Goal: Task Accomplishment & Management: Manage account settings

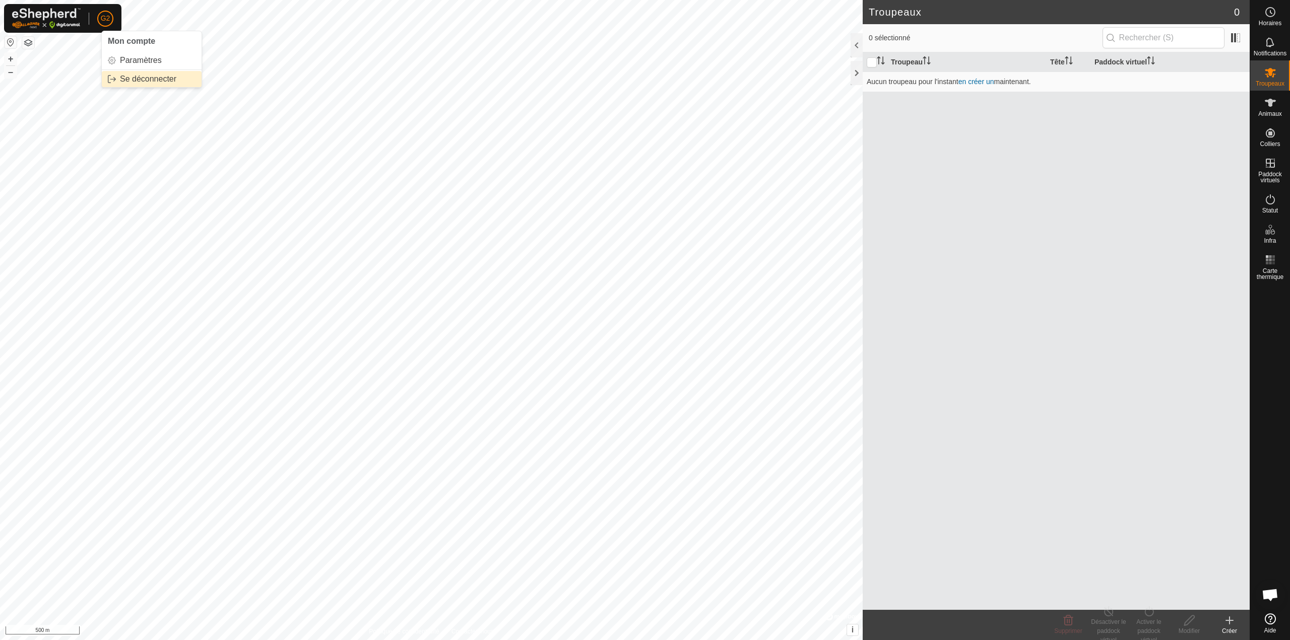
click at [128, 80] on link "Se déconnecter" at bounding box center [152, 79] width 100 height 16
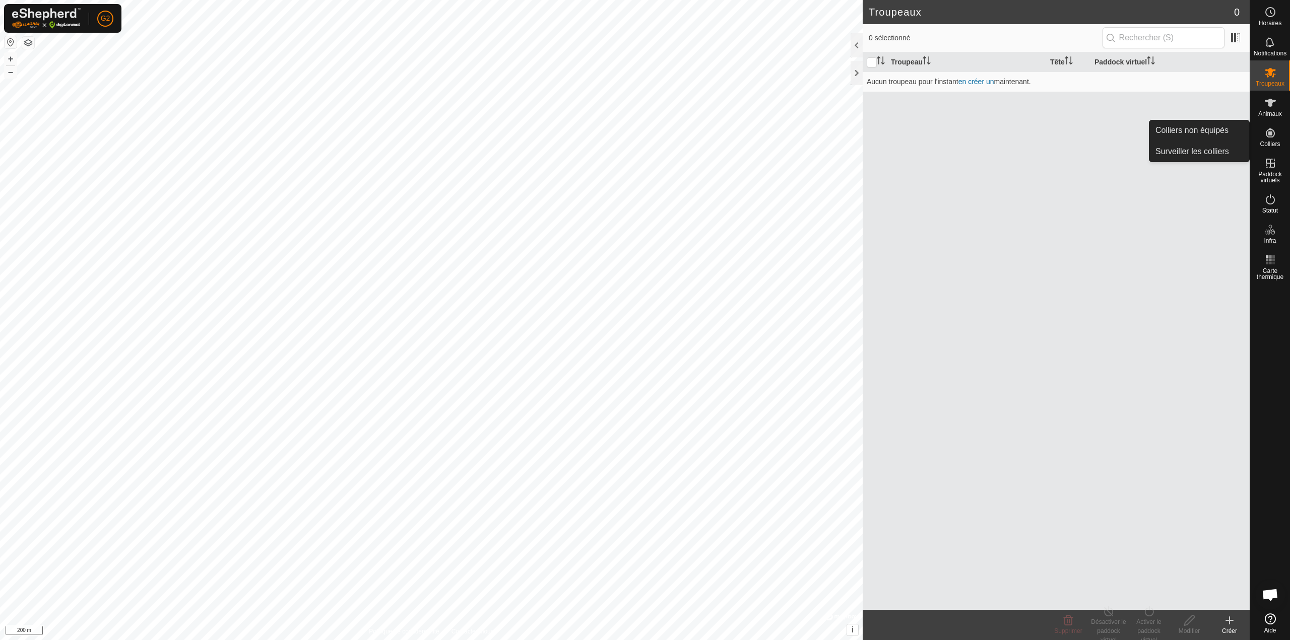
drag, startPoint x: 1255, startPoint y: 122, endPoint x: 1264, endPoint y: 136, distance: 15.9
click at [1265, 136] on icon at bounding box center [1270, 133] width 12 height 12
click at [1216, 136] on link "Colliers non équipés" at bounding box center [1199, 130] width 100 height 20
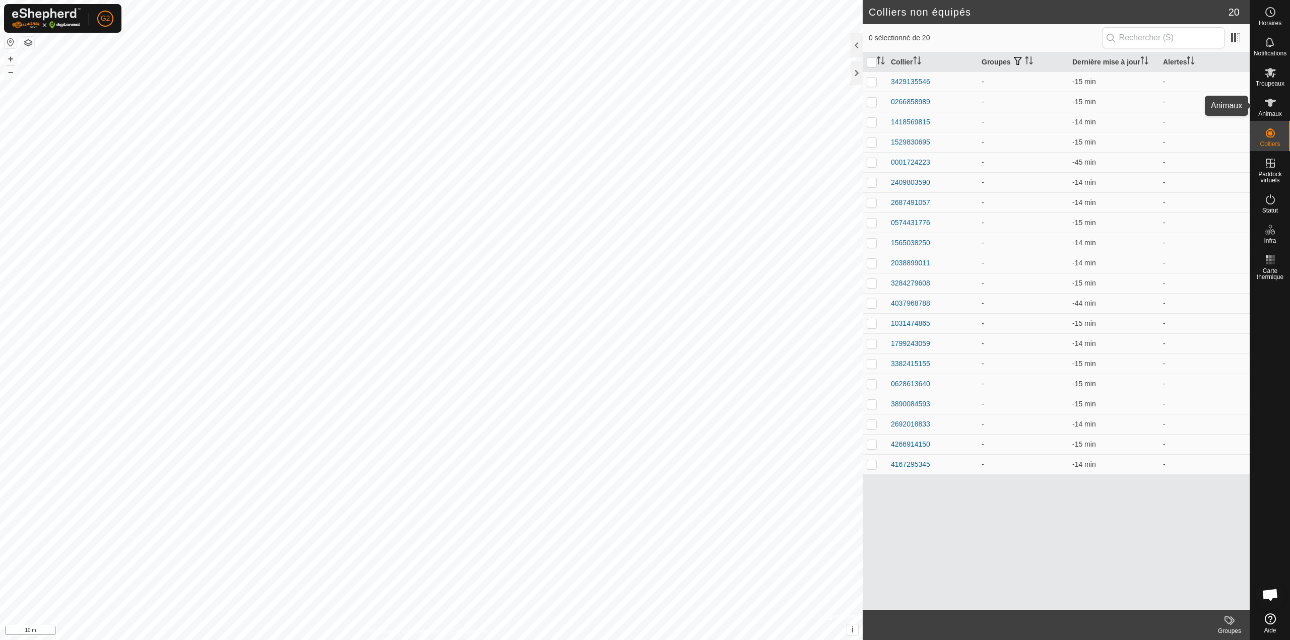
click at [1281, 113] on span "Animaux" at bounding box center [1270, 114] width 24 height 6
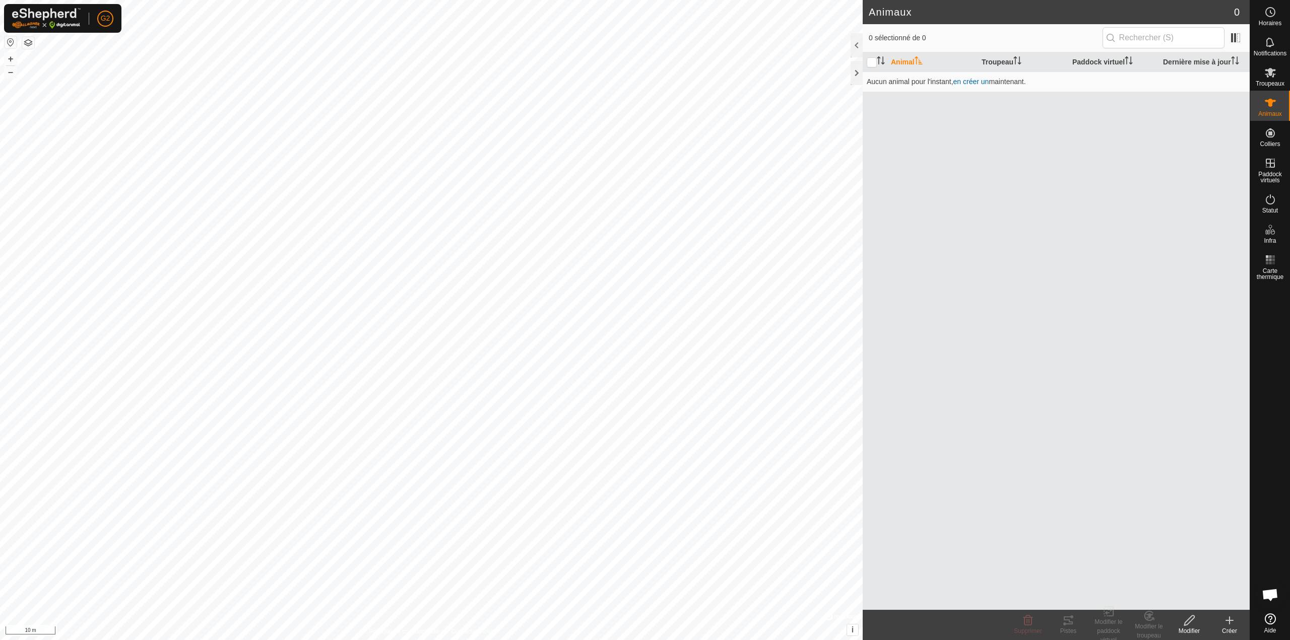
click at [1227, 628] on div "Créer" at bounding box center [1229, 631] width 40 height 9
click at [1169, 602] on link "Créer un seul animal" at bounding box center [1160, 599] width 178 height 20
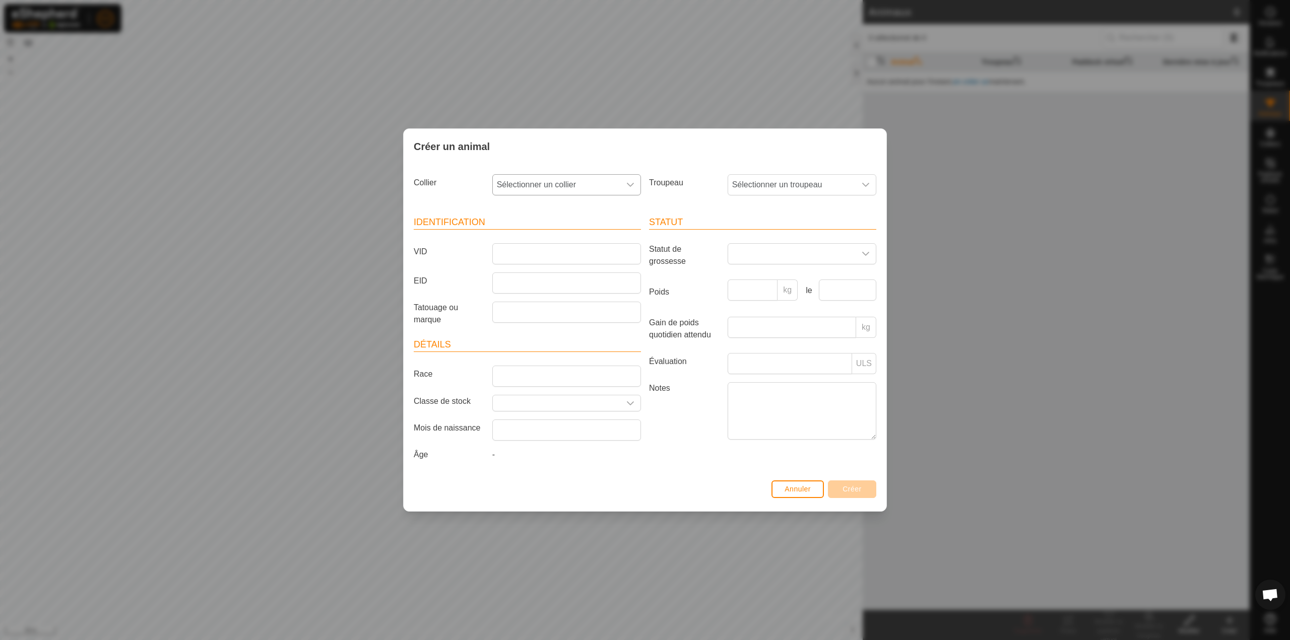
click at [633, 186] on icon "dropdown trigger" at bounding box center [630, 185] width 8 height 8
click at [542, 258] on li "3429135546" at bounding box center [567, 258] width 148 height 20
click at [550, 257] on input "VID" at bounding box center [566, 253] width 149 height 21
type input "3825"
click at [852, 491] on span "Créer" at bounding box center [852, 489] width 19 height 8
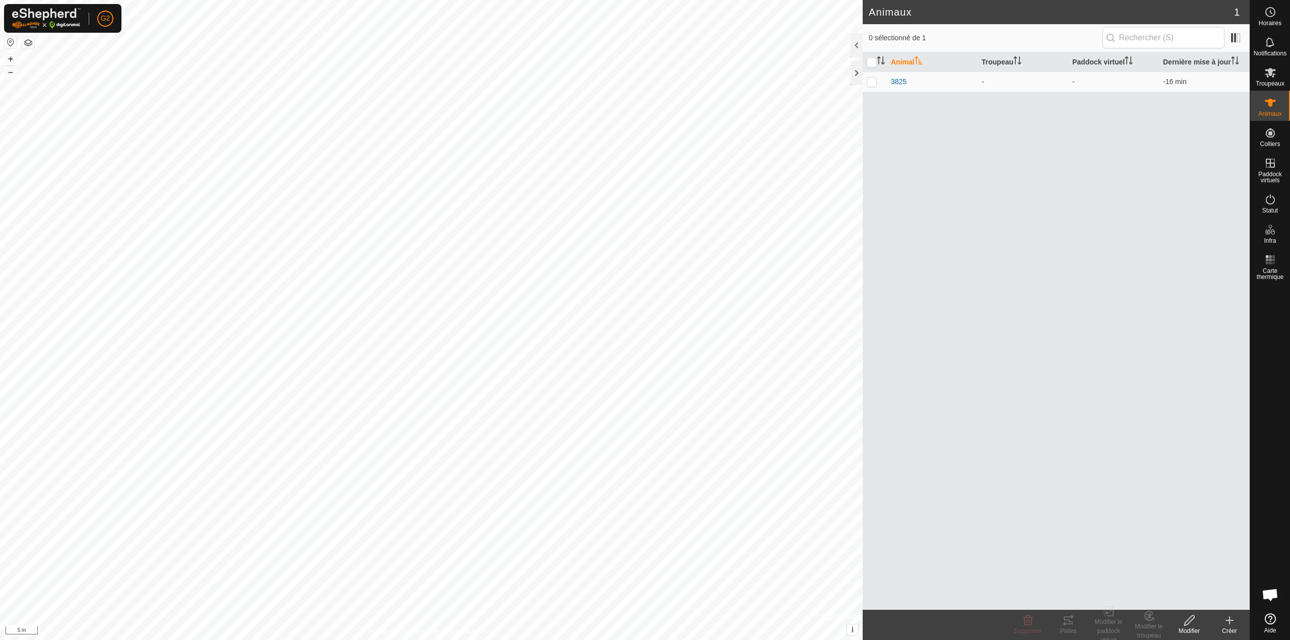
click at [1233, 622] on icon at bounding box center [1229, 621] width 12 height 12
click at [1158, 597] on link "Créer un seul animal" at bounding box center [1160, 599] width 178 height 20
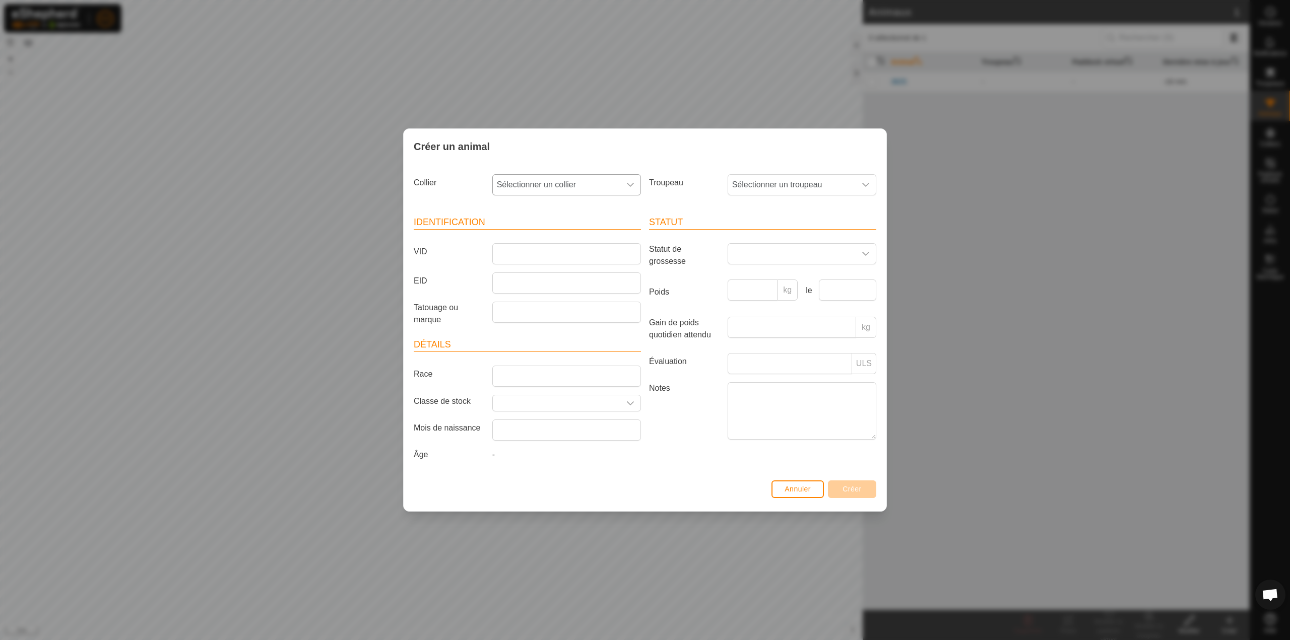
click at [589, 188] on span "Sélectionner un collier" at bounding box center [556, 185] width 127 height 20
click at [543, 257] on li "0266858989" at bounding box center [567, 258] width 148 height 20
click at [514, 244] on input "VID" at bounding box center [566, 253] width 149 height 21
type input "3826"
click at [845, 489] on span "Créer" at bounding box center [852, 489] width 19 height 8
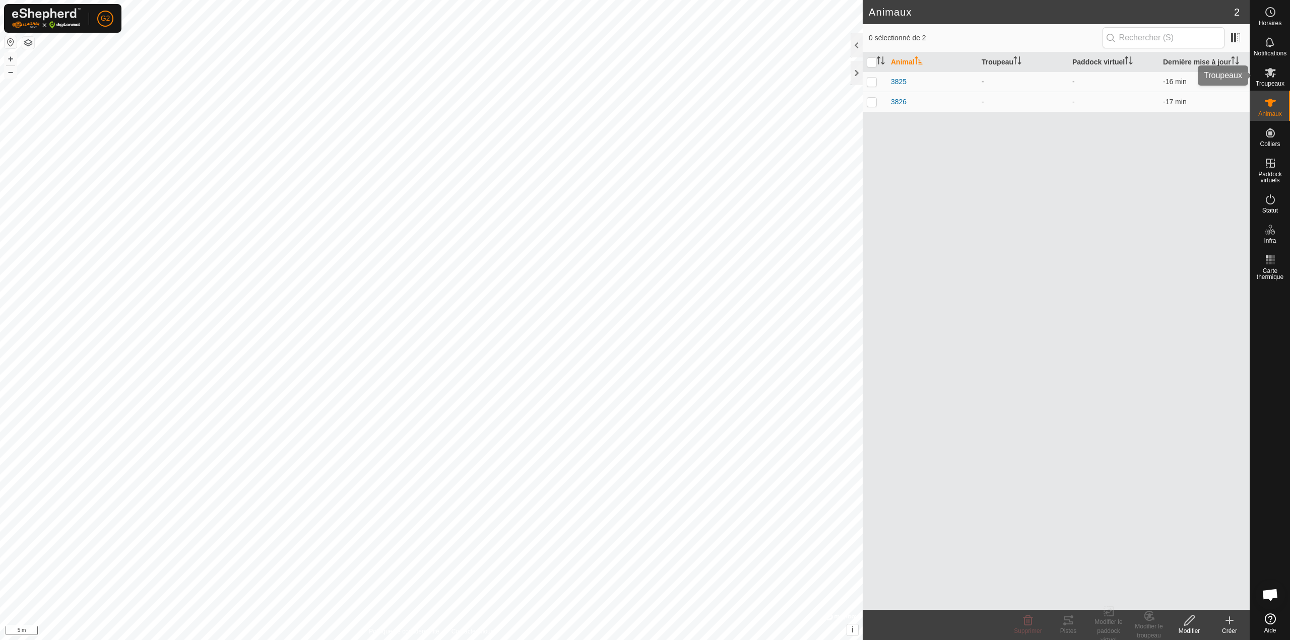
click at [1268, 76] on icon at bounding box center [1270, 73] width 11 height 10
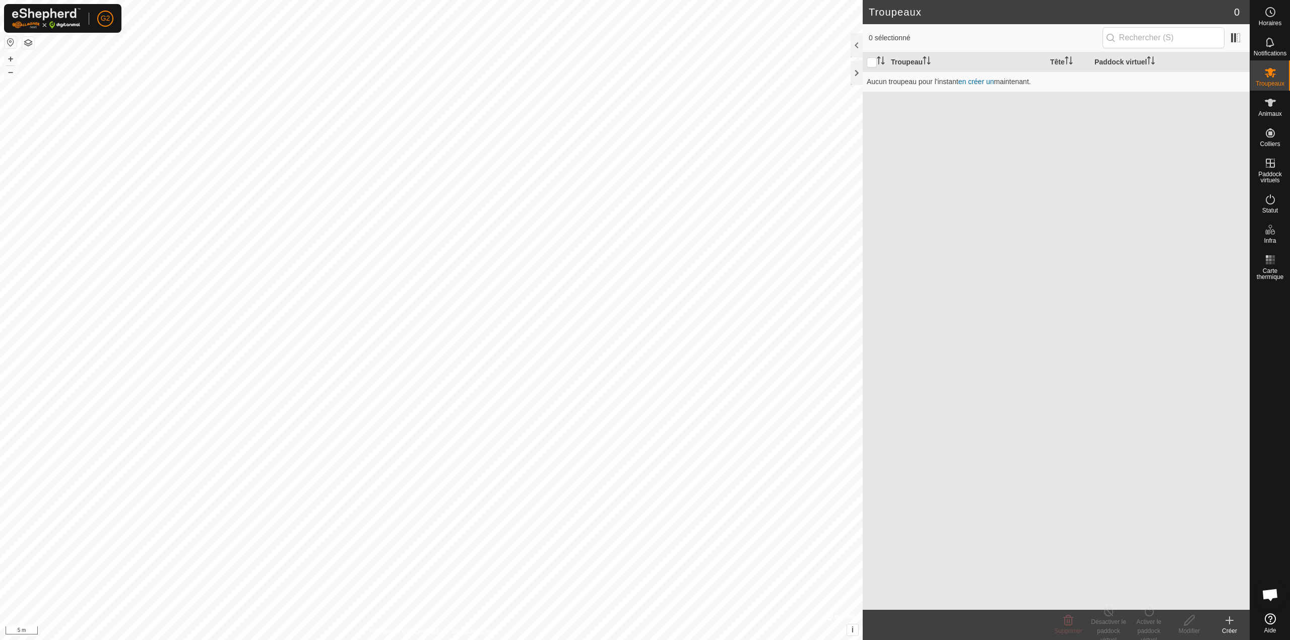
click at [1234, 625] on icon at bounding box center [1229, 621] width 12 height 12
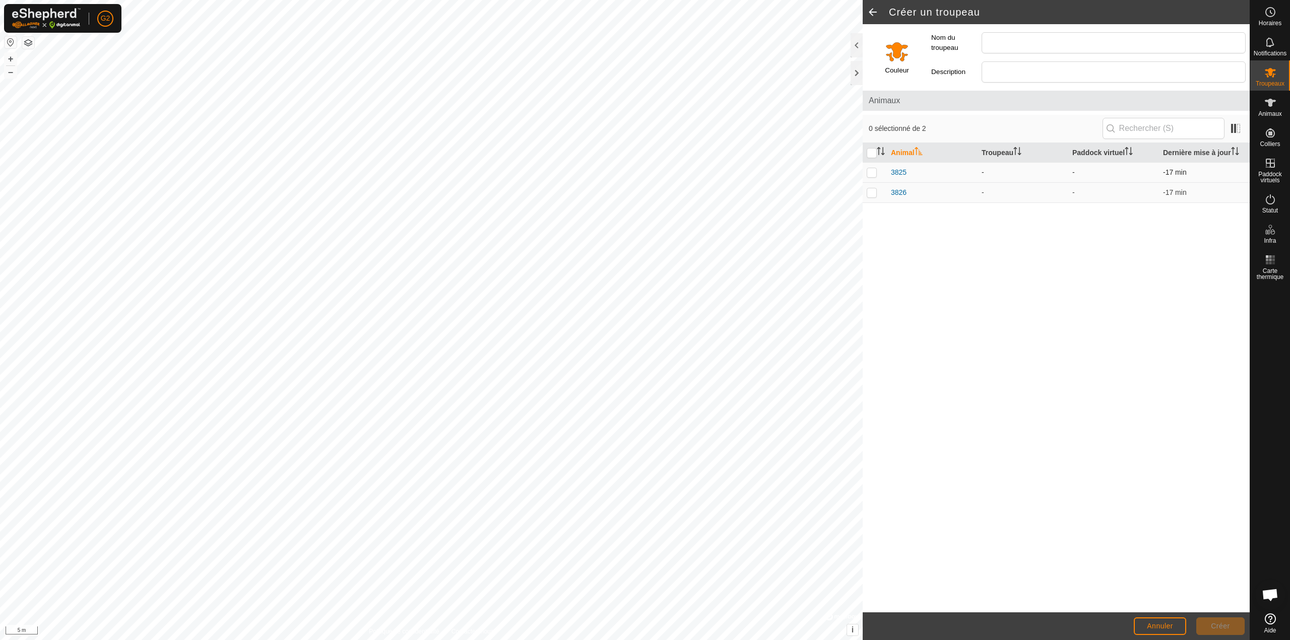
click at [874, 174] on p-checkbox at bounding box center [872, 172] width 10 height 8
click at [874, 173] on p-checkbox at bounding box center [872, 172] width 10 height 8
checkbox input "false"
click at [1021, 48] on input "Nom du troupeau" at bounding box center [1114, 42] width 264 height 21
type input "Test"
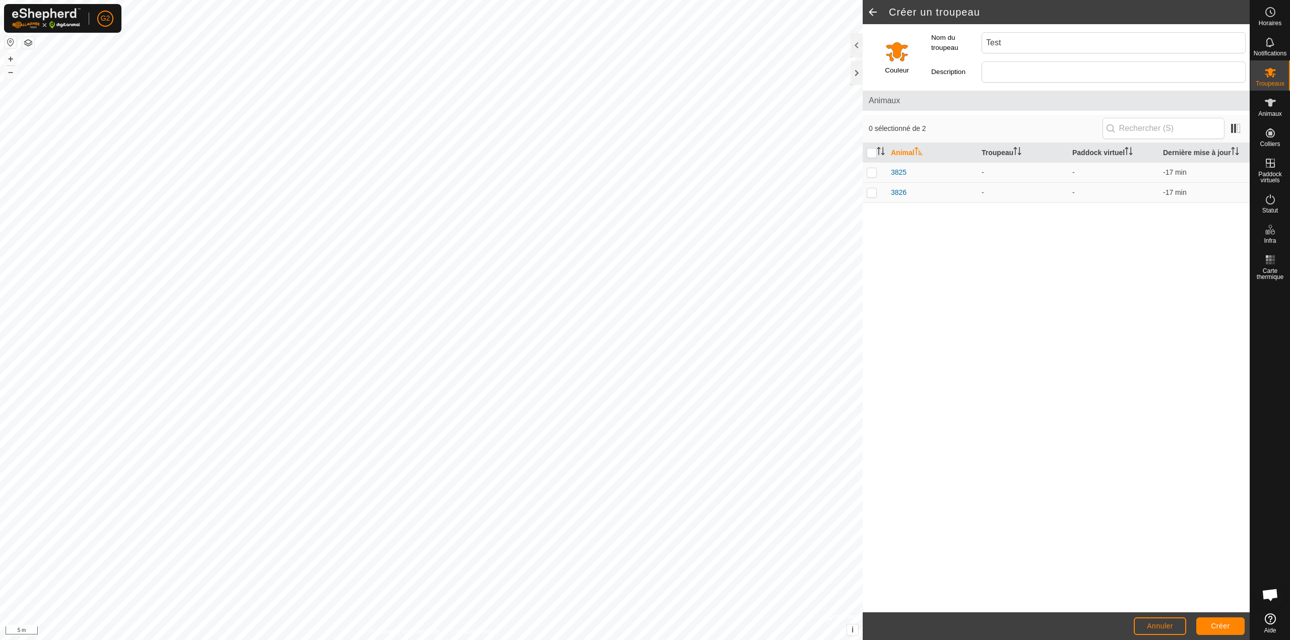
click at [901, 54] on input "Select a color" at bounding box center [897, 51] width 24 height 24
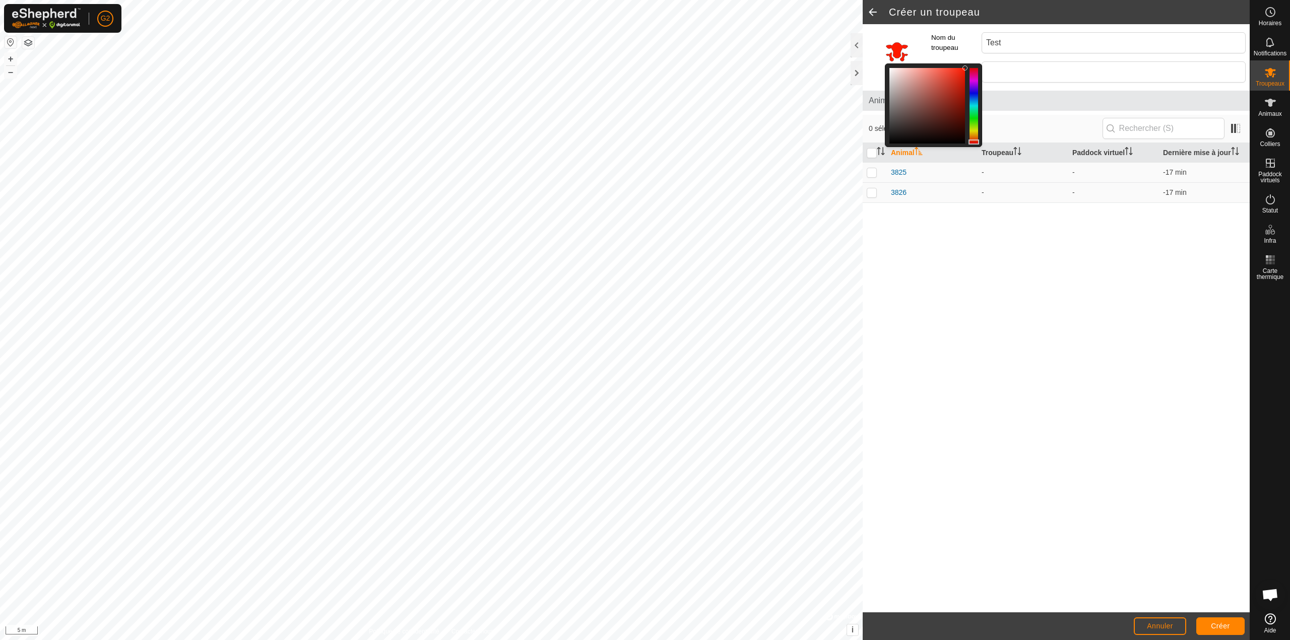
drag, startPoint x: 974, startPoint y: 137, endPoint x: 974, endPoint y: 142, distance: 5.5
click at [974, 142] on div at bounding box center [973, 142] width 11 height 5
click at [1017, 128] on span "0 sélectionné de 2" at bounding box center [986, 128] width 234 height 11
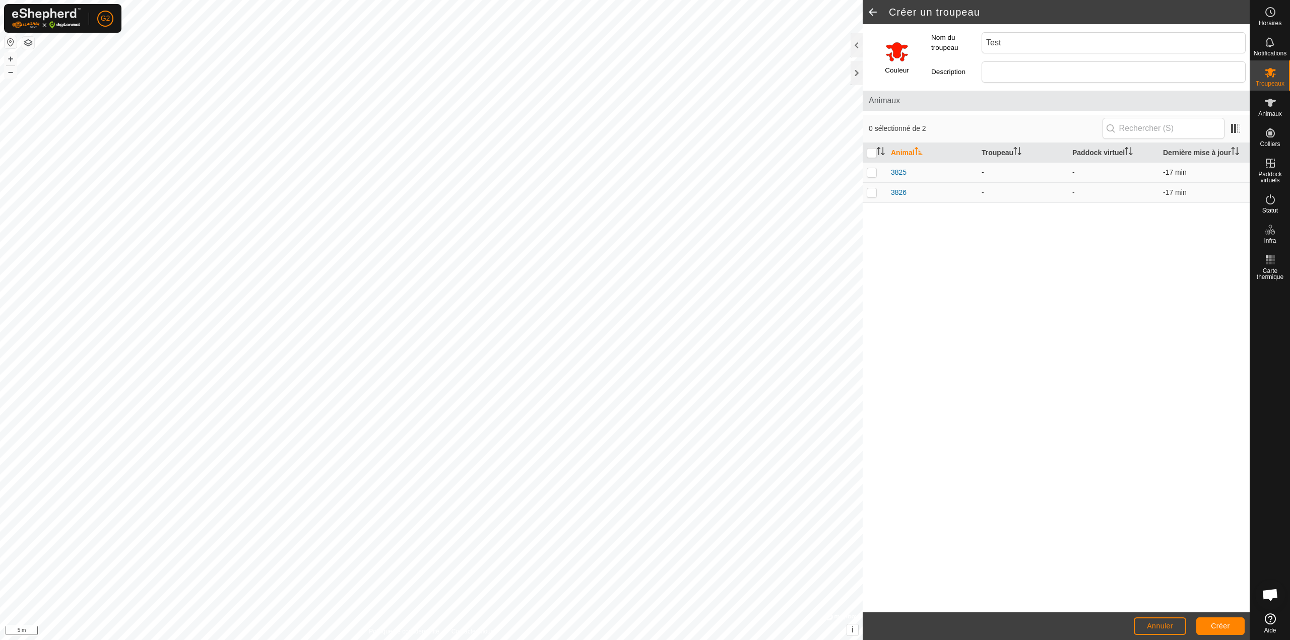
click at [871, 171] on p-checkbox at bounding box center [872, 172] width 10 height 8
checkbox input "true"
click at [1212, 621] on button "Créer" at bounding box center [1220, 627] width 48 height 18
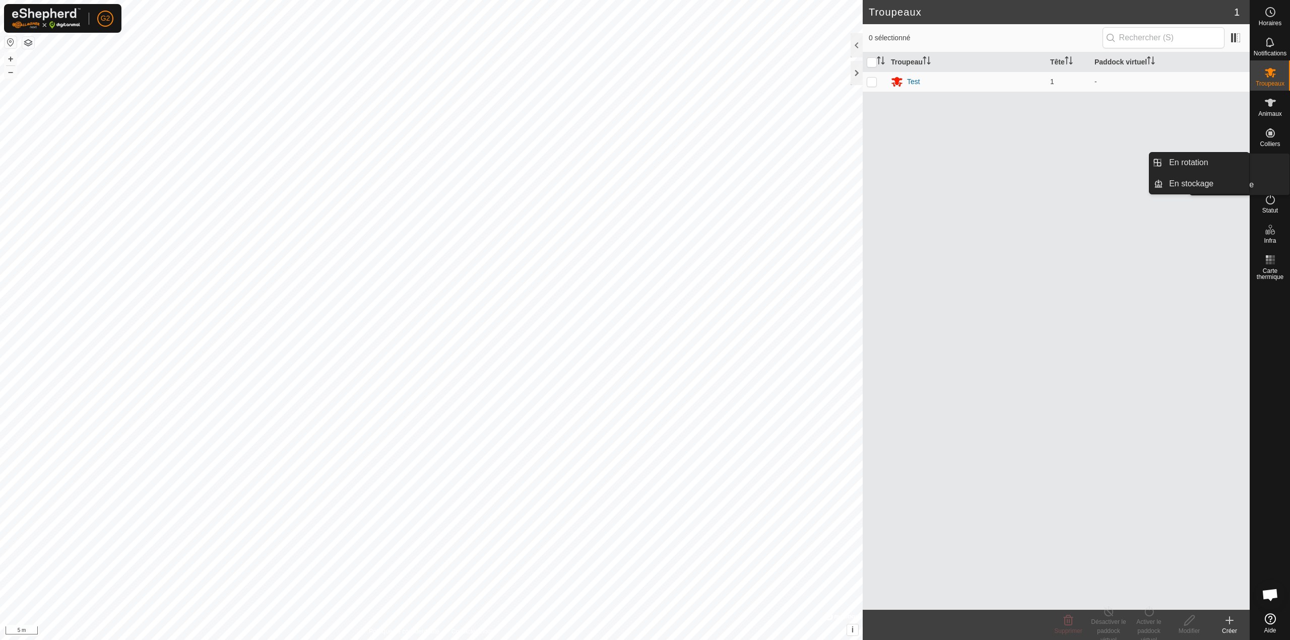
drag, startPoint x: 1269, startPoint y: 186, endPoint x: 1268, endPoint y: 170, distance: 15.7
click at [1268, 170] on es-virtualpaddocks-svg-icon at bounding box center [1270, 163] width 18 height 16
click at [1274, 212] on span "Statut" at bounding box center [1270, 211] width 16 height 6
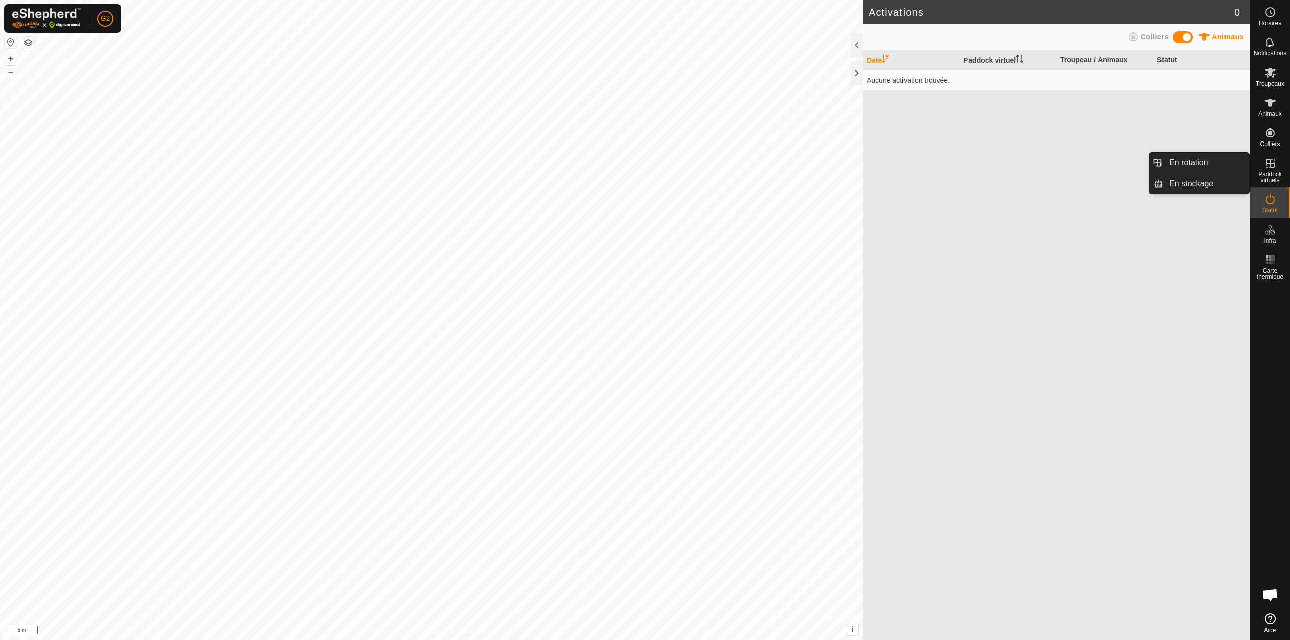
click at [1267, 164] on icon at bounding box center [1270, 163] width 9 height 9
click at [1269, 175] on span "Paddock virtuels" at bounding box center [1270, 177] width 35 height 12
click at [1265, 170] on es-virtualpaddocks-svg-icon at bounding box center [1270, 163] width 18 height 16
click at [1185, 181] on link "En stockage" at bounding box center [1206, 184] width 86 height 20
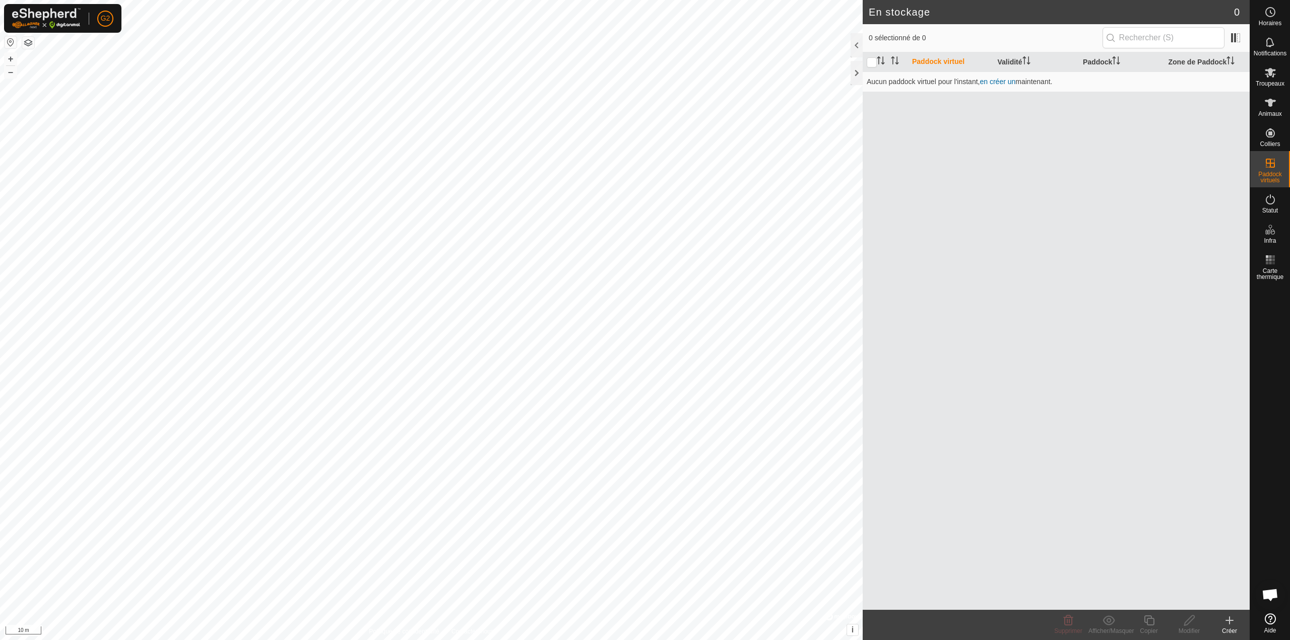
click at [1227, 624] on icon at bounding box center [1229, 621] width 12 height 12
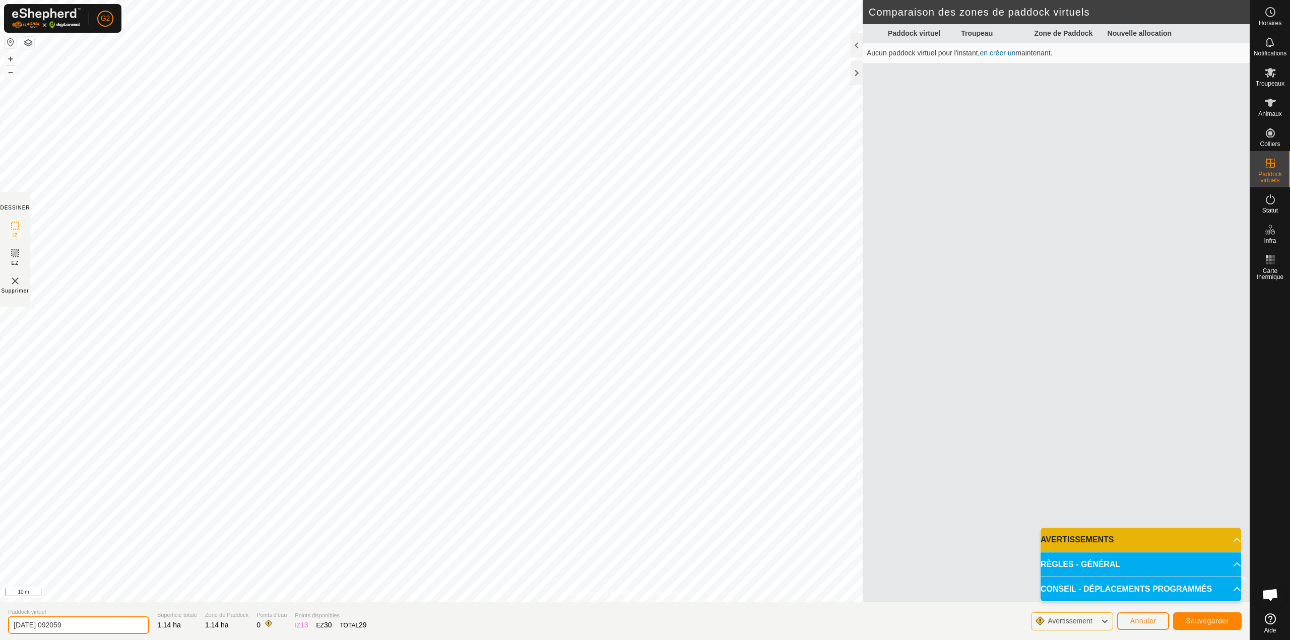
click at [110, 628] on input "2025-10-03 092059" at bounding box center [78, 626] width 141 height 18
drag, startPoint x: 90, startPoint y: 623, endPoint x: 11, endPoint y: 618, distance: 79.8
click at [11, 618] on input "2025-10-03 092059" at bounding box center [78, 626] width 141 height 18
type input "bergerie 1"
click at [1208, 622] on span "Sauvegarder" at bounding box center [1207, 621] width 43 height 8
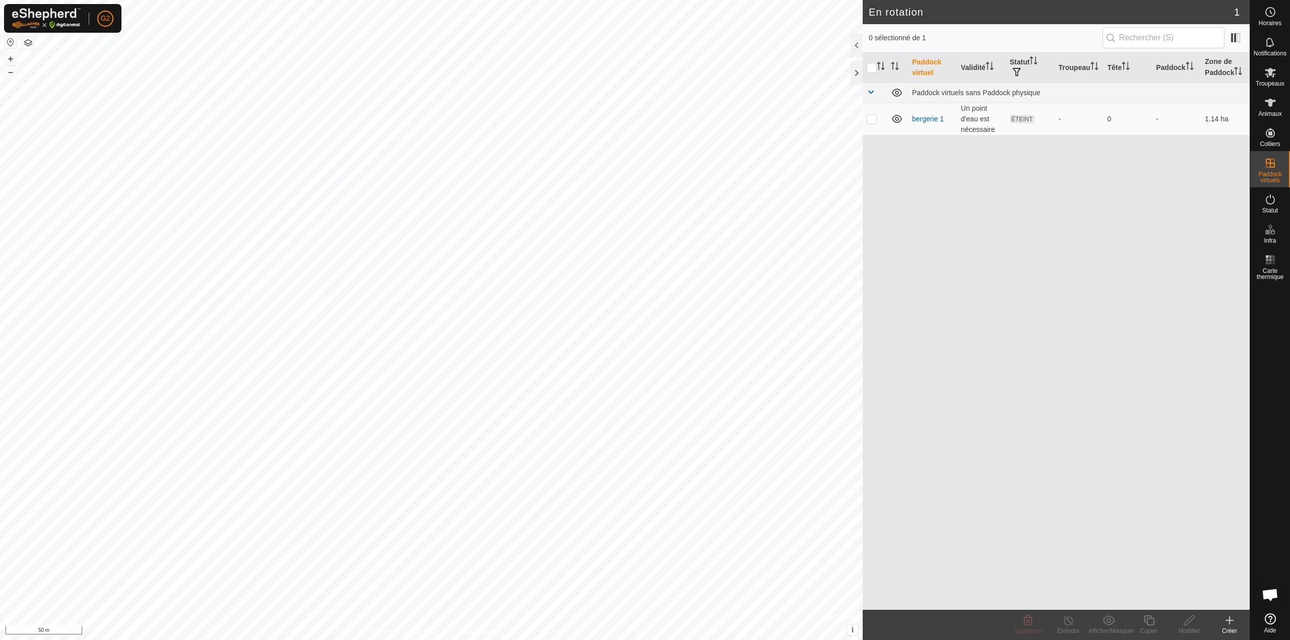
click at [1231, 623] on icon at bounding box center [1229, 621] width 12 height 12
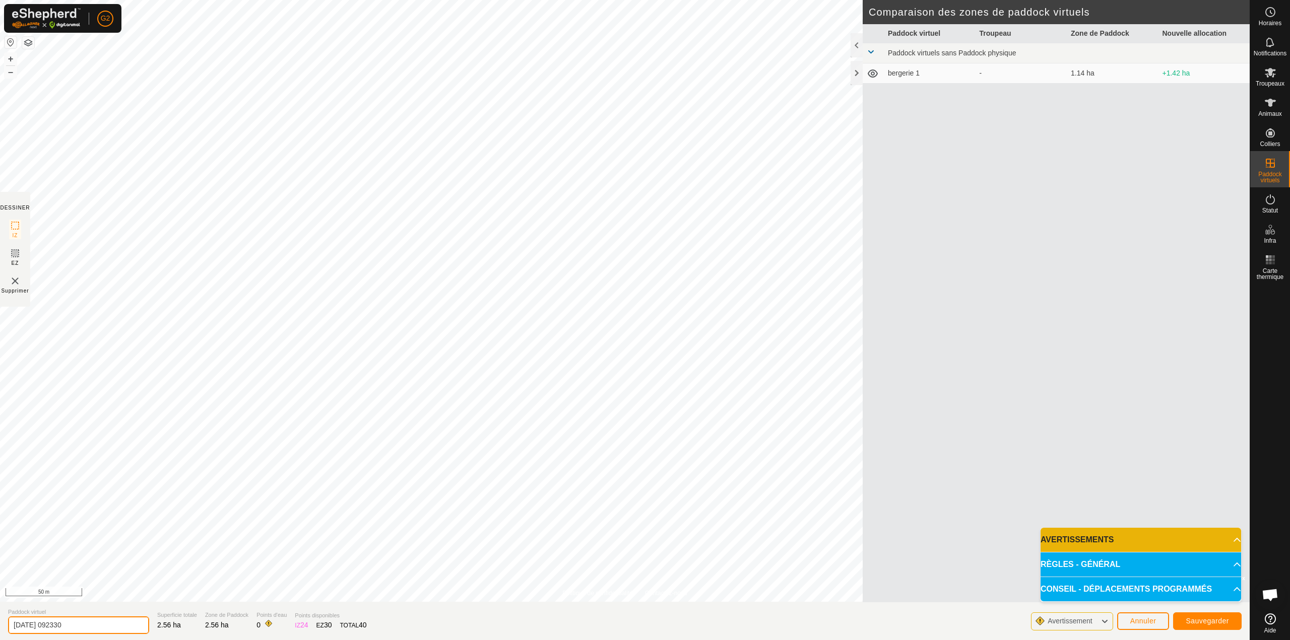
click at [108, 628] on input "2025-10-03 092330" at bounding box center [78, 626] width 141 height 18
type input "2025"
type input "Martigne Haut"
click at [1224, 621] on span "Sauvegarder" at bounding box center [1207, 621] width 43 height 8
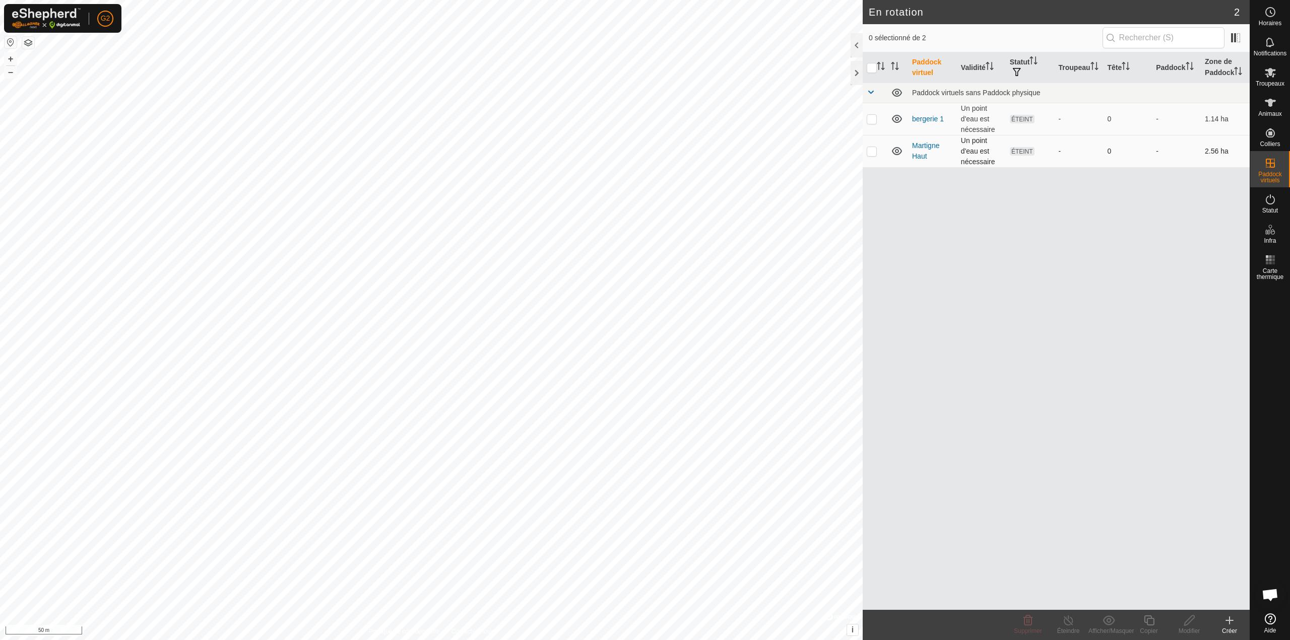
click at [869, 154] on p-checkbox at bounding box center [872, 151] width 10 height 8
checkbox input "true"
click at [1152, 624] on icon at bounding box center [1149, 621] width 13 height 12
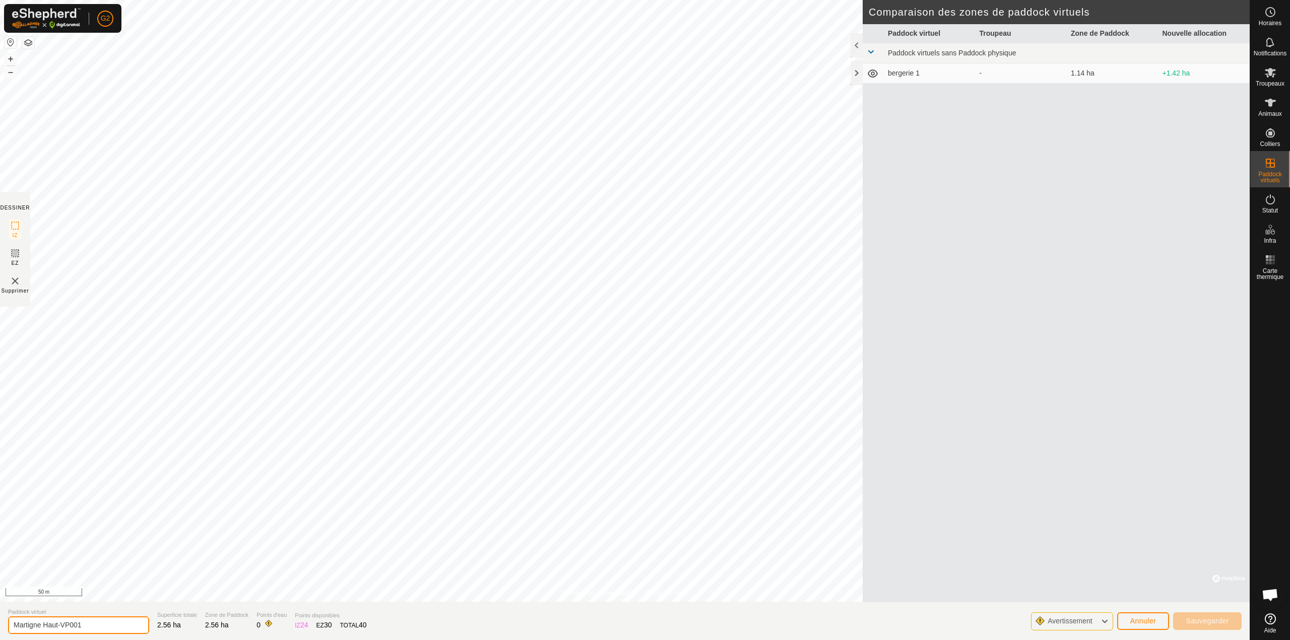
click at [90, 623] on input "Martigne Haut-VP001" at bounding box center [78, 626] width 141 height 18
type input "Martigne Haut 02"
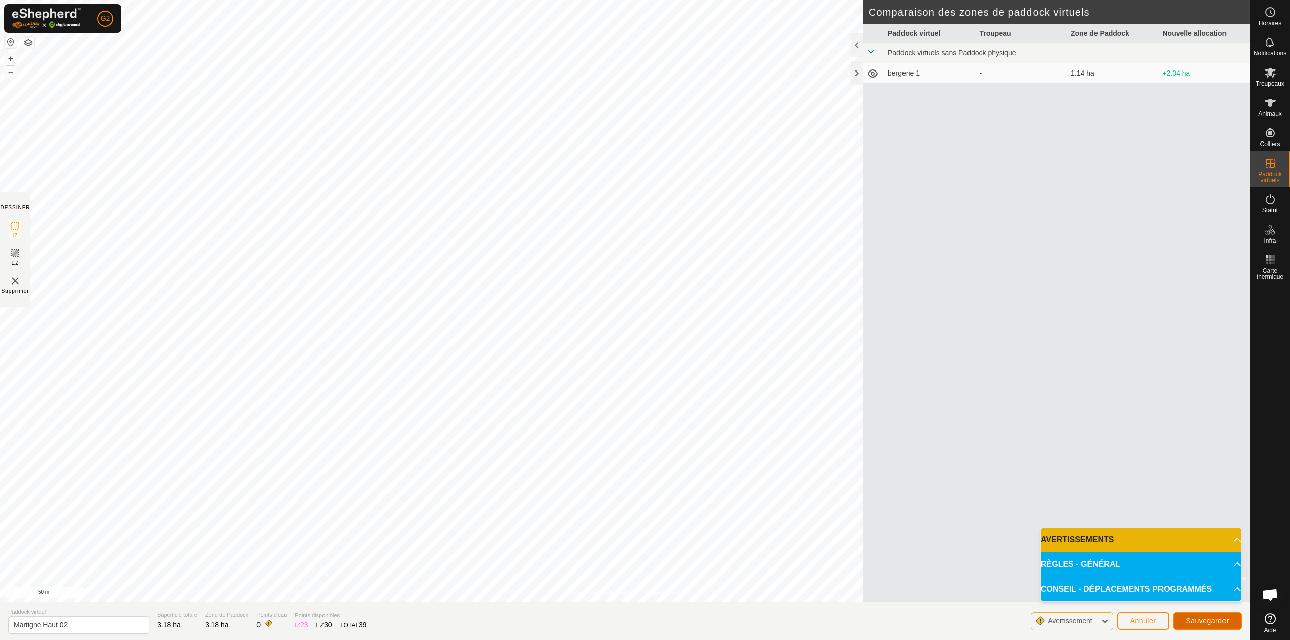
click at [1192, 616] on button "Sauvegarder" at bounding box center [1207, 622] width 69 height 18
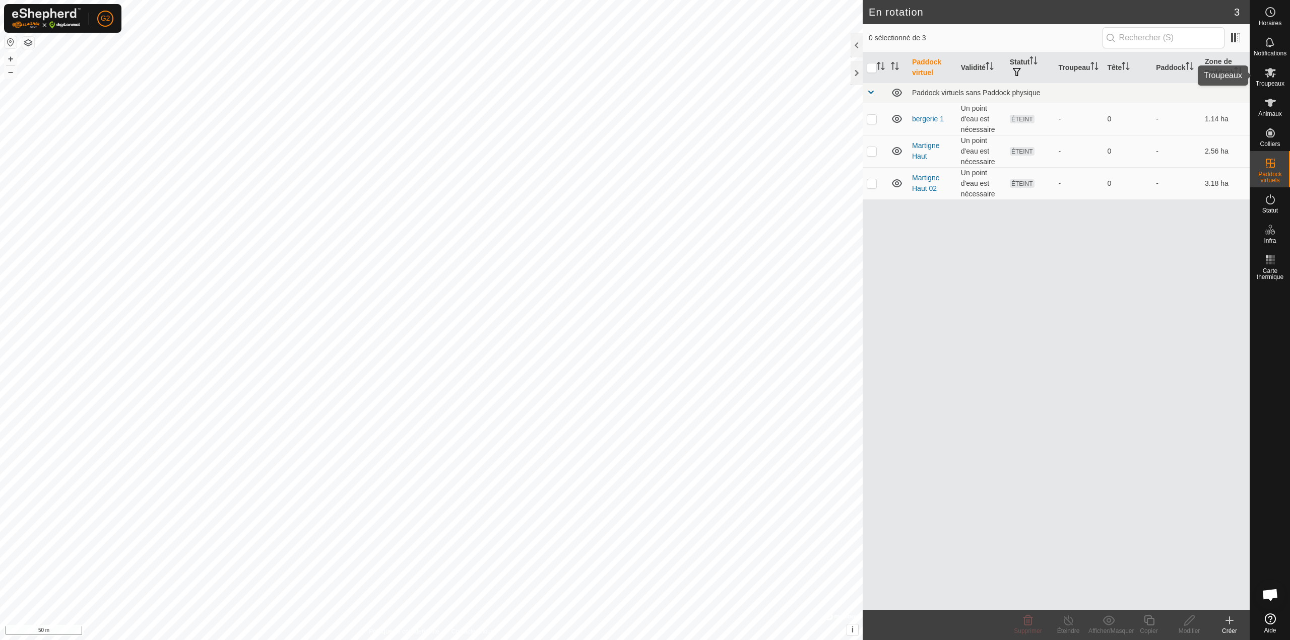
click at [1272, 82] on span "Troupeaux" at bounding box center [1270, 84] width 29 height 6
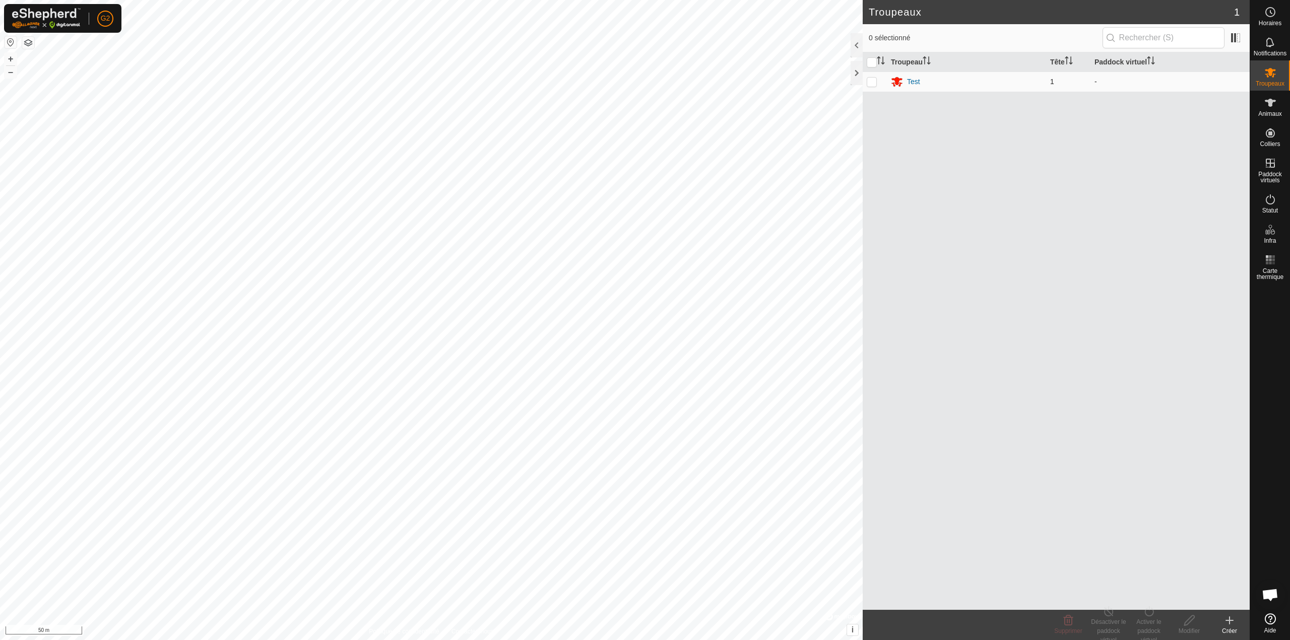
click at [874, 84] on p-checkbox at bounding box center [872, 82] width 10 height 8
checkbox input "true"
click at [1156, 623] on div "Activer le paddock virtuel" at bounding box center [1149, 631] width 40 height 27
click at [1154, 577] on link "Plus tard" at bounding box center [1179, 577] width 100 height 20
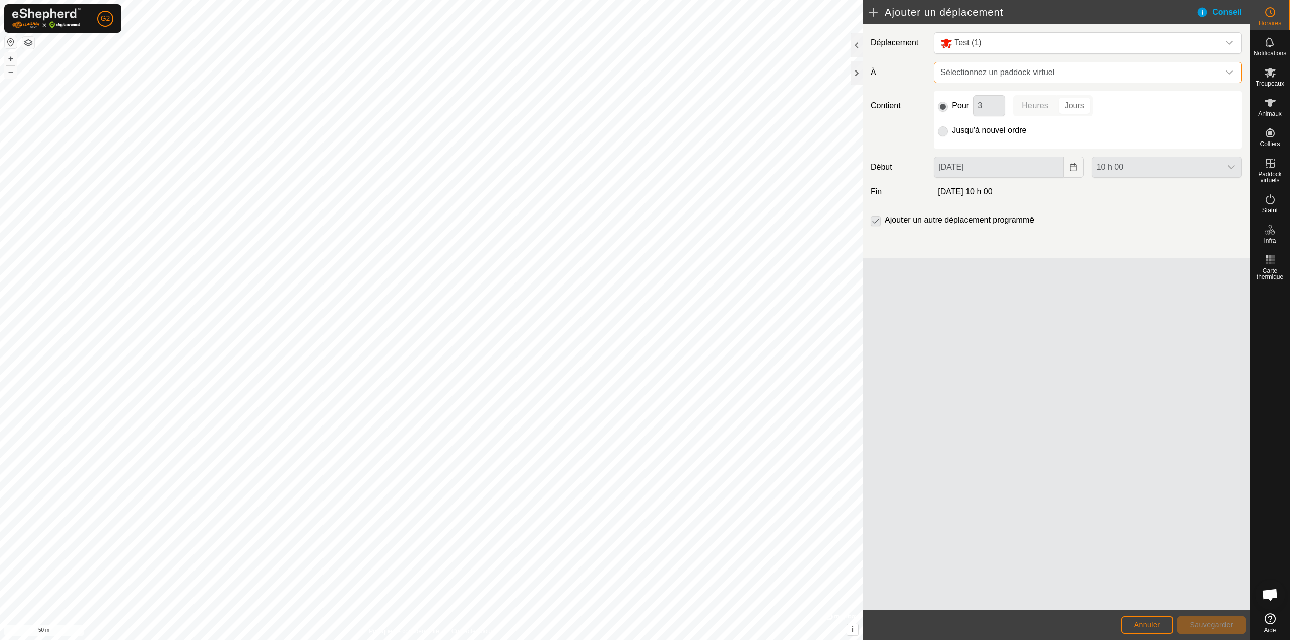
click at [996, 78] on span "Sélectionnez un paddock virtuel" at bounding box center [1077, 72] width 283 height 20
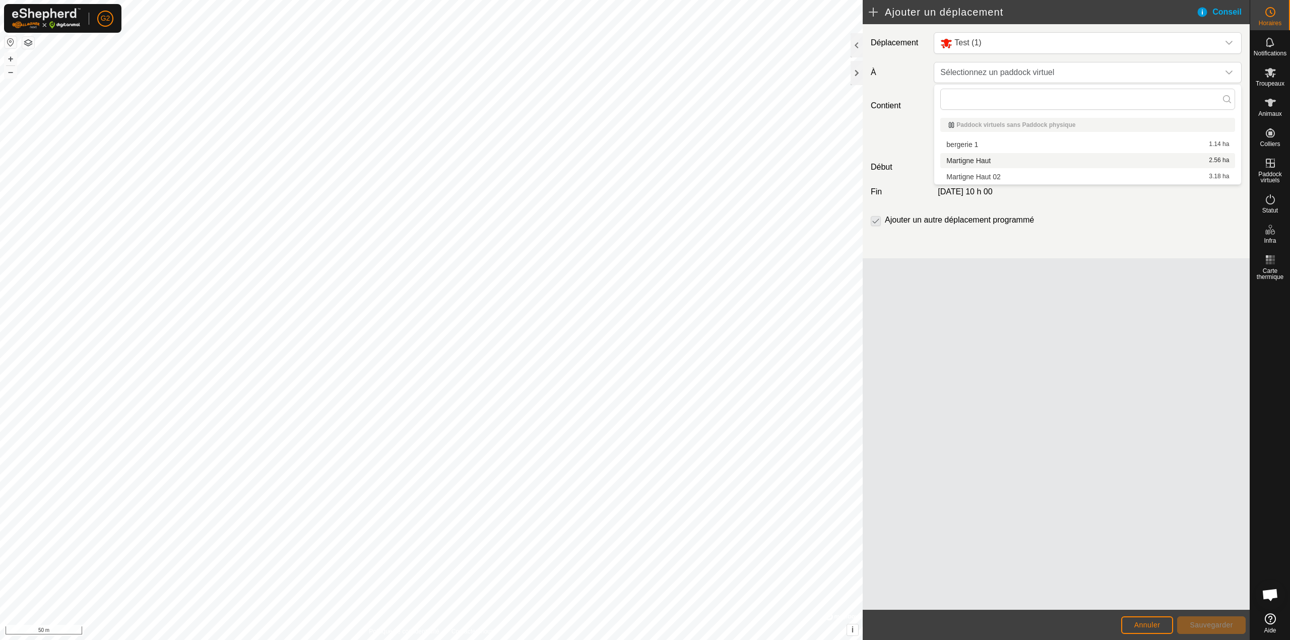
click at [992, 161] on li "Martigne Haut 2.56 ha" at bounding box center [1087, 160] width 295 height 15
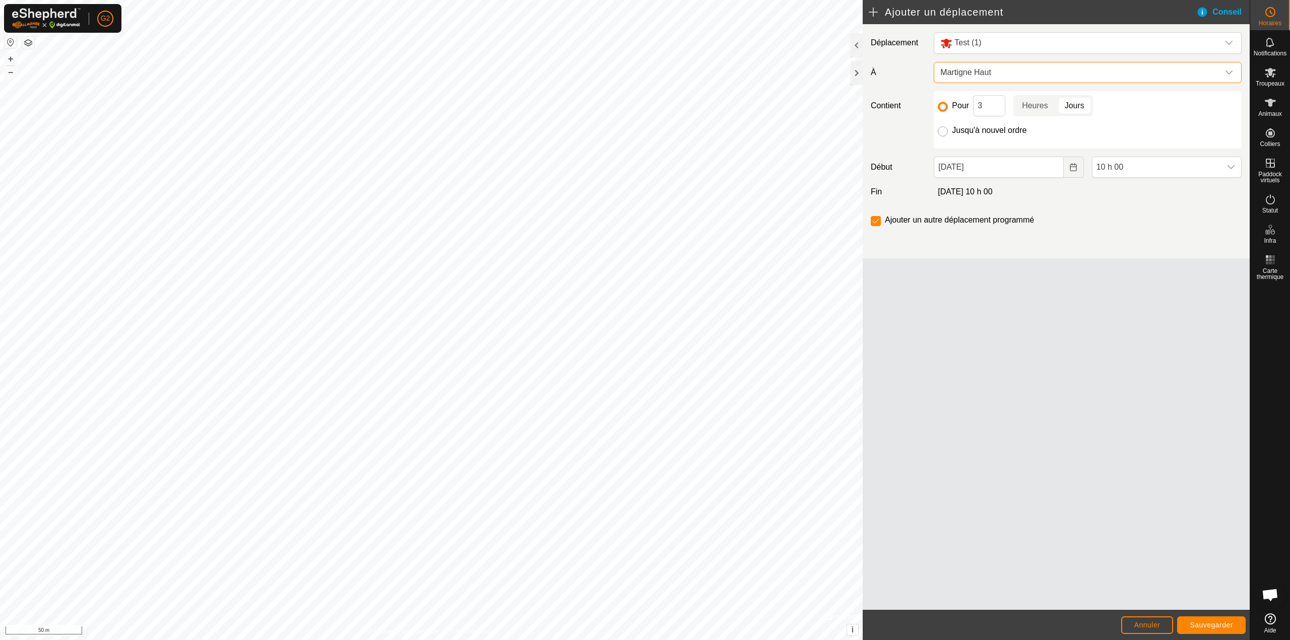
click at [943, 131] on input "Jusqu'à nouvel ordre" at bounding box center [943, 131] width 10 height 10
radio input "true"
checkbox input "false"
click at [1068, 170] on button "Choose Date" at bounding box center [1074, 167] width 20 height 21
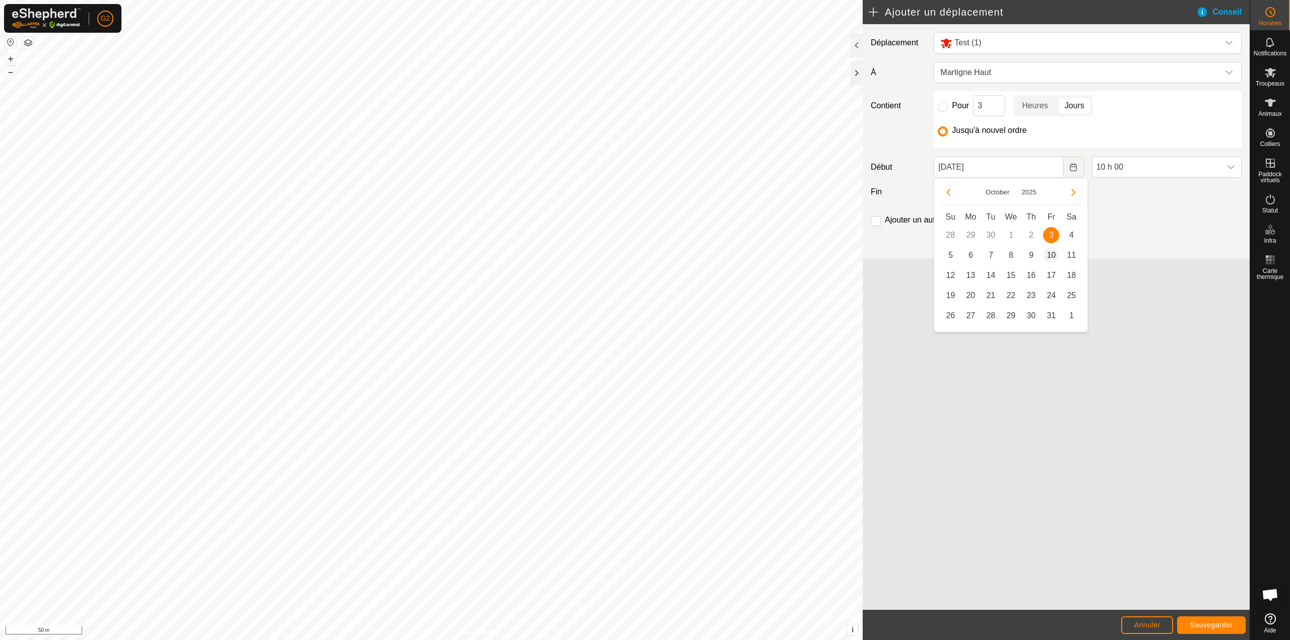
click at [1051, 255] on span "10" at bounding box center [1051, 255] width 16 height 16
type input "10 Oct. 2025"
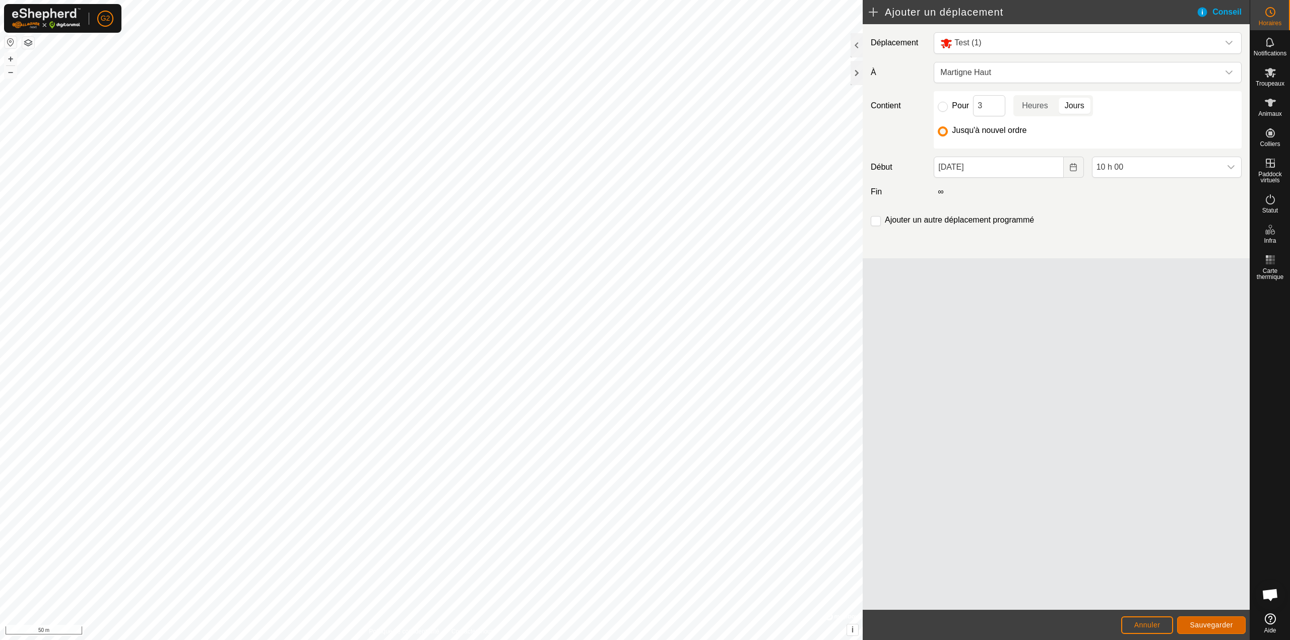
click at [1208, 626] on span "Sauvegarder" at bounding box center [1211, 625] width 43 height 8
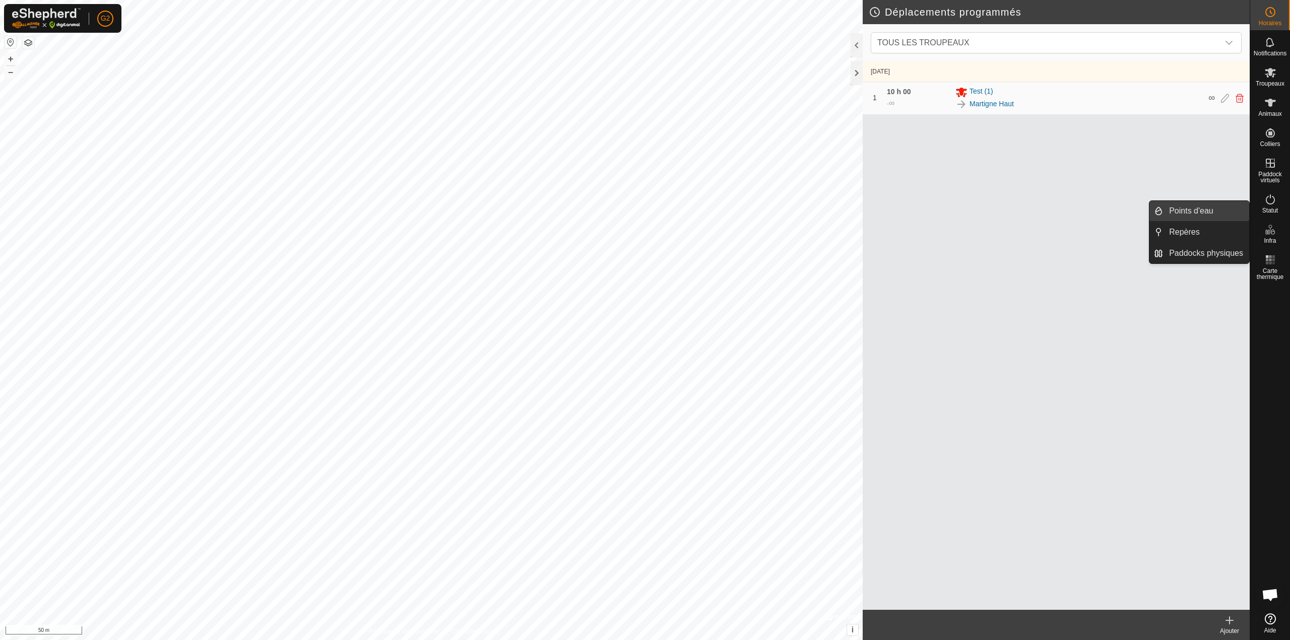
click at [1211, 213] on link "Points d'eau" at bounding box center [1206, 211] width 86 height 20
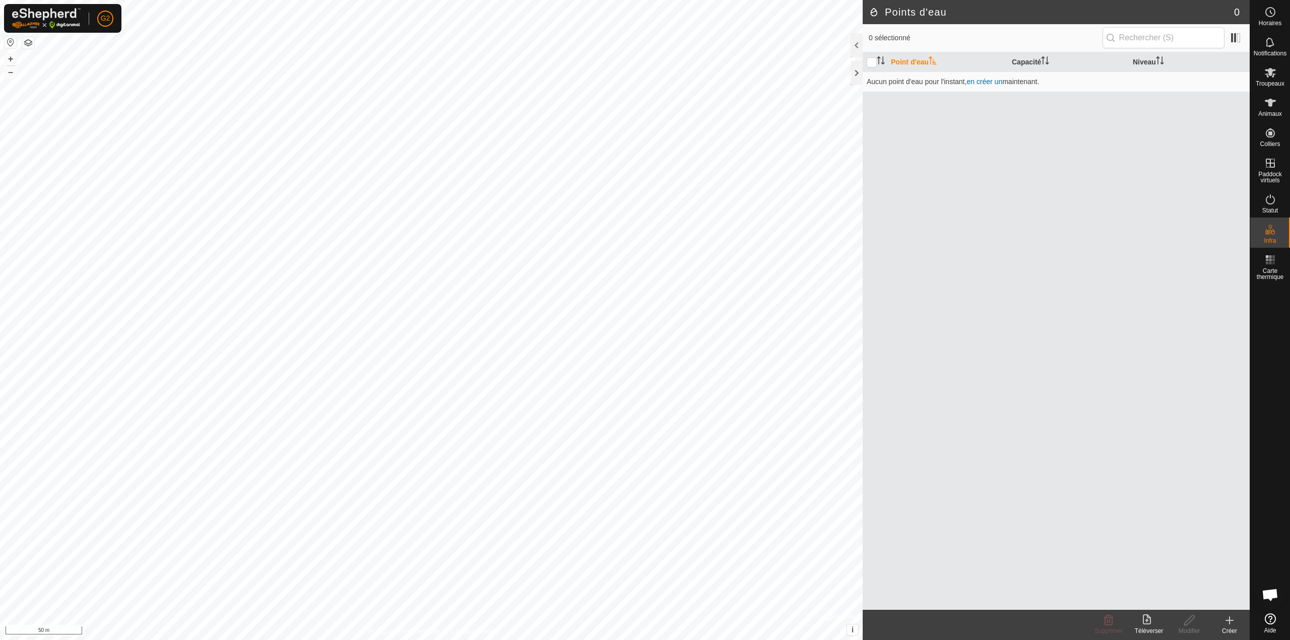
click at [1227, 617] on icon at bounding box center [1229, 621] width 12 height 12
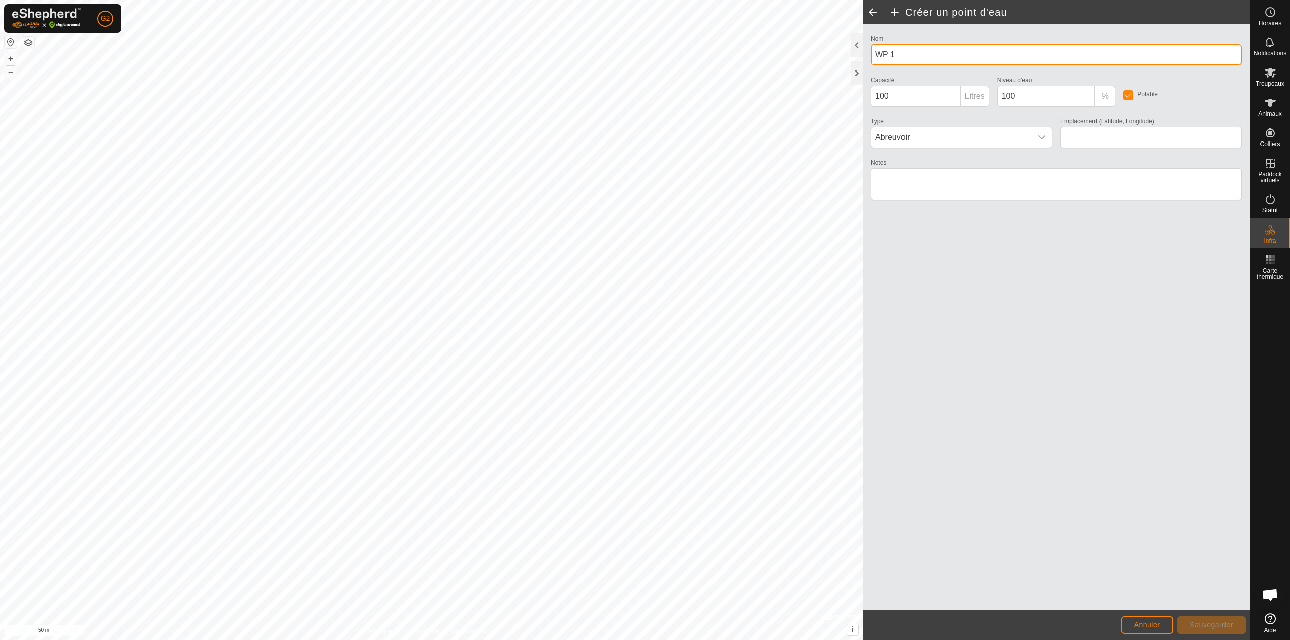
click at [918, 56] on input "WP 1" at bounding box center [1056, 54] width 371 height 21
type input "W"
type input "point d'eau test"
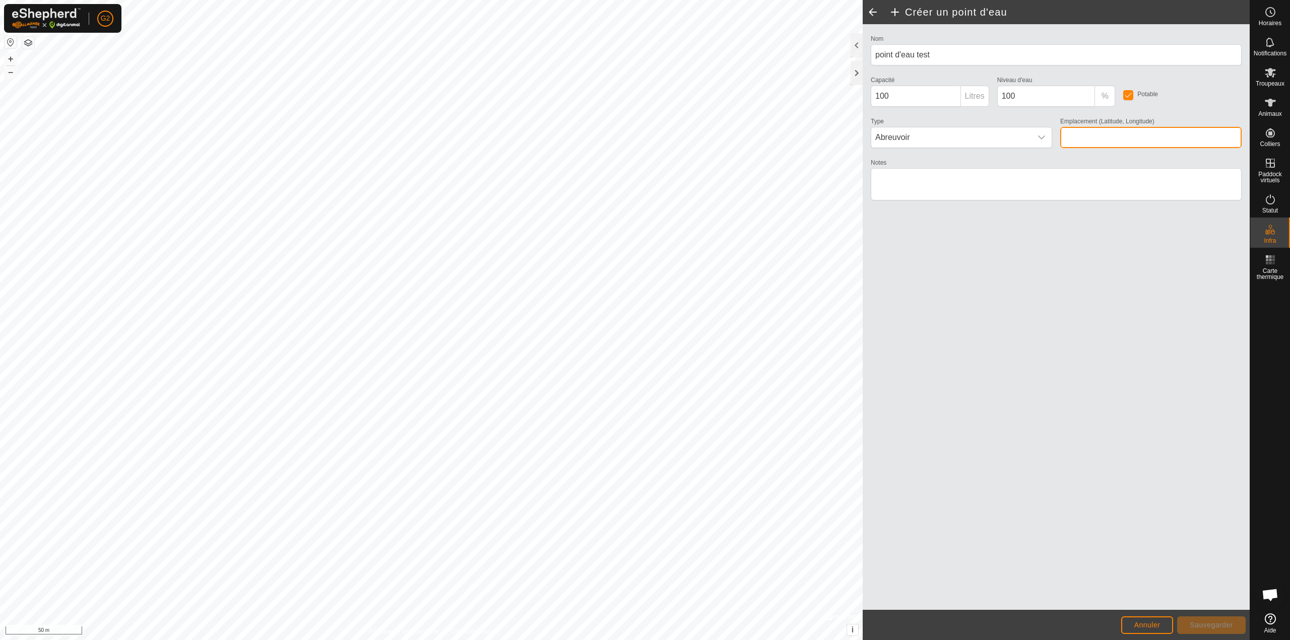
click at [1102, 139] on input "Emplacement (Latitude, Longitude)" at bounding box center [1150, 137] width 181 height 21
type input "44.527148, 1.870247"
click at [1225, 626] on span "Sauvegarder" at bounding box center [1211, 625] width 43 height 8
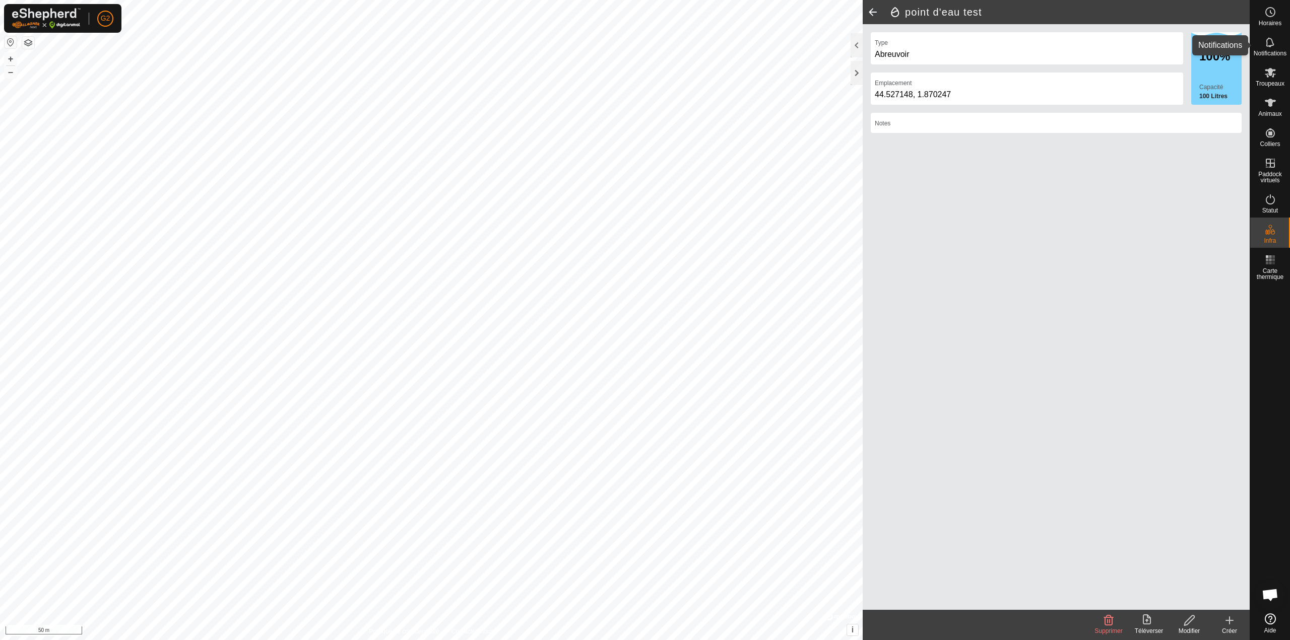
click at [1268, 50] on span "Notifications" at bounding box center [1270, 53] width 33 height 6
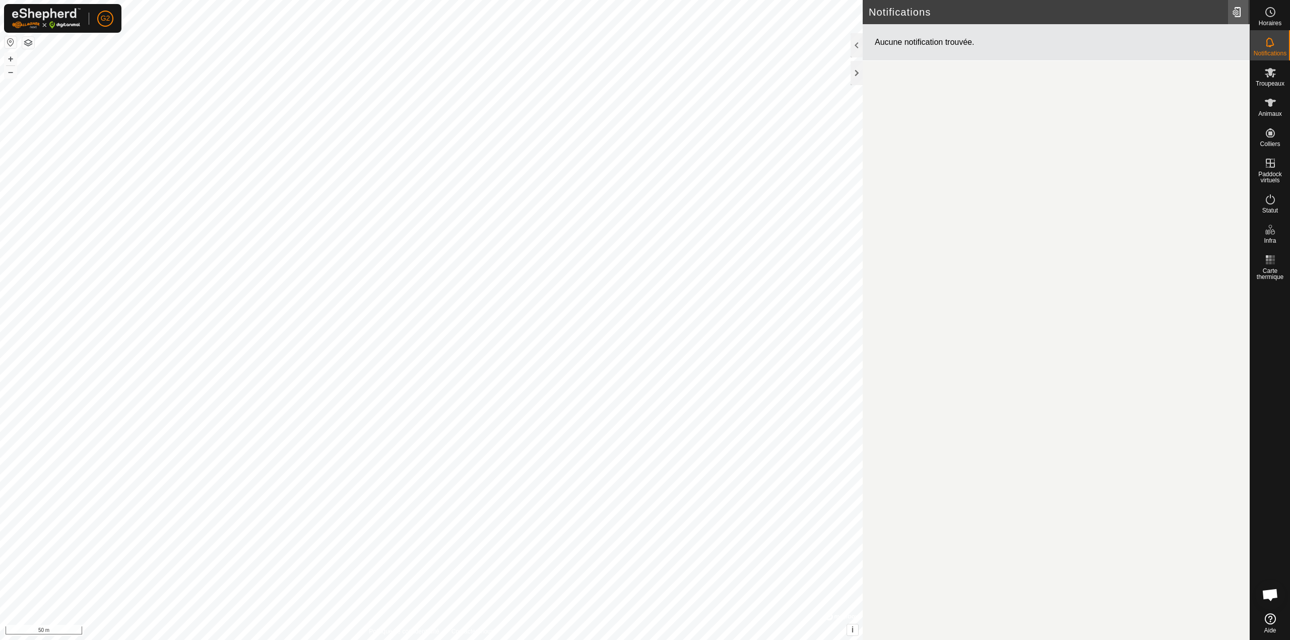
click at [1241, 15] on div at bounding box center [1238, 12] width 20 height 28
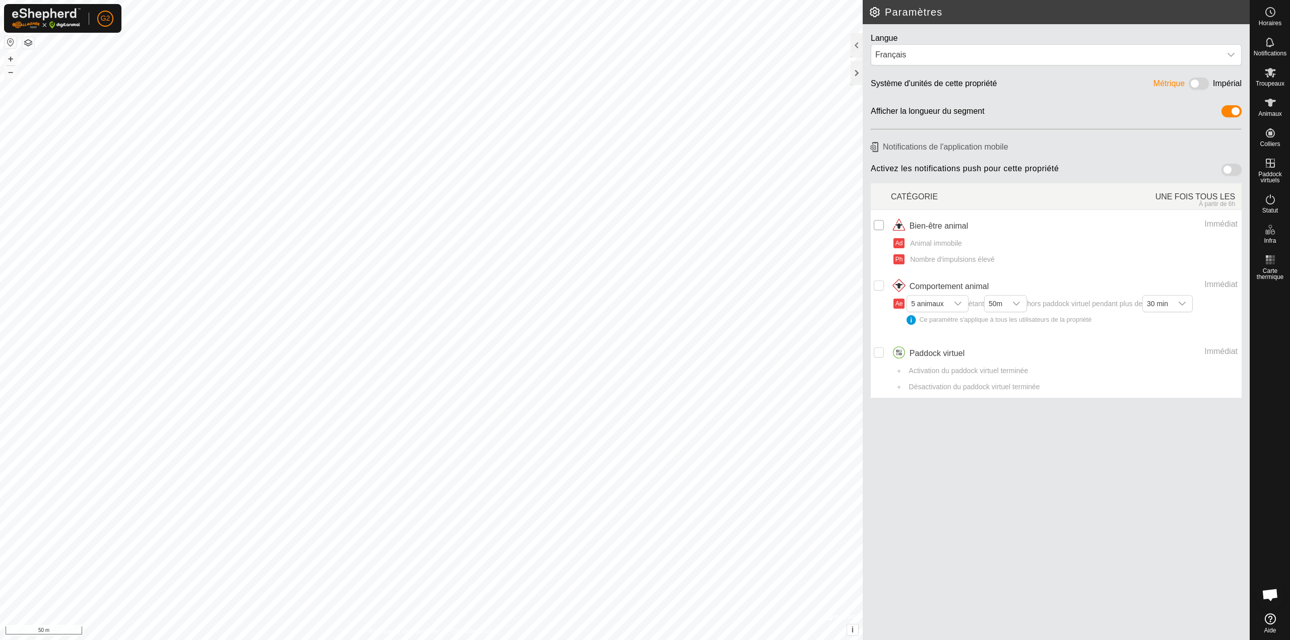
click at [877, 226] on input "checkbox" at bounding box center [879, 225] width 10 height 10
checkbox input "true"
click at [957, 304] on icon "dropdown trigger" at bounding box center [958, 304] width 8 height 8
click at [932, 321] on li "1 animal" at bounding box center [938, 323] width 61 height 18
click at [1013, 308] on div "dropdown trigger" at bounding box center [1010, 304] width 20 height 16
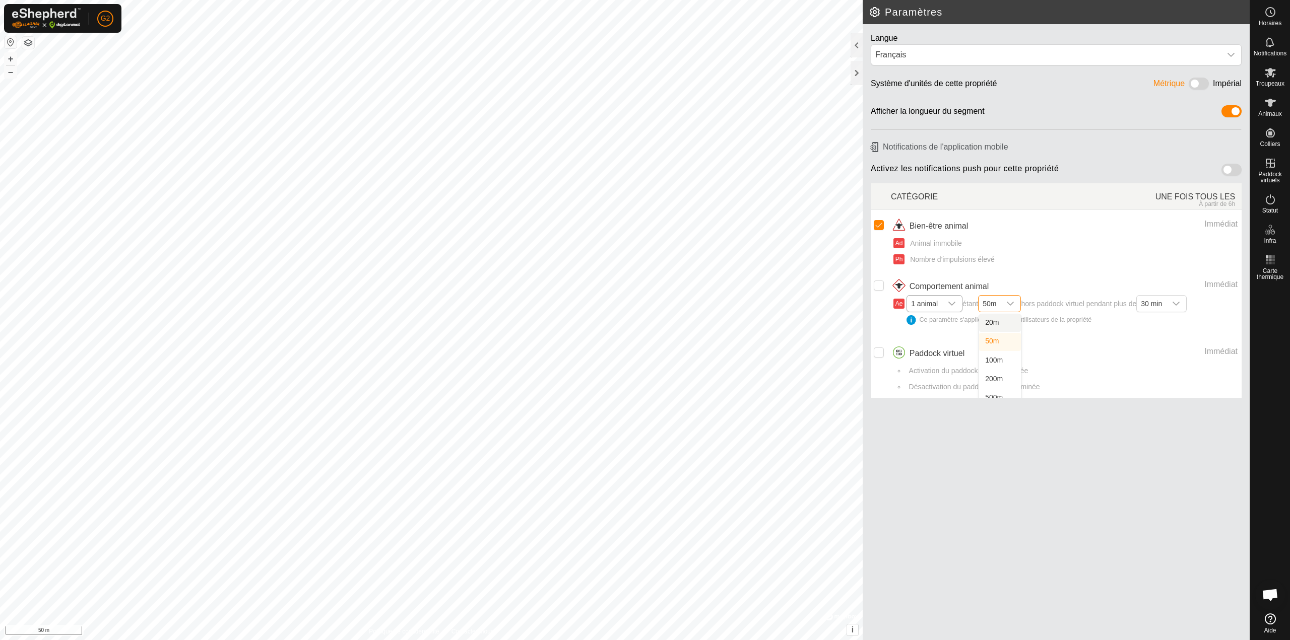
click at [1000, 320] on li "20m" at bounding box center [1000, 323] width 42 height 18
click at [1272, 597] on span "Open chat" at bounding box center [1270, 596] width 17 height 14
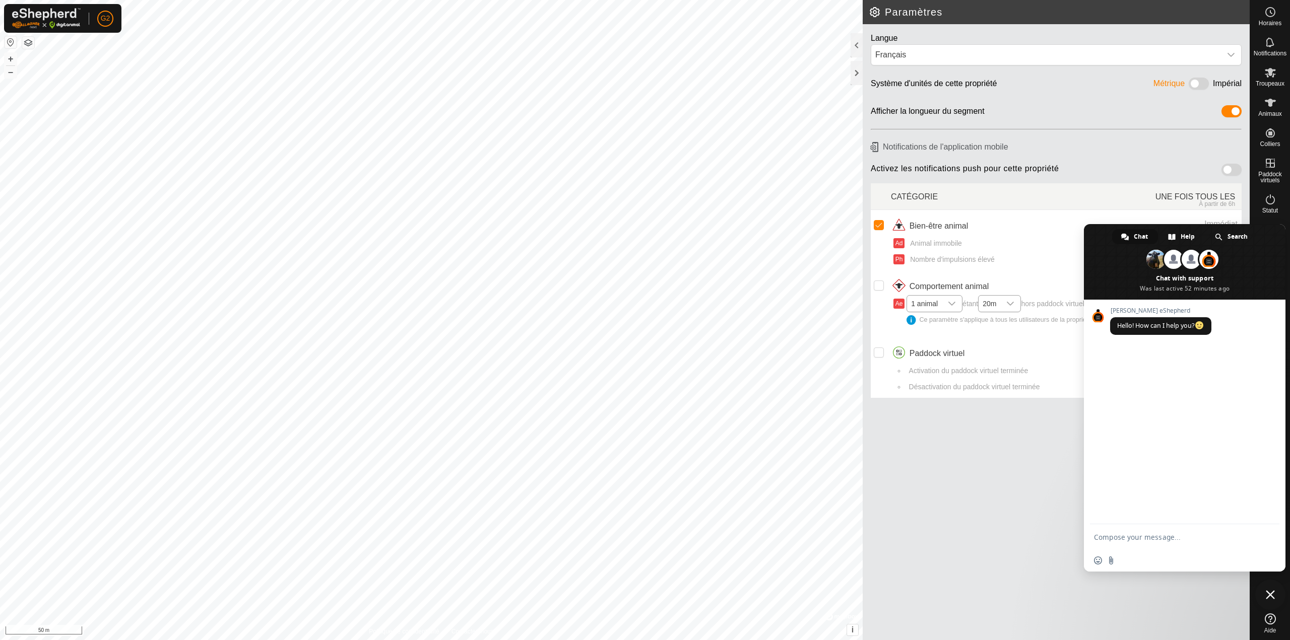
click at [1268, 617] on icon at bounding box center [1270, 619] width 11 height 11
click at [1270, 44] on icon at bounding box center [1270, 42] width 12 height 12
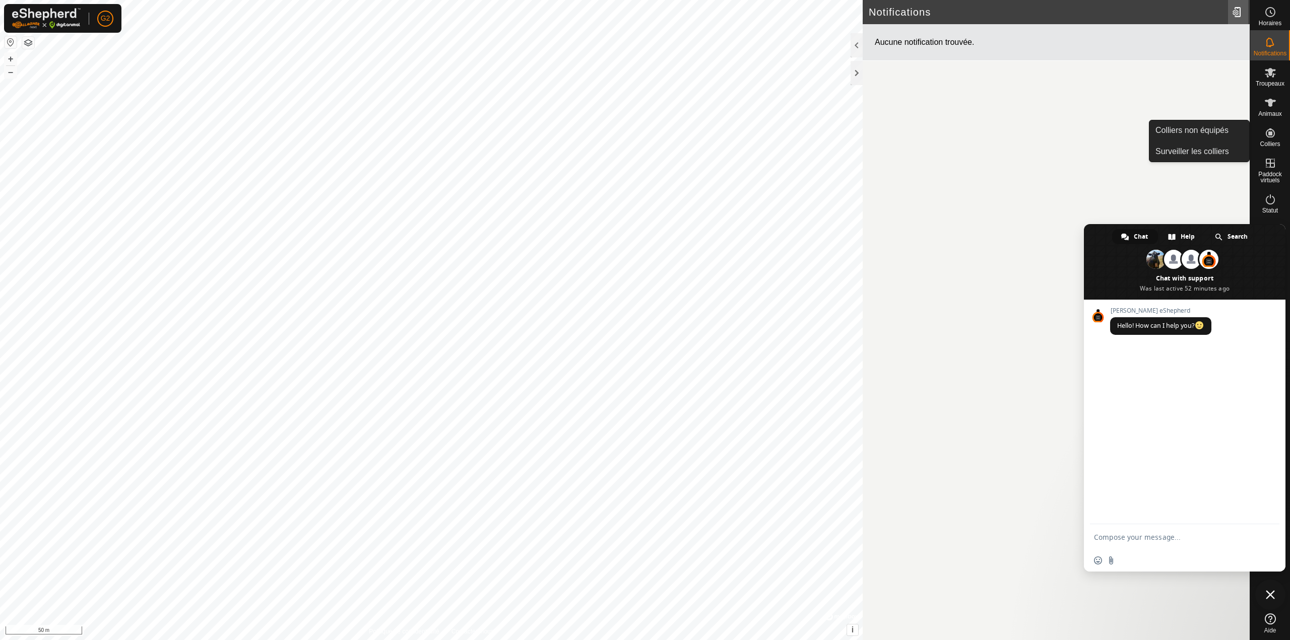
click at [1236, 11] on div at bounding box center [1238, 12] width 20 height 28
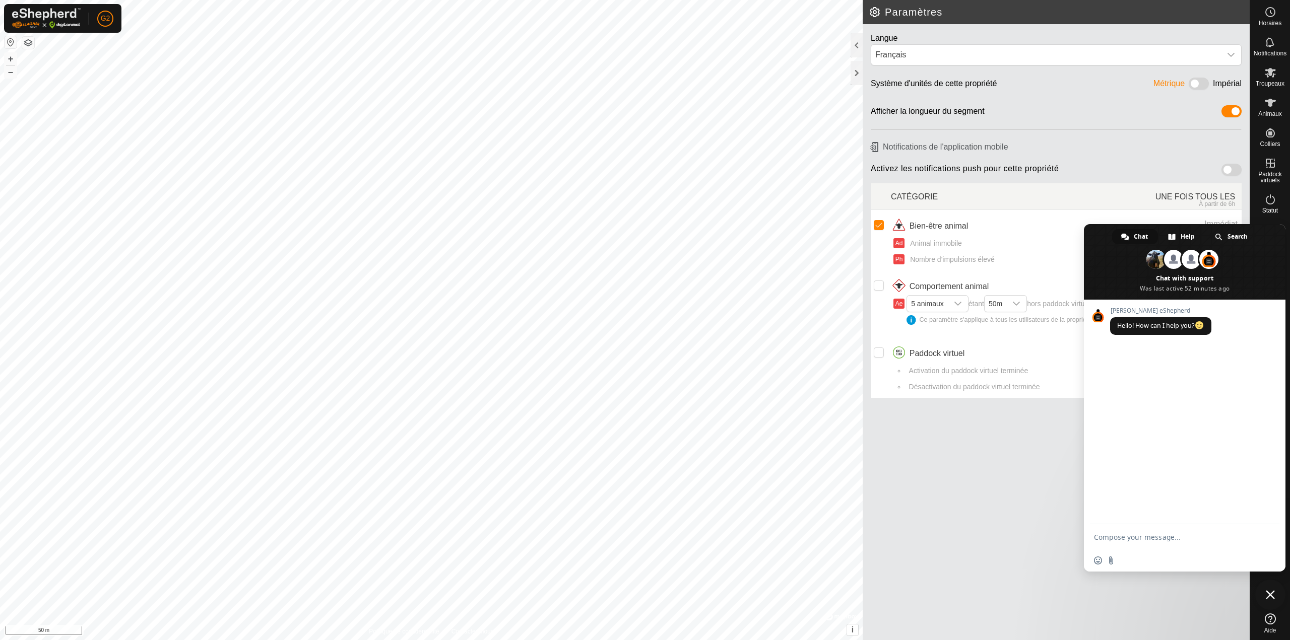
click at [1041, 101] on div "Afficher la longueur du segment" at bounding box center [1056, 111] width 387 height 28
click at [111, 15] on p-avatar "G2" at bounding box center [105, 19] width 16 height 16
click at [147, 59] on link "Paramètres" at bounding box center [152, 60] width 100 height 16
click at [138, 59] on link "Paramètres" at bounding box center [152, 60] width 100 height 16
click at [859, 71] on div at bounding box center [857, 73] width 12 height 24
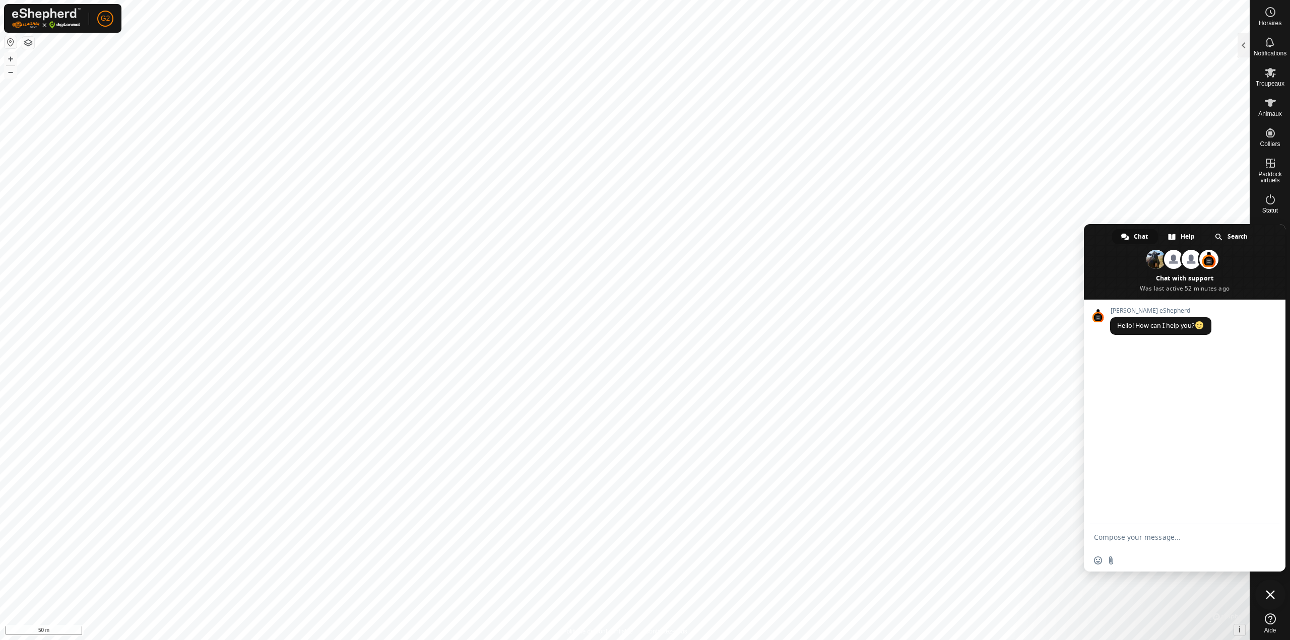
click at [1269, 597] on span "Close chat" at bounding box center [1270, 595] width 9 height 9
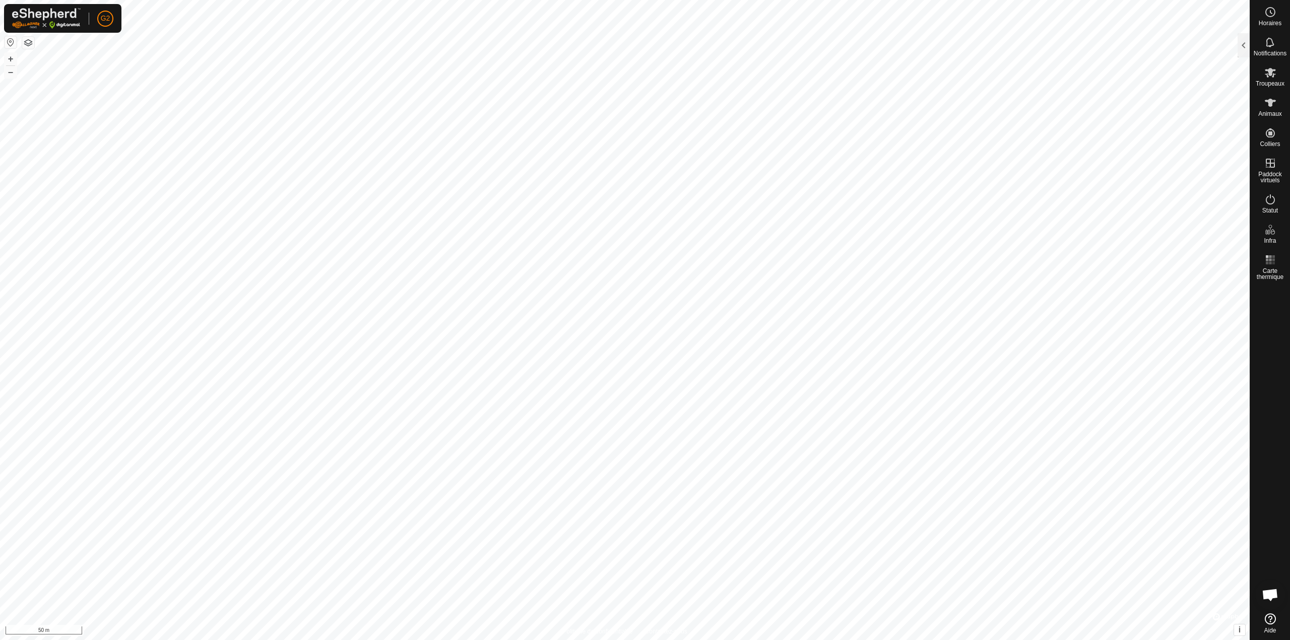
click at [25, 41] on button "button" at bounding box center [28, 43] width 12 height 12
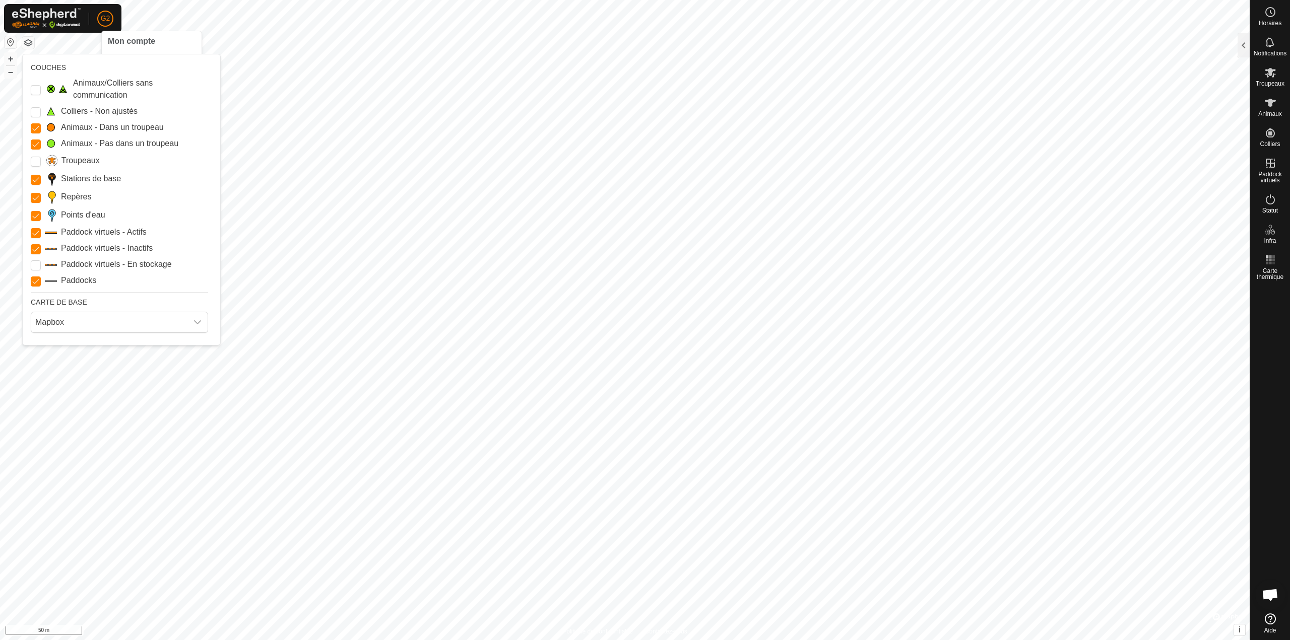
click at [127, 44] on span "Mon compte" at bounding box center [131, 41] width 47 height 9
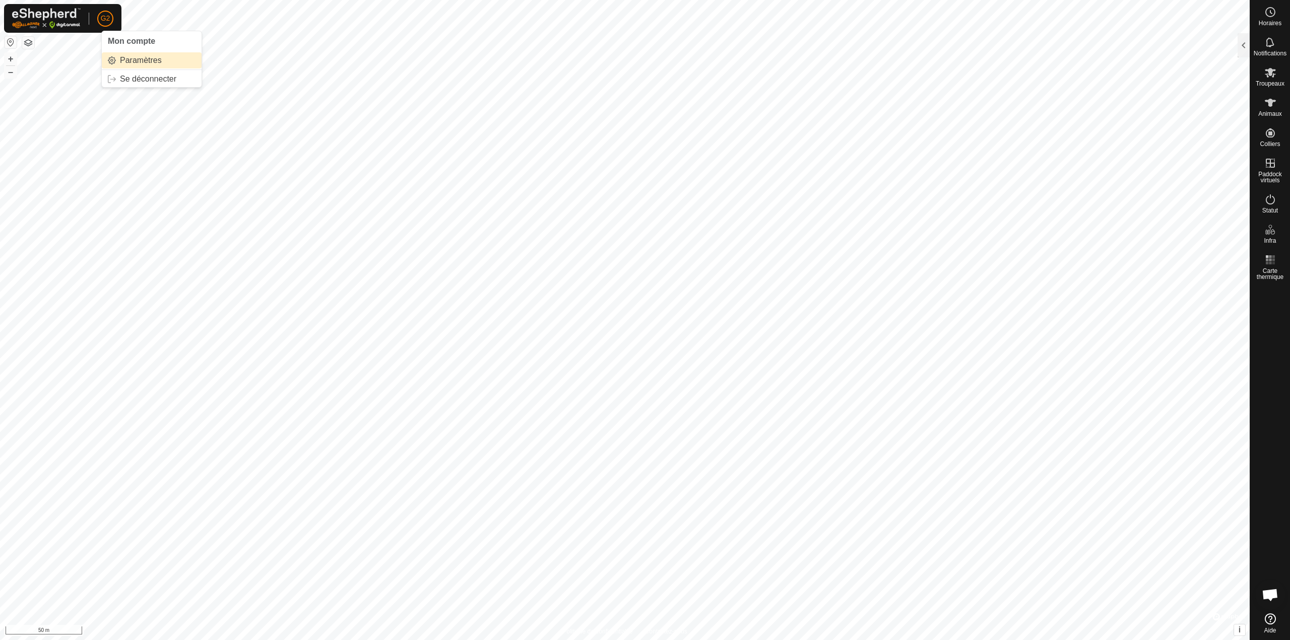
click at [112, 59] on link "Paramètres" at bounding box center [152, 60] width 100 height 16
click at [29, 40] on button "button" at bounding box center [28, 43] width 12 height 12
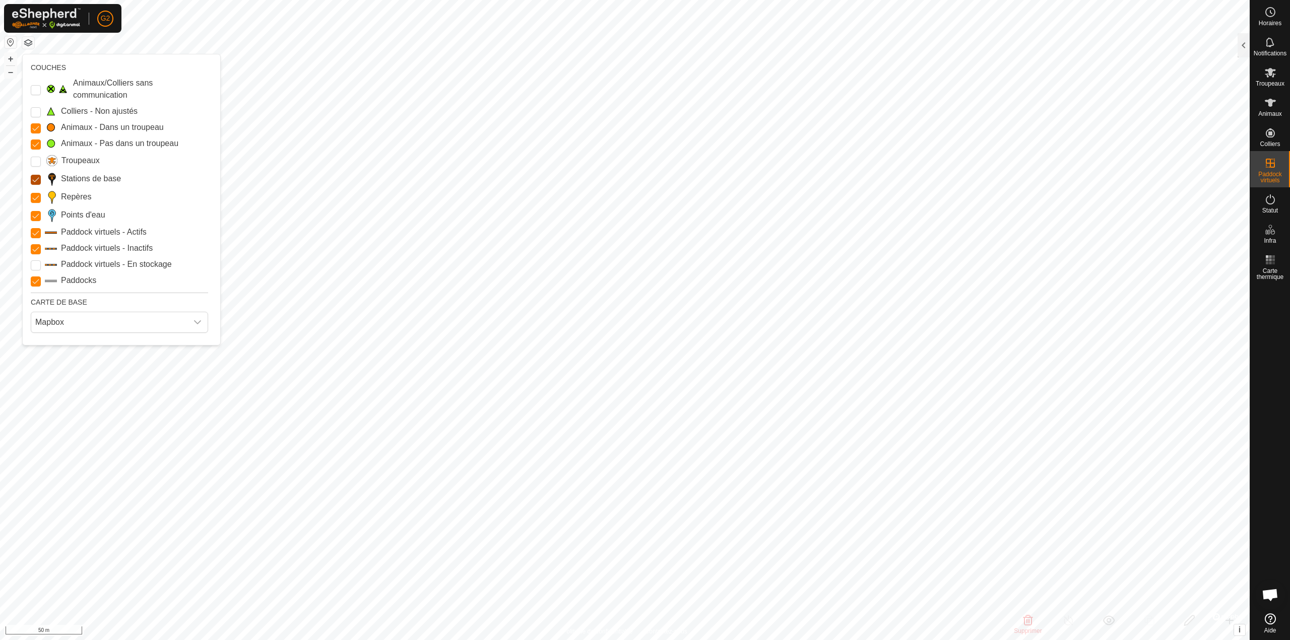
click at [35, 176] on Stations "Stations de base" at bounding box center [36, 180] width 10 height 10
click at [35, 109] on Unfitted "Colliers - Non ajustés" at bounding box center [36, 112] width 10 height 10
click at [36, 109] on Unfitted "Colliers - Non ajustés" at bounding box center [36, 112] width 10 height 10
click at [37, 111] on Unfitted "Colliers - Non ajustés" at bounding box center [36, 112] width 10 height 10
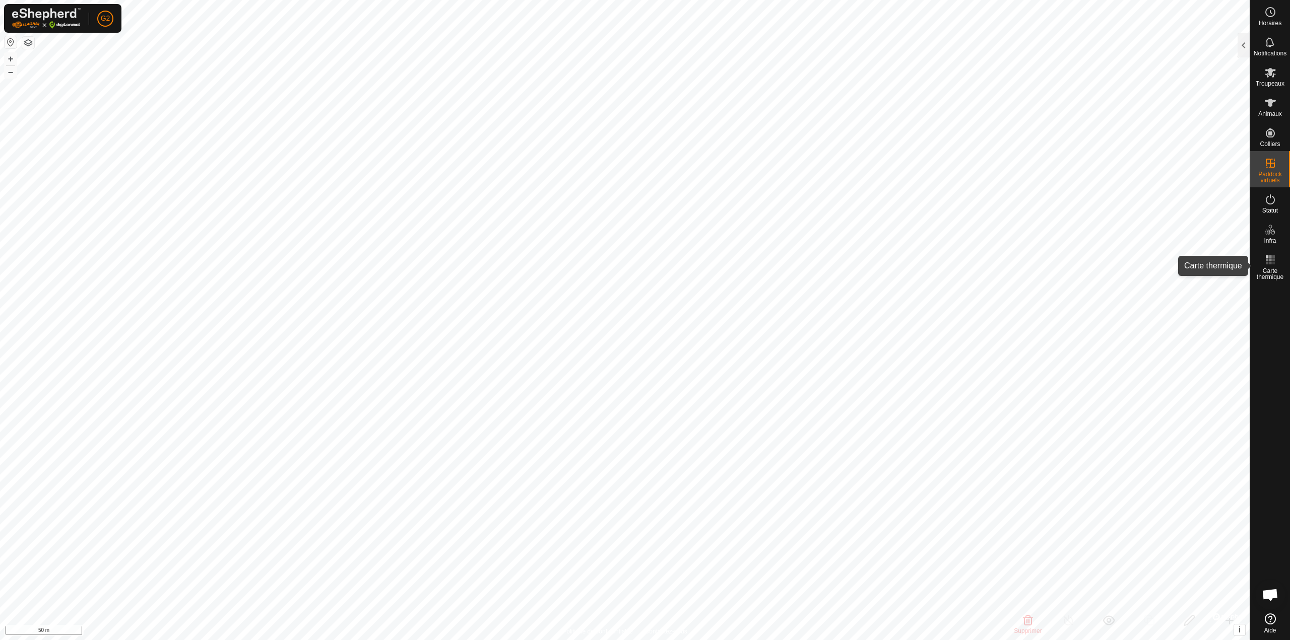
click at [1268, 262] on icon at bounding box center [1270, 260] width 12 height 12
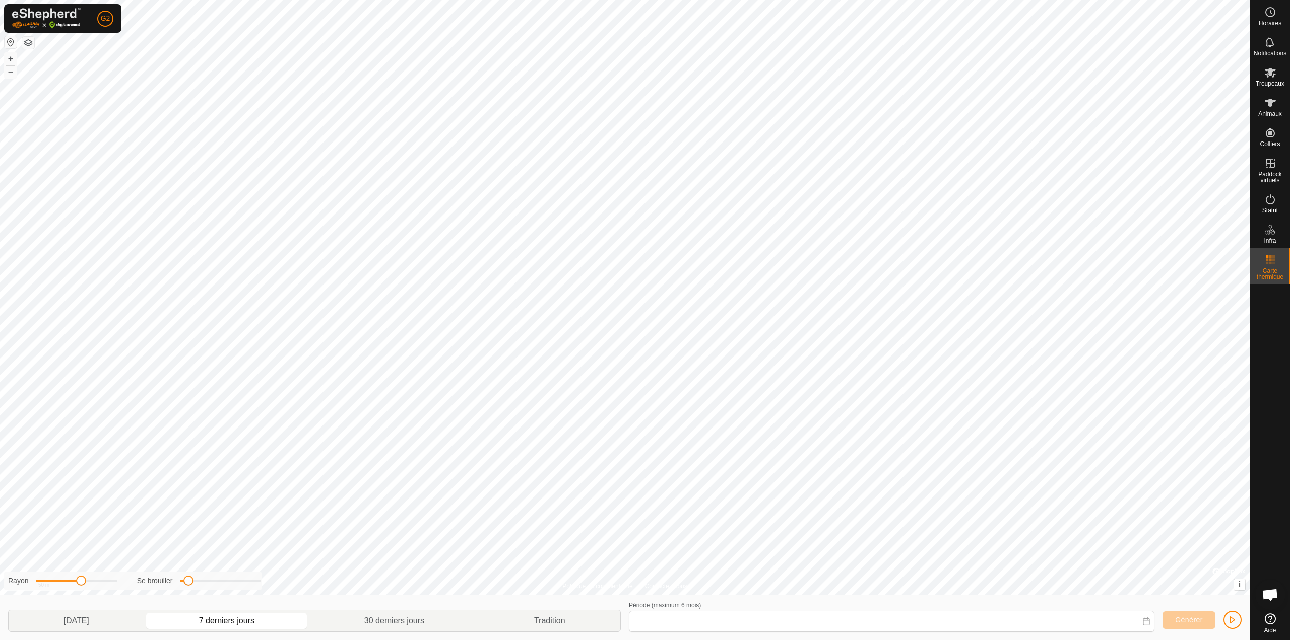
type input "26 Sep. 2025 - 02 Oct. 2025"
click at [1275, 105] on icon at bounding box center [1270, 103] width 12 height 12
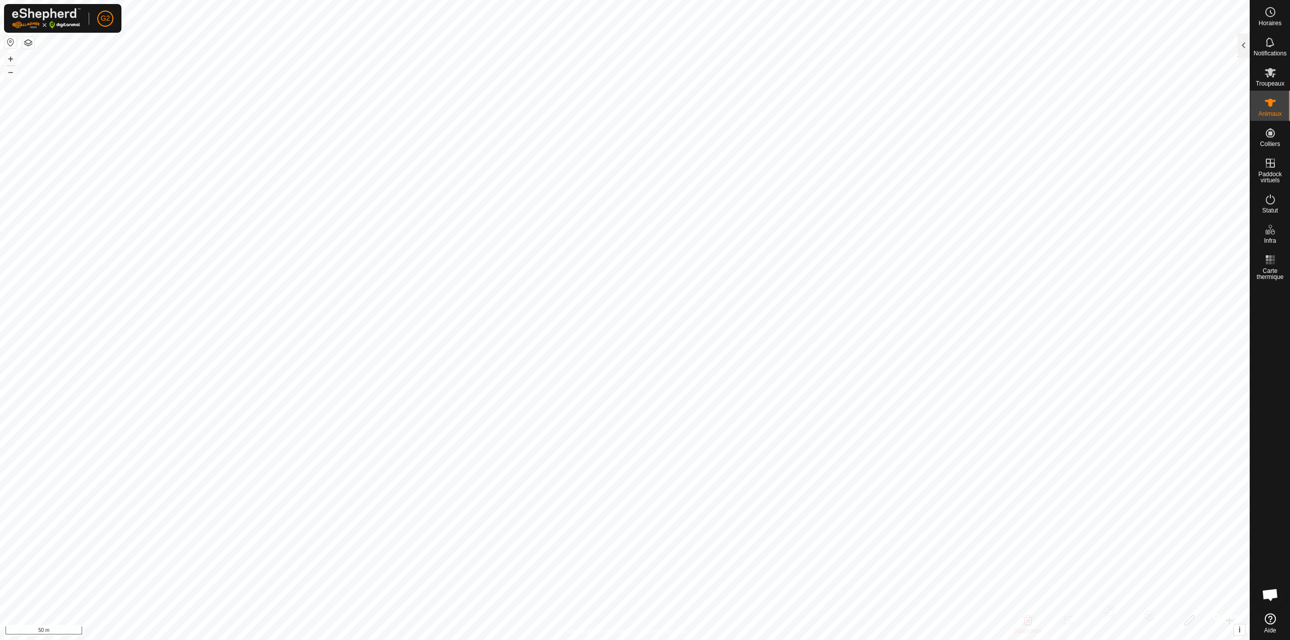
click at [1273, 109] on es-animals-svg-icon at bounding box center [1270, 103] width 18 height 16
click at [1270, 110] on es-animals-svg-icon at bounding box center [1270, 103] width 18 height 16
click at [1269, 109] on es-animals-svg-icon at bounding box center [1270, 103] width 18 height 16
click at [1239, 48] on div at bounding box center [1244, 45] width 12 height 24
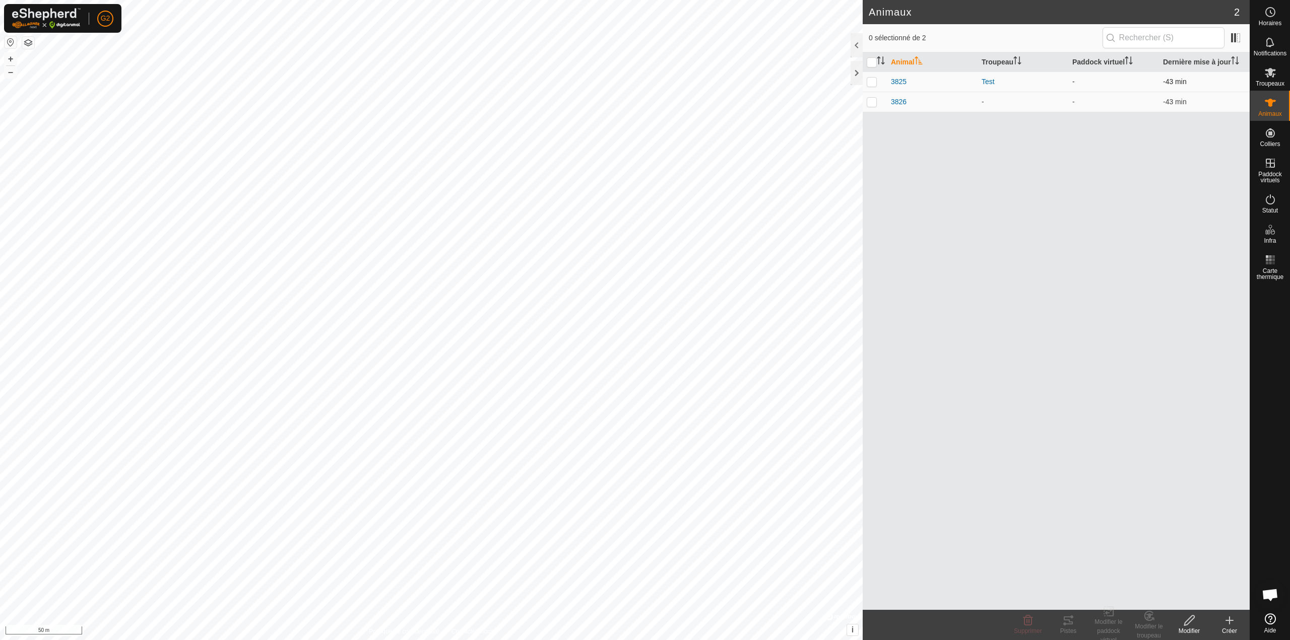
click at [870, 86] on td at bounding box center [875, 82] width 24 height 20
checkbox input "true"
click at [900, 81] on span "3825" at bounding box center [899, 82] width 16 height 11
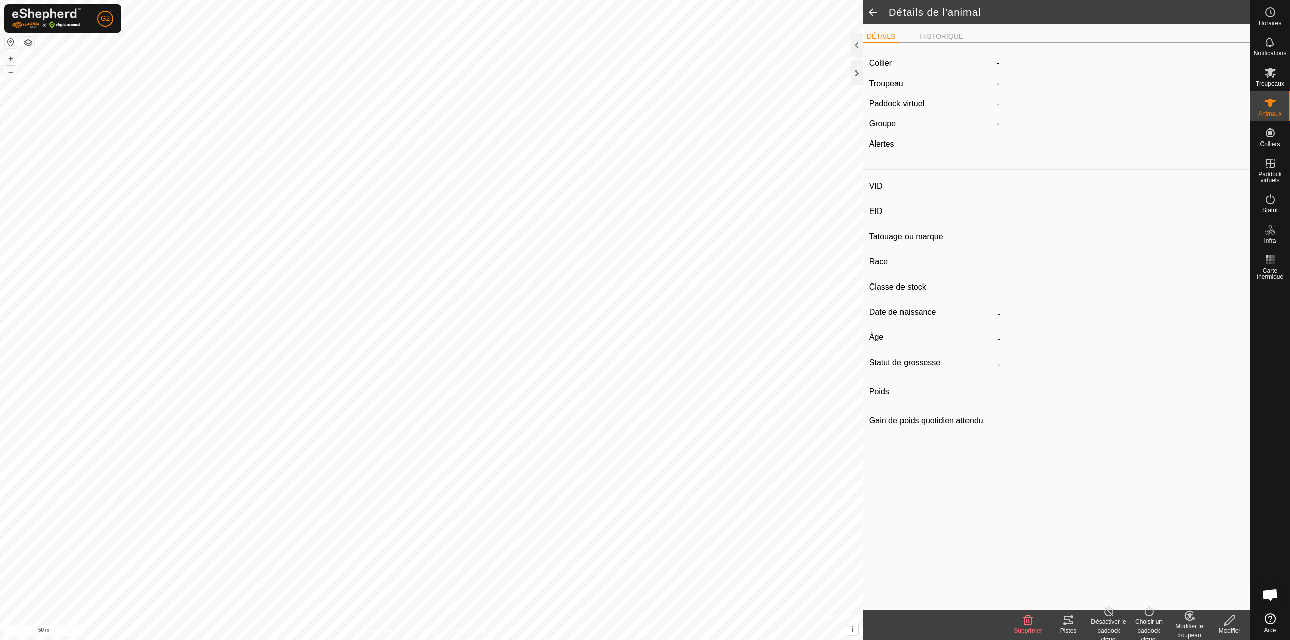
type input "3825"
type input "-"
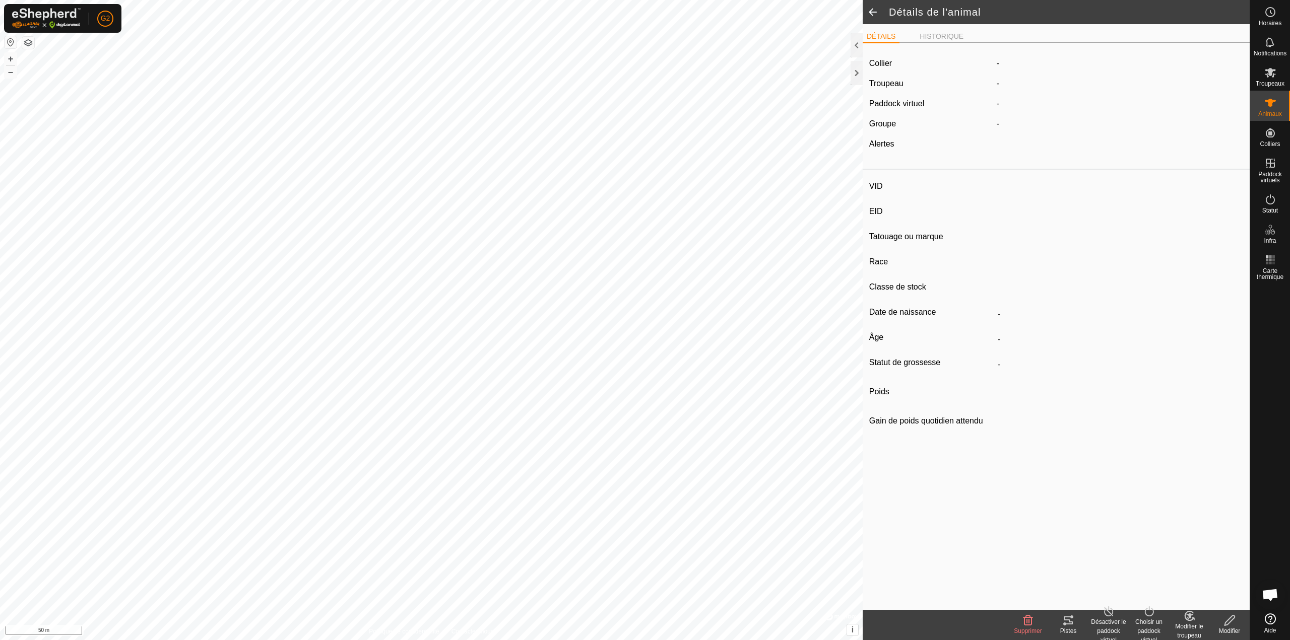
type input "0 kg"
type input "-"
click at [945, 40] on li "HISTORIQUE" at bounding box center [942, 37] width 52 height 12
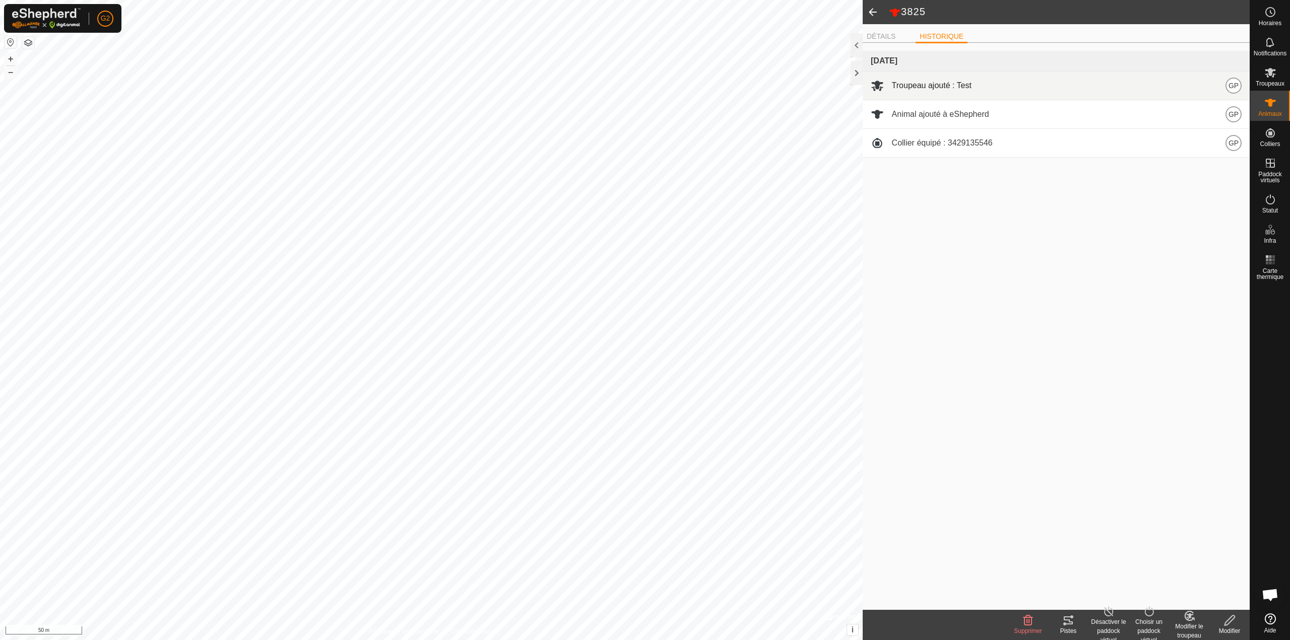
click at [935, 87] on span "Troupeau ajouté : Test" at bounding box center [932, 86] width 80 height 12
click at [856, 48] on div at bounding box center [857, 45] width 12 height 24
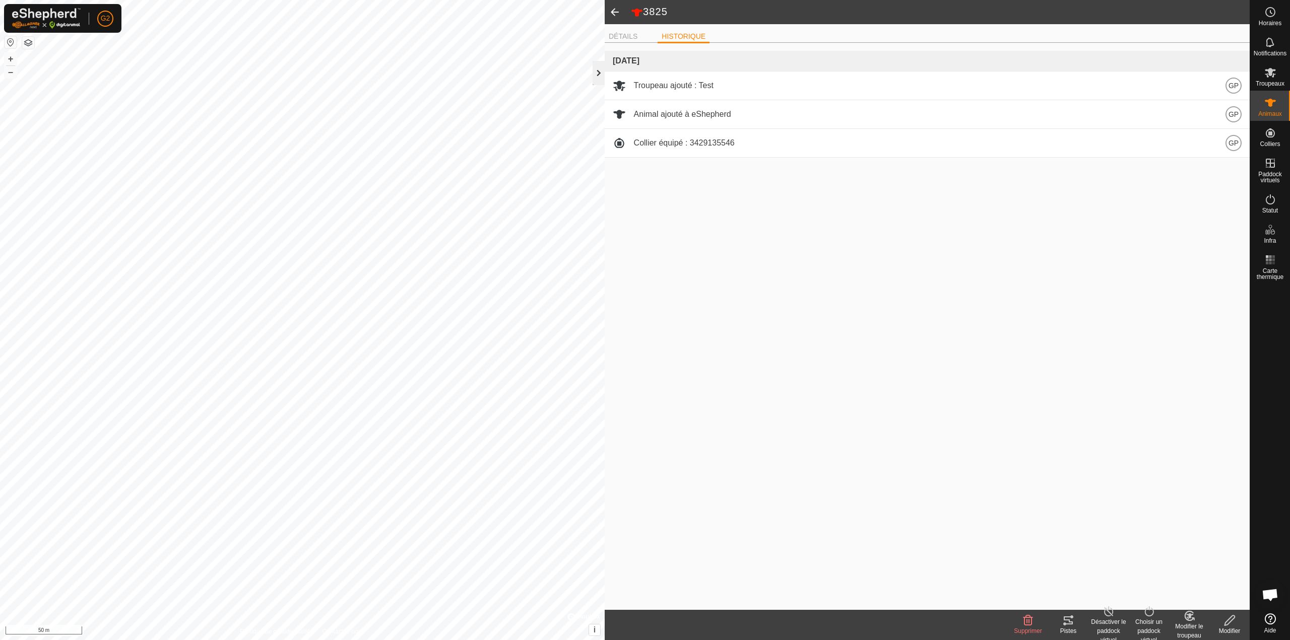
click at [600, 75] on div at bounding box center [599, 73] width 12 height 24
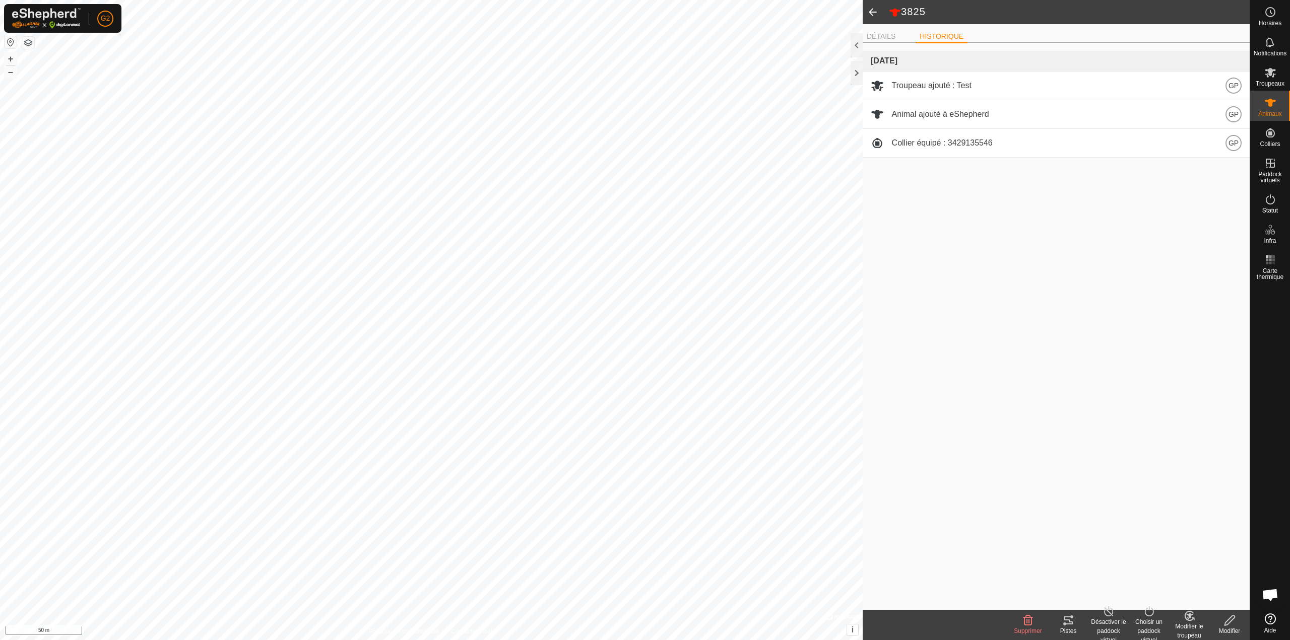
drag, startPoint x: 1108, startPoint y: 542, endPoint x: 1039, endPoint y: 448, distance: 116.1
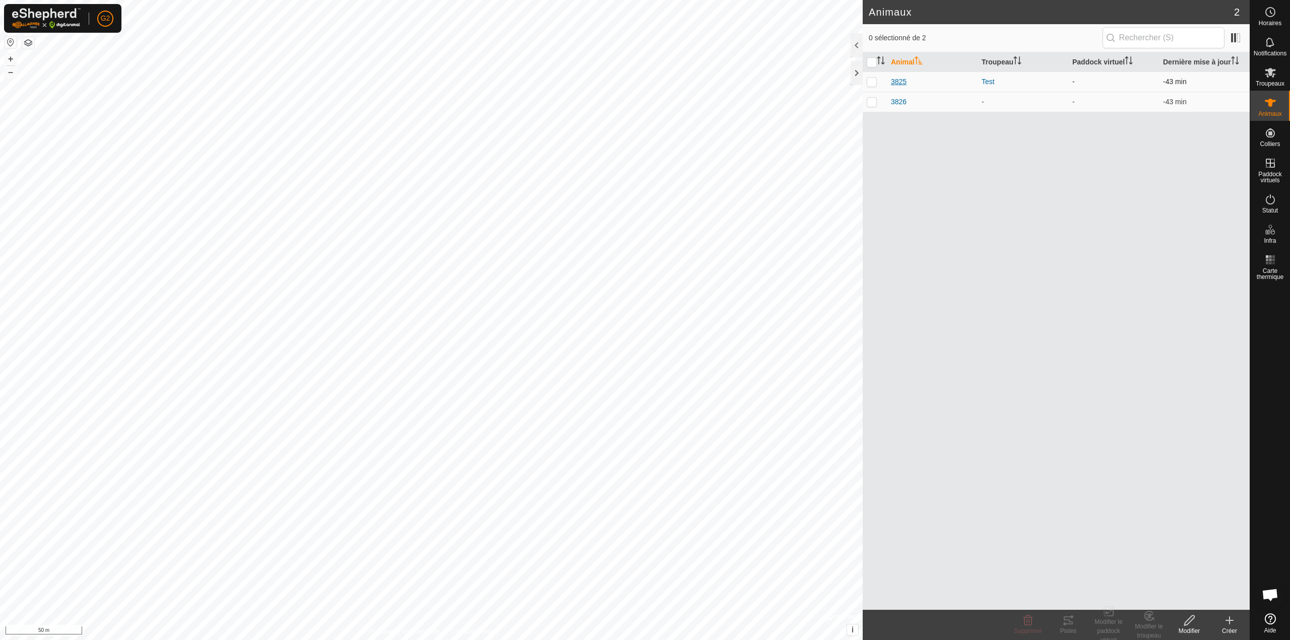
click at [902, 80] on span "3825" at bounding box center [899, 82] width 16 height 11
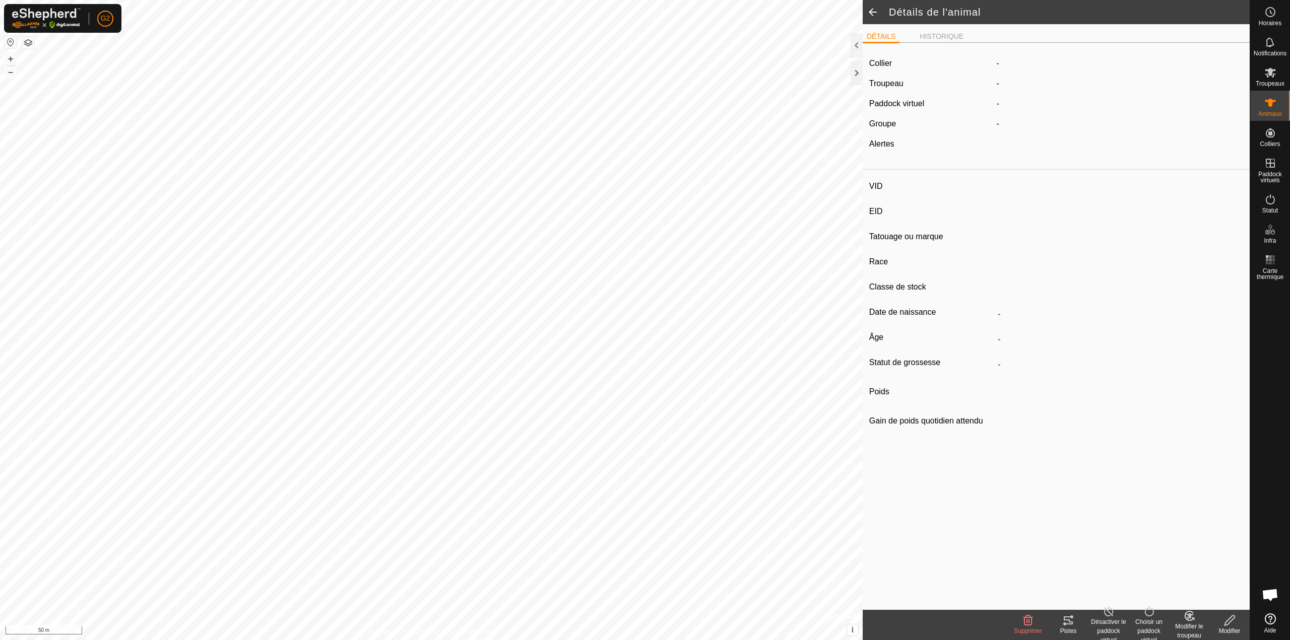
type input "3825"
type input "-"
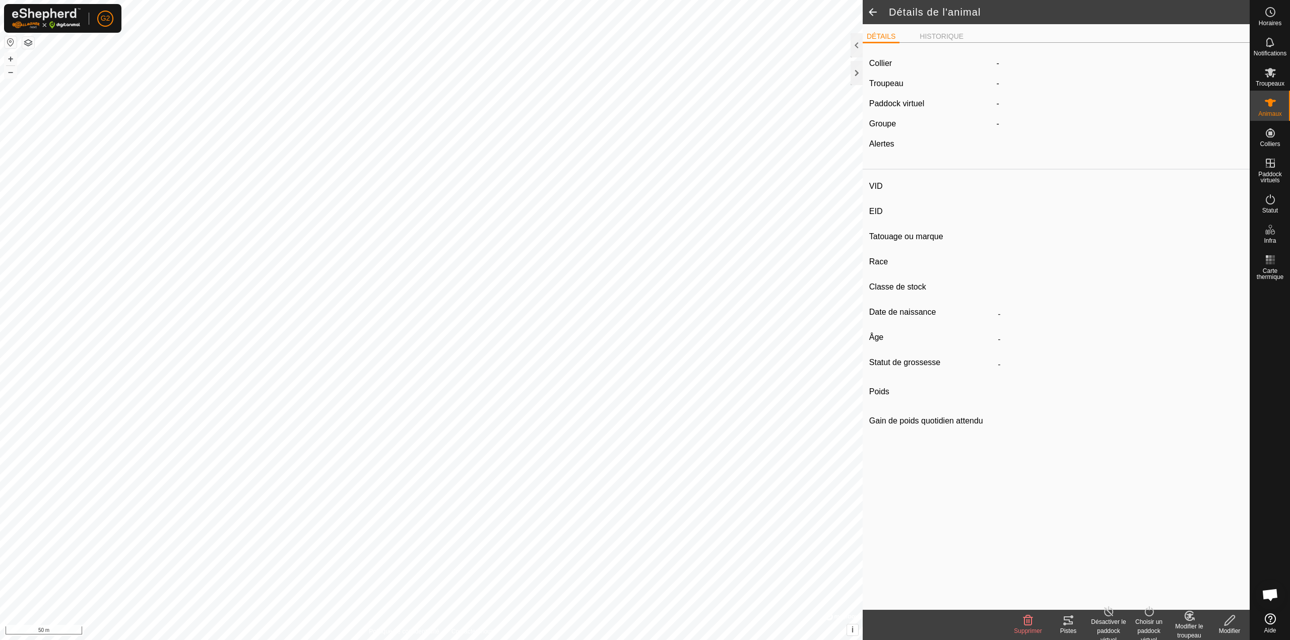
type input "0 kg"
type input "-"
click at [1065, 622] on icon at bounding box center [1068, 621] width 12 height 12
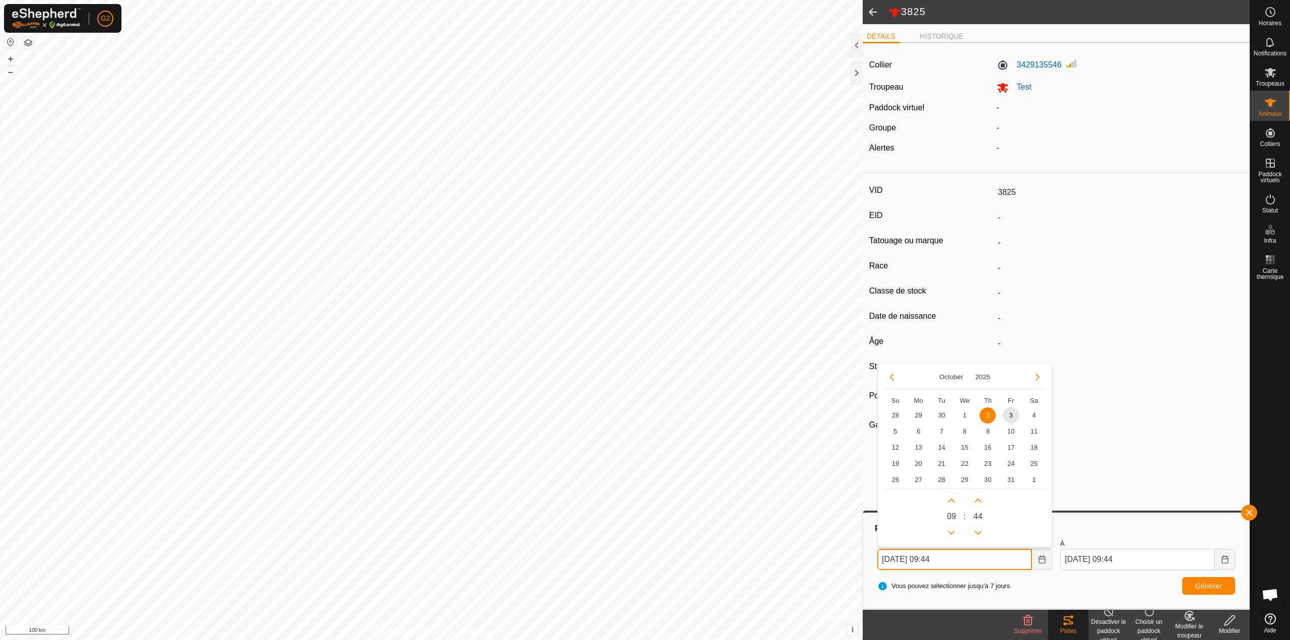
click at [996, 562] on input "02 Oct. 2025 09:44" at bounding box center [954, 559] width 155 height 21
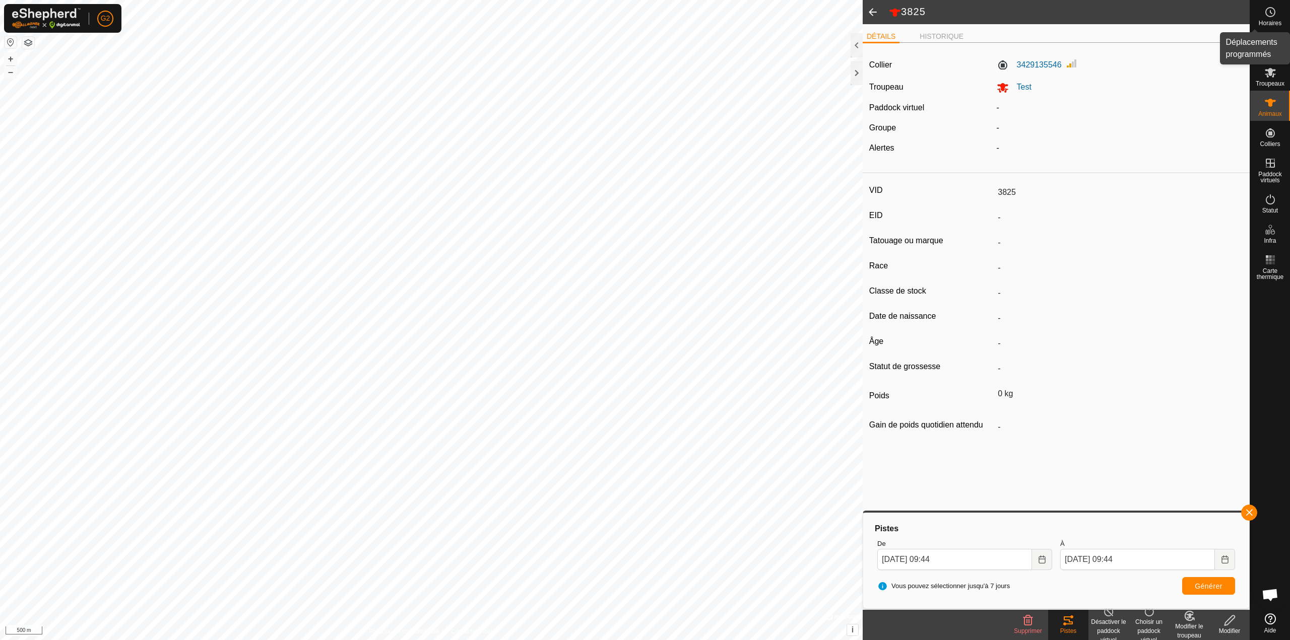
click at [1272, 12] on icon at bounding box center [1270, 12] width 12 height 12
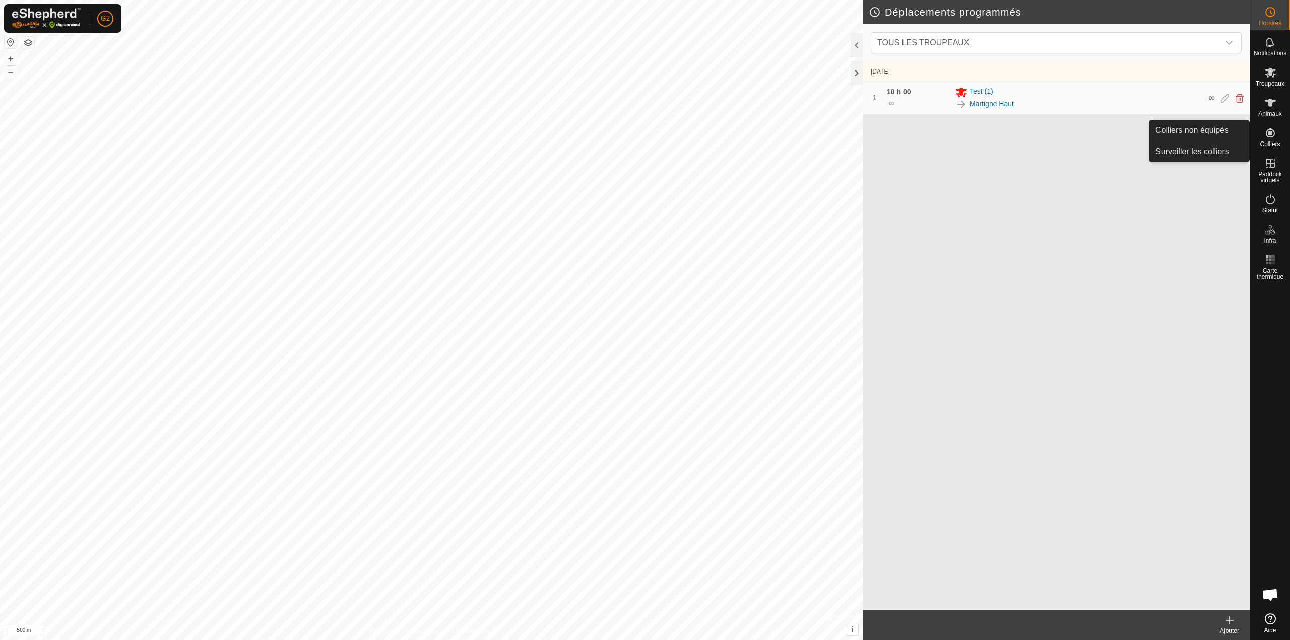
click at [1271, 131] on icon at bounding box center [1270, 133] width 12 height 12
click at [1191, 151] on link "Surveiller les colliers" at bounding box center [1199, 152] width 100 height 20
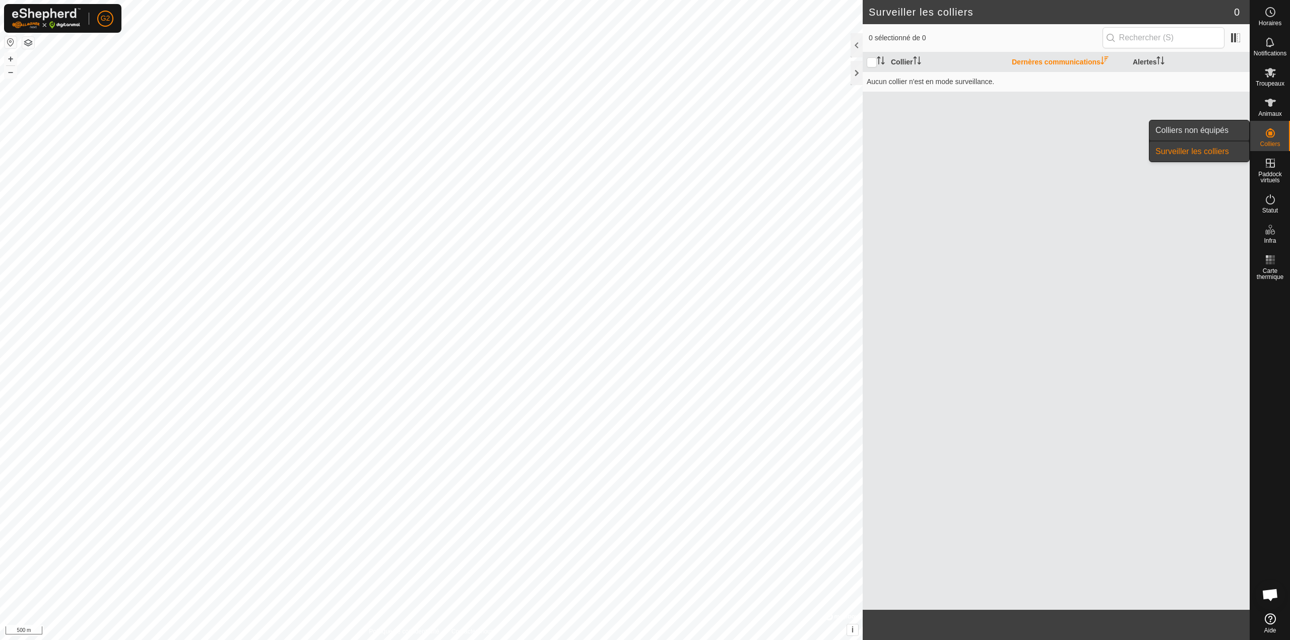
click at [1212, 131] on link "Colliers non équipés" at bounding box center [1199, 130] width 100 height 20
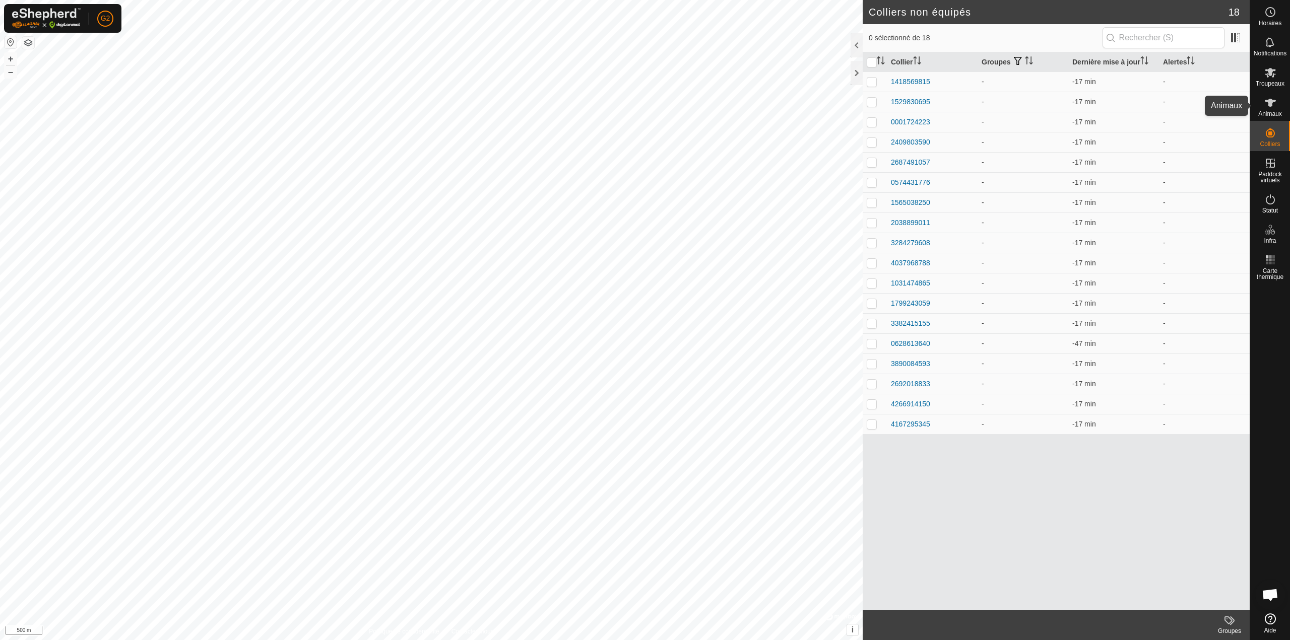
click at [1268, 107] on icon at bounding box center [1270, 103] width 12 height 12
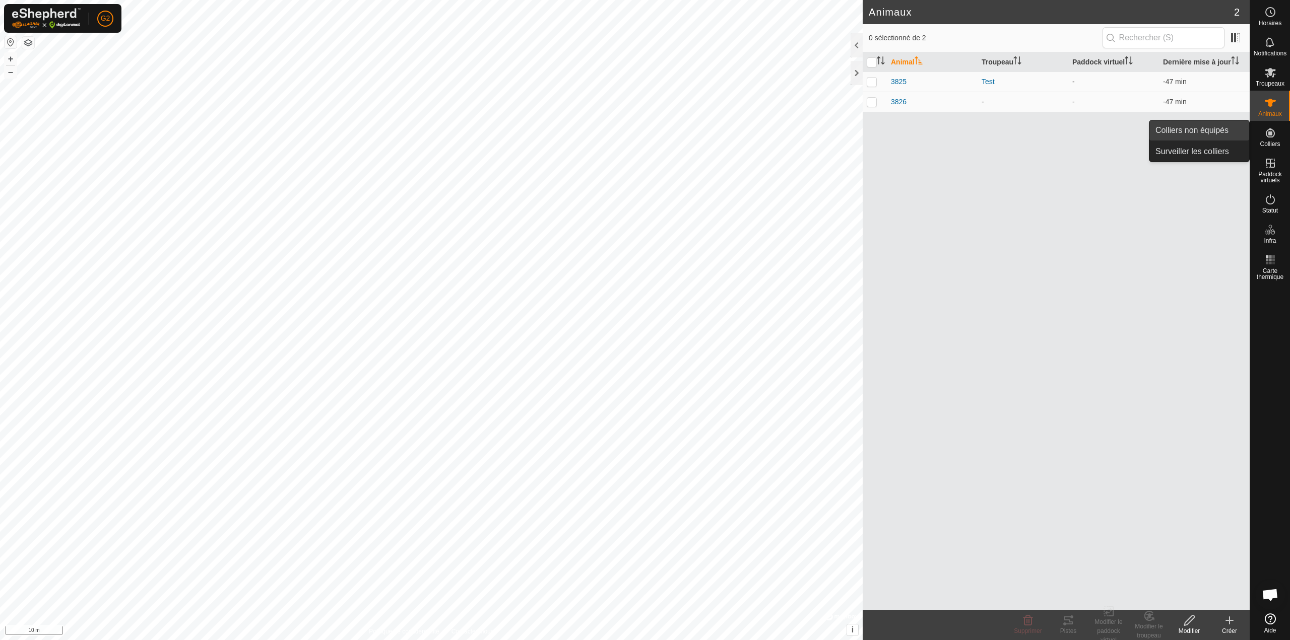
click at [1221, 126] on link "Colliers non équipés" at bounding box center [1199, 130] width 100 height 20
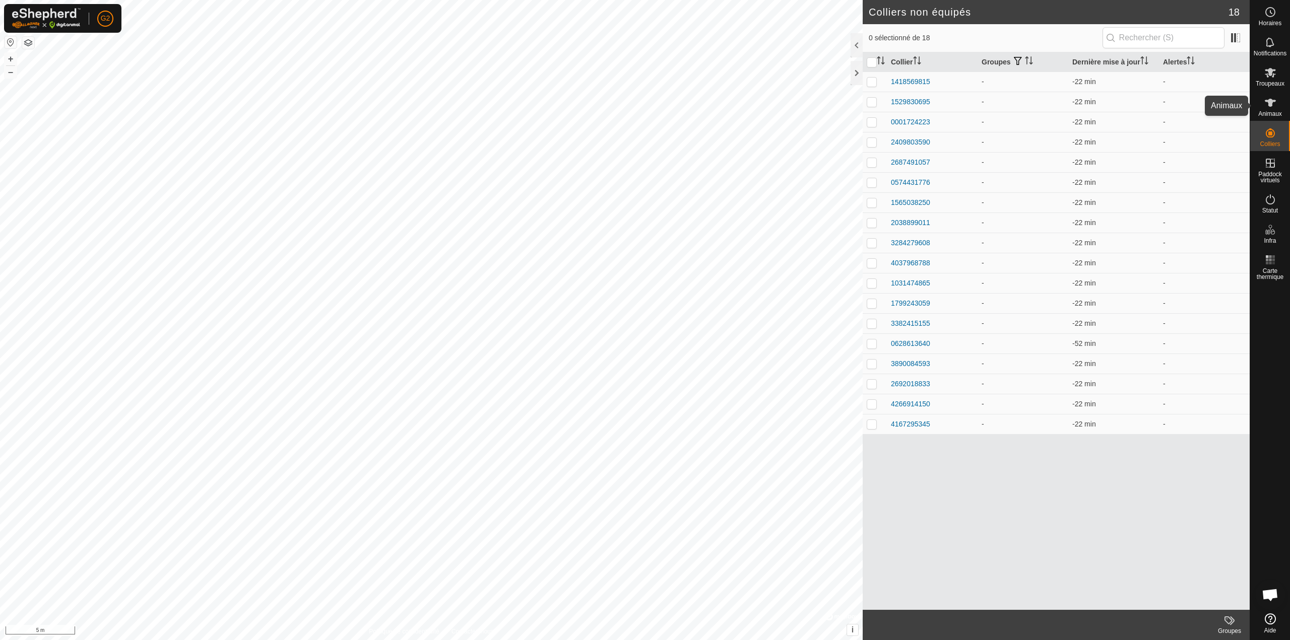
click at [1266, 106] on icon at bounding box center [1270, 103] width 12 height 12
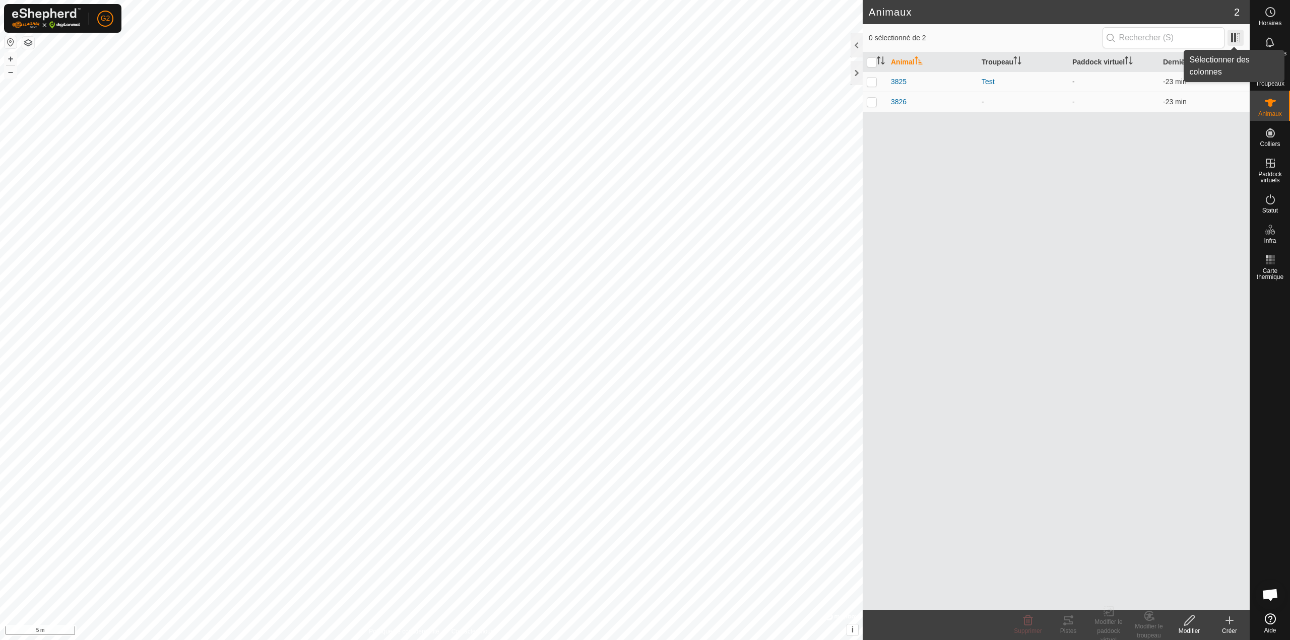
click at [1235, 39] on span at bounding box center [1235, 38] width 16 height 16
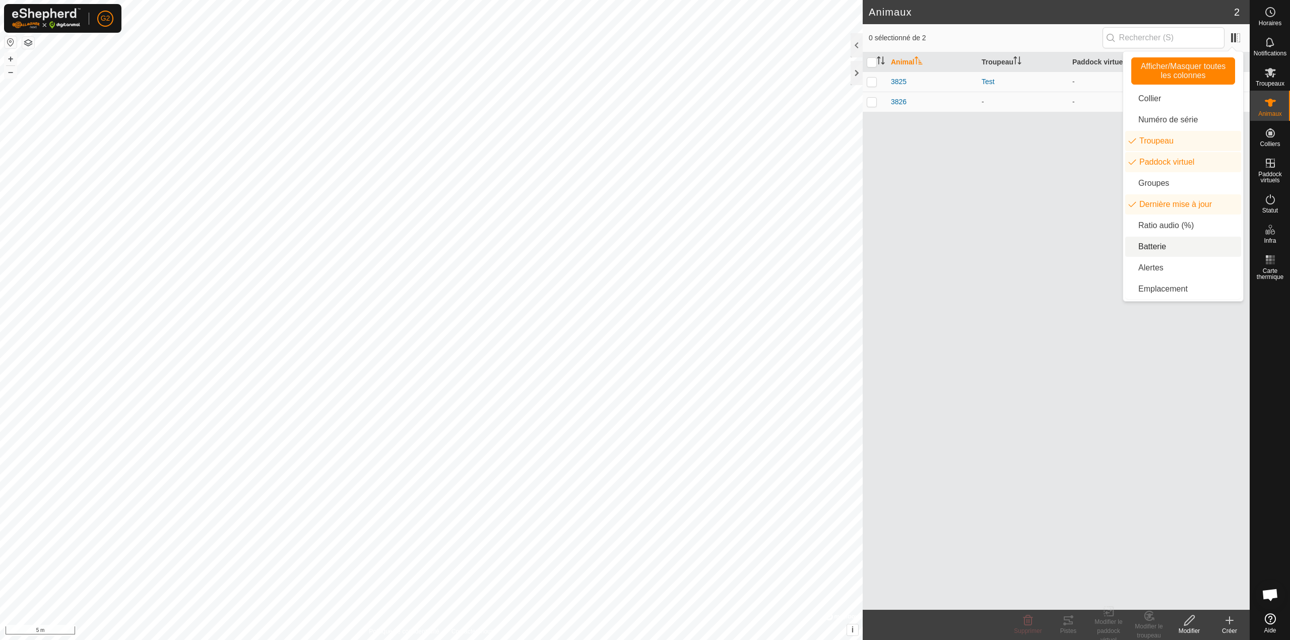
click at [1172, 247] on li "Batterie" at bounding box center [1183, 247] width 116 height 20
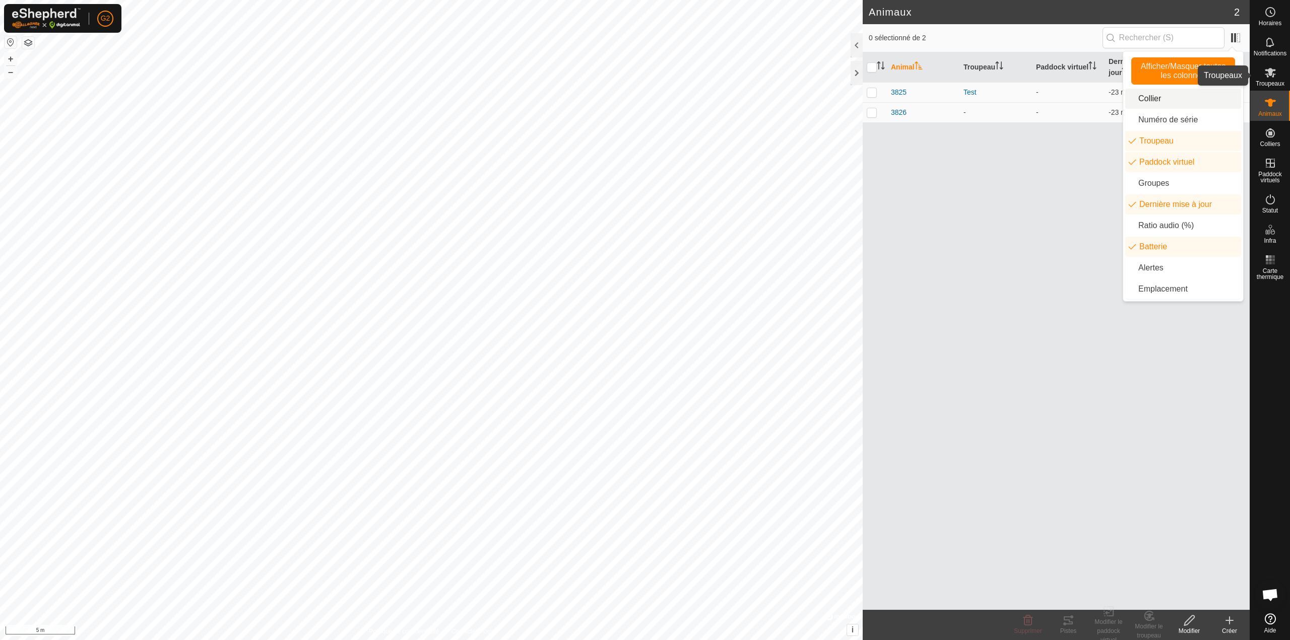
click at [1273, 74] on icon at bounding box center [1270, 73] width 11 height 10
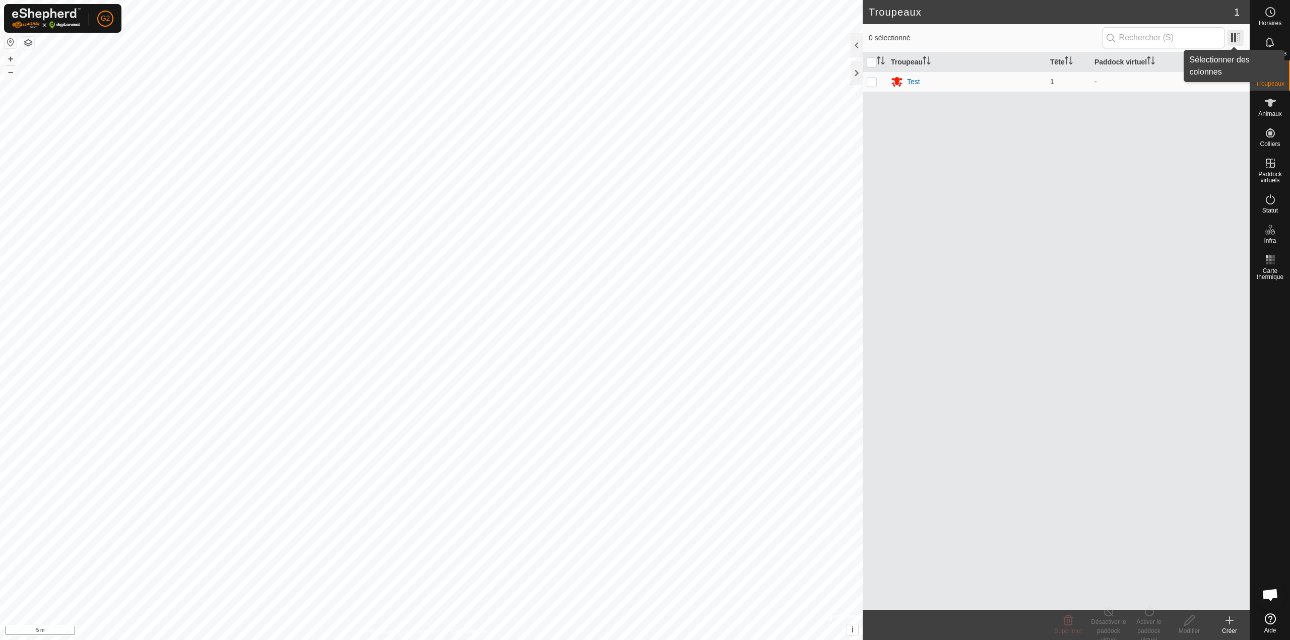
click at [1237, 35] on span at bounding box center [1235, 38] width 16 height 16
click at [1270, 108] on icon at bounding box center [1270, 103] width 12 height 12
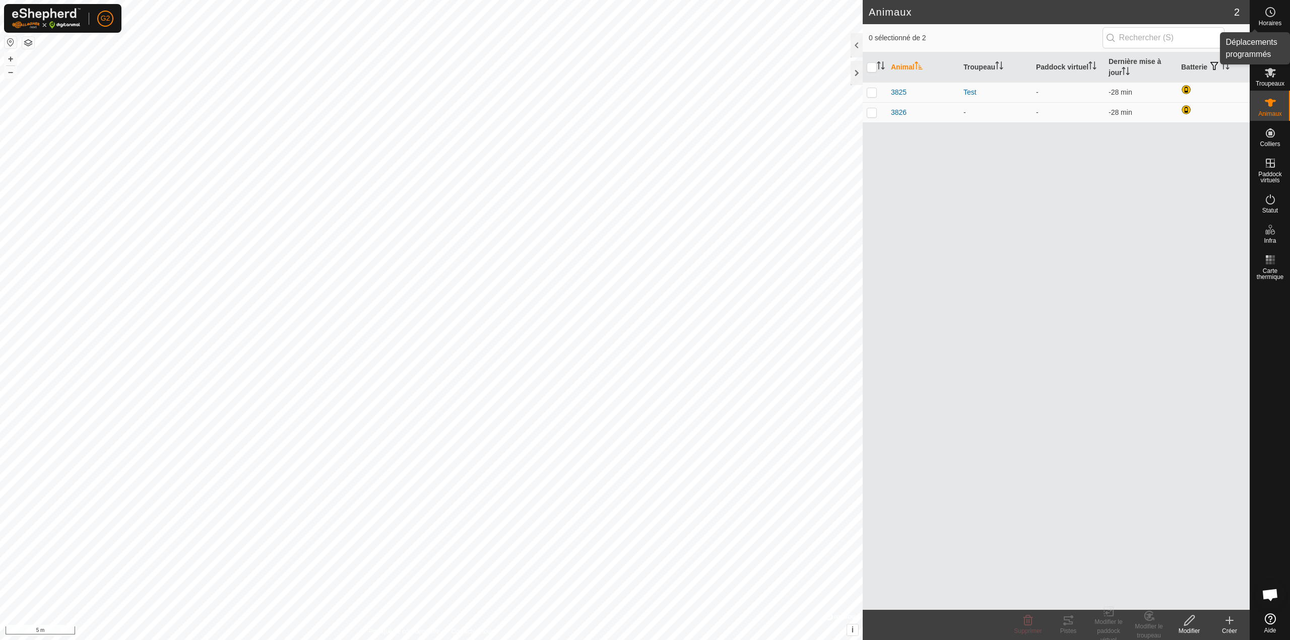
click at [1268, 18] on icon at bounding box center [1270, 12] width 12 height 12
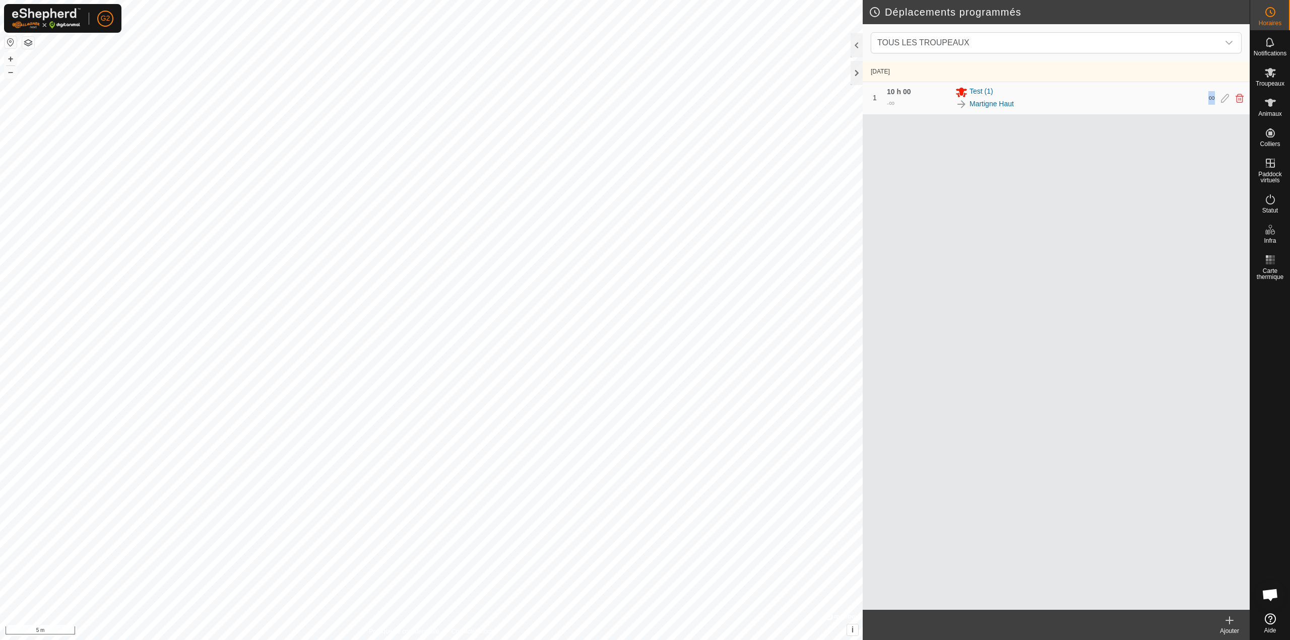
drag, startPoint x: 1214, startPoint y: 97, endPoint x: 1207, endPoint y: 99, distance: 7.2
click at [1207, 99] on div "1 10 h 00 - ∞ Test (1) Martigne Haut ∞" at bounding box center [1056, 98] width 379 height 32
click at [1197, 139] on div "10 oct. 2025 1 10 h 00 - ∞ Test (1) Martigne Haut ∞" at bounding box center [1056, 335] width 387 height 549
click at [1229, 45] on icon "dropdown trigger" at bounding box center [1229, 43] width 8 height 8
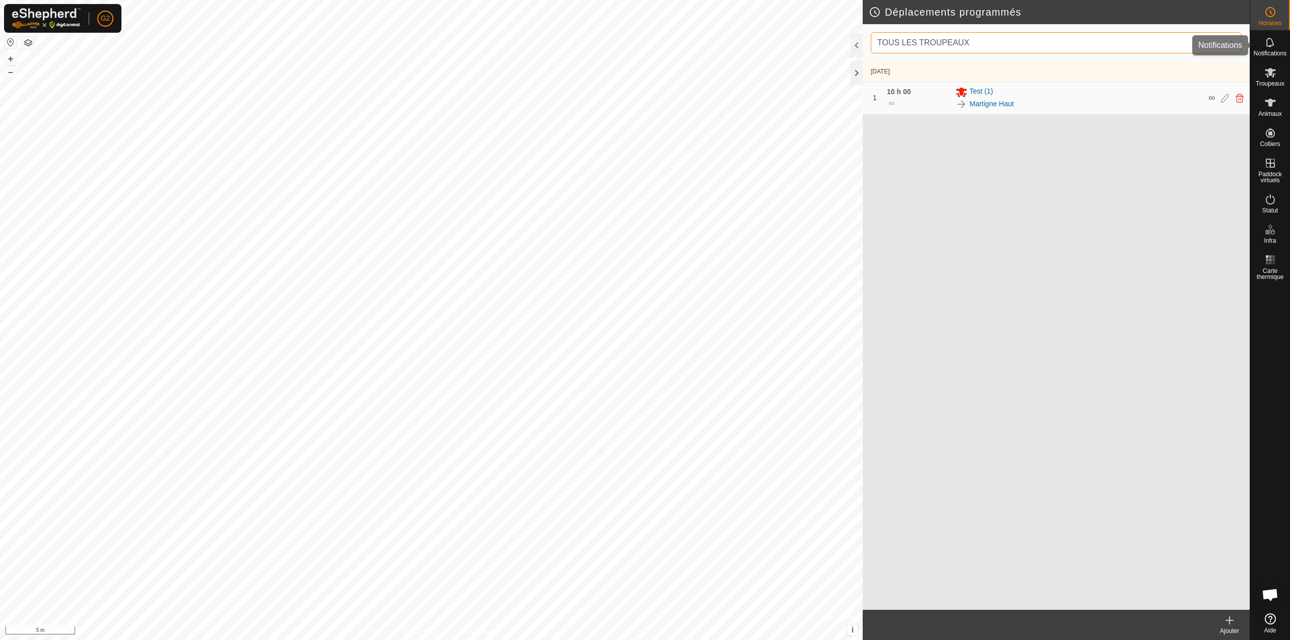
click at [1275, 53] on span "Notifications" at bounding box center [1270, 53] width 33 height 6
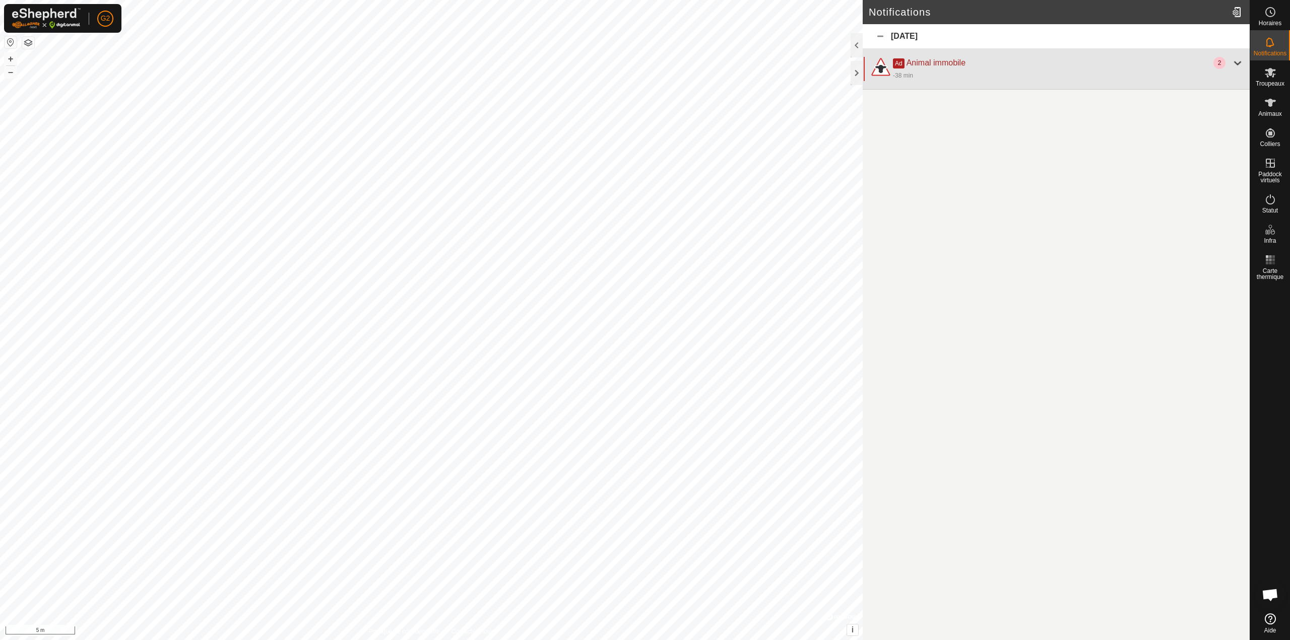
click at [1239, 63] on div at bounding box center [1238, 63] width 12 height 12
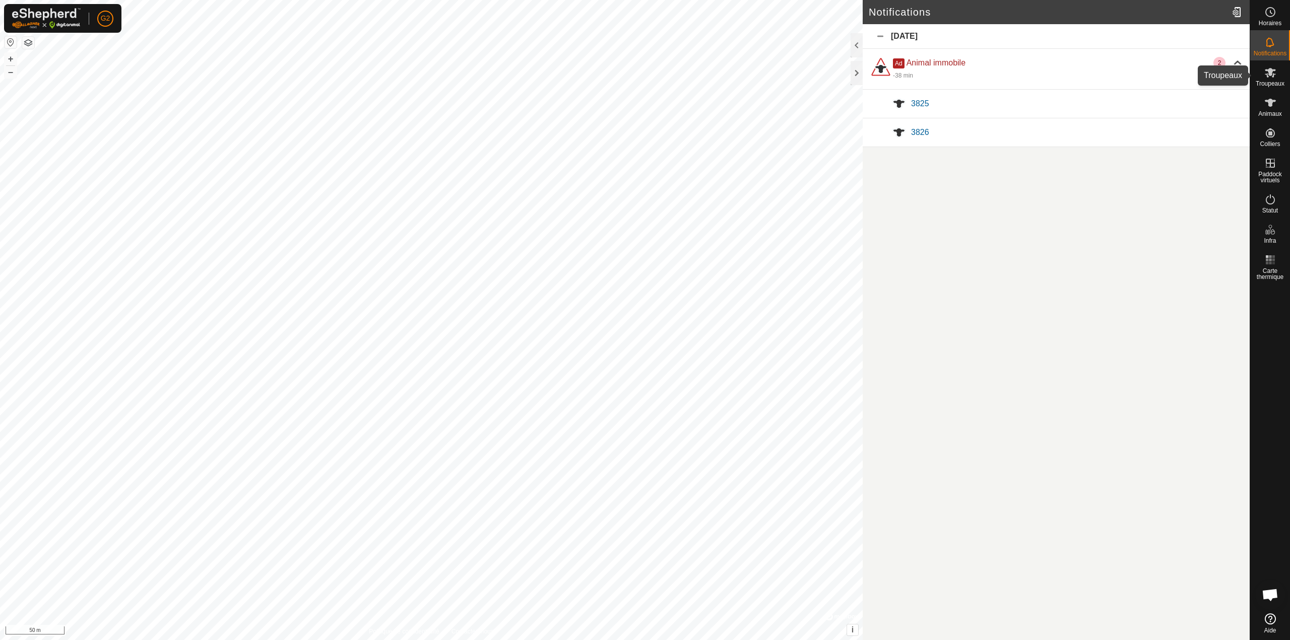
click at [1273, 81] on span "Troupeaux" at bounding box center [1270, 84] width 29 height 6
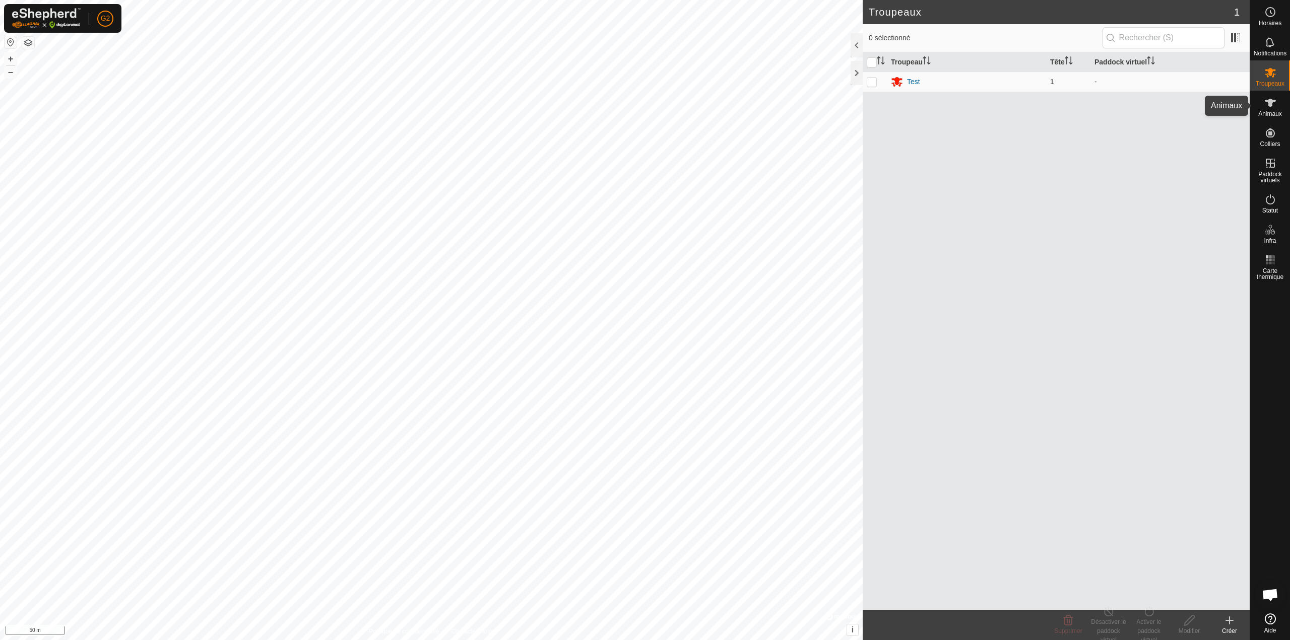
click at [1260, 106] on div "Animaux" at bounding box center [1270, 106] width 40 height 30
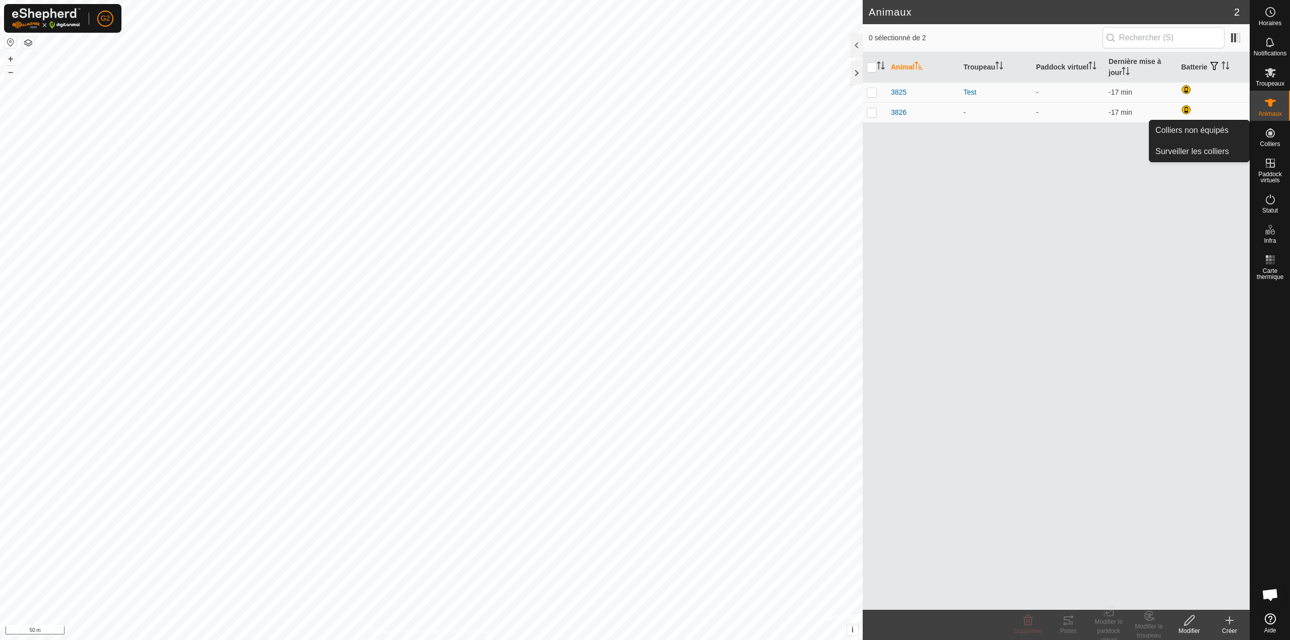
click at [1274, 141] on span "Colliers" at bounding box center [1270, 144] width 20 height 6
click at [1270, 40] on icon at bounding box center [1270, 42] width 12 height 12
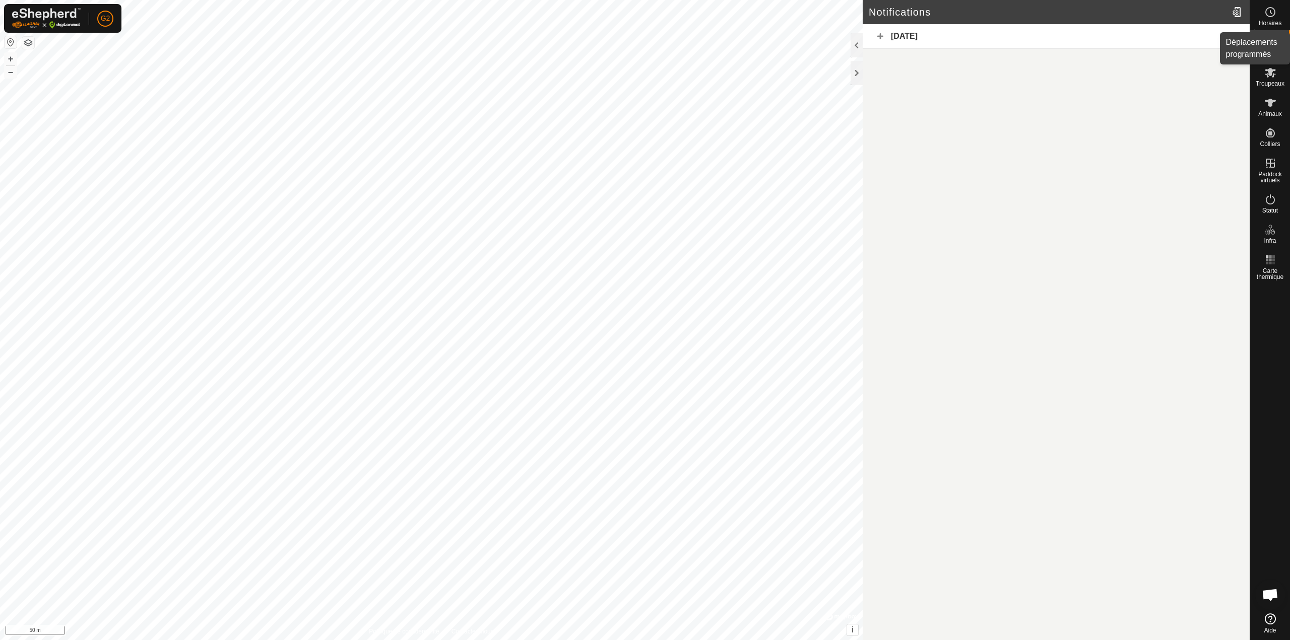
click at [1270, 20] on span "Horaires" at bounding box center [1270, 23] width 23 height 6
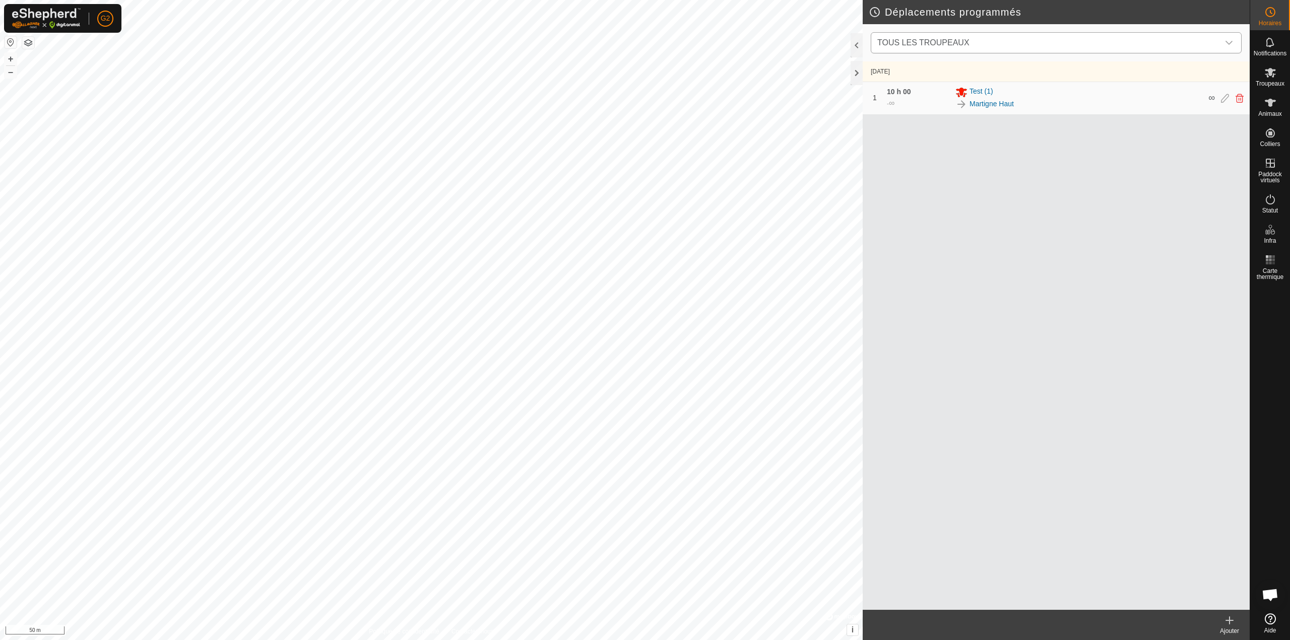
click at [1224, 46] on div "dropdown trigger" at bounding box center [1229, 43] width 20 height 20
click at [1279, 82] on span "Troupeaux" at bounding box center [1270, 84] width 29 height 6
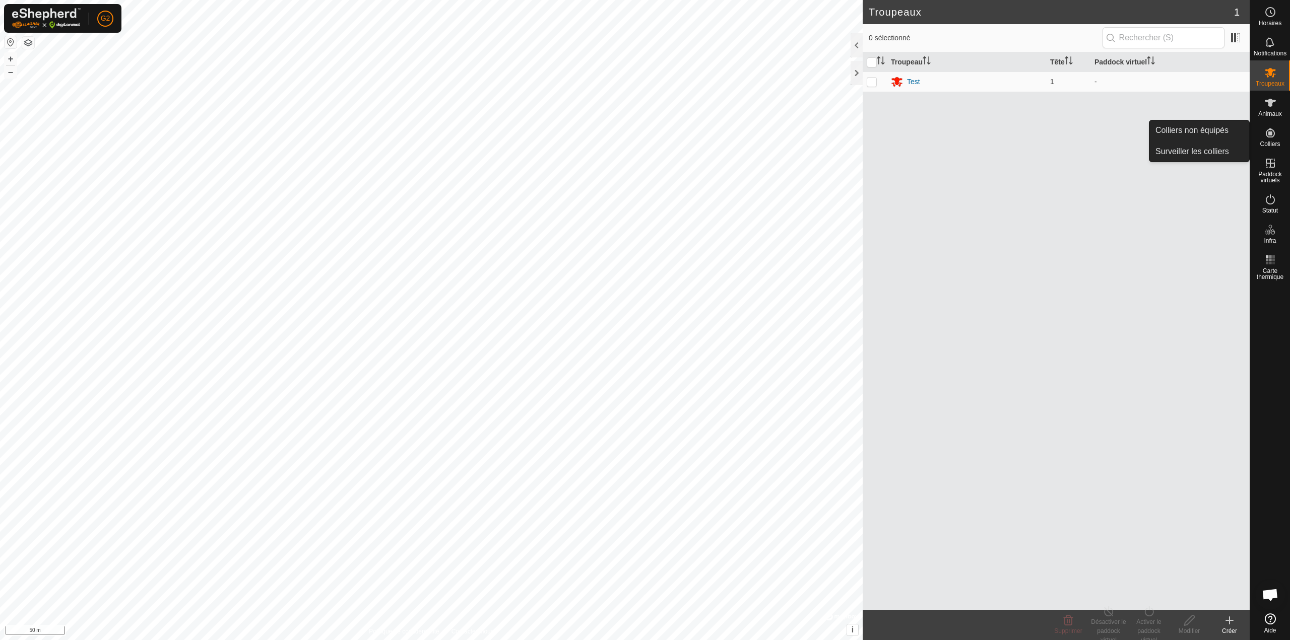
click at [1270, 134] on icon at bounding box center [1270, 132] width 9 height 9
click at [1208, 125] on link "Colliers non équipés" at bounding box center [1199, 130] width 100 height 20
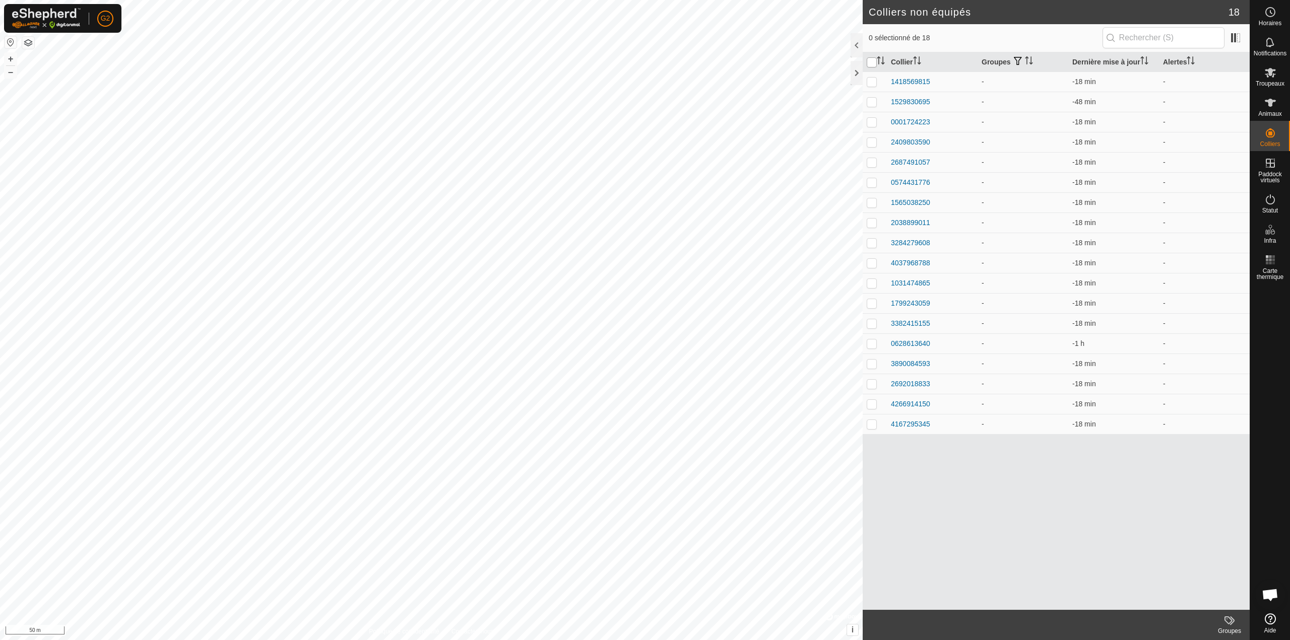
click at [870, 62] on input "checkbox" at bounding box center [872, 62] width 10 height 10
checkbox input "true"
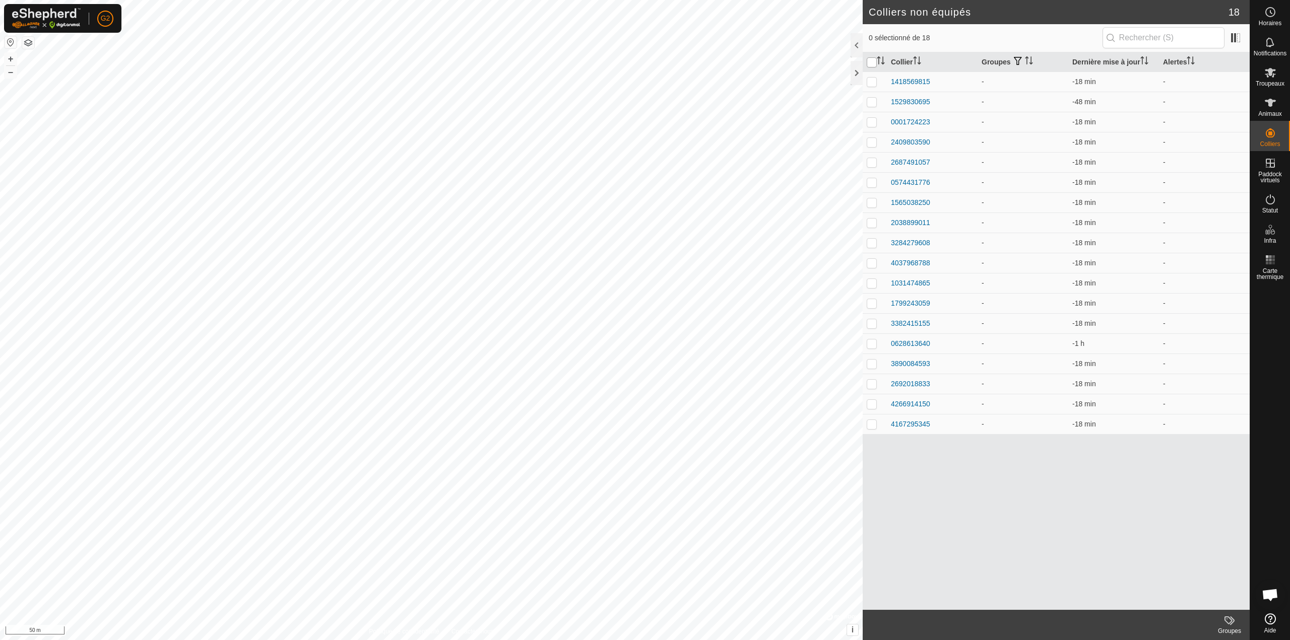
checkbox input "true"
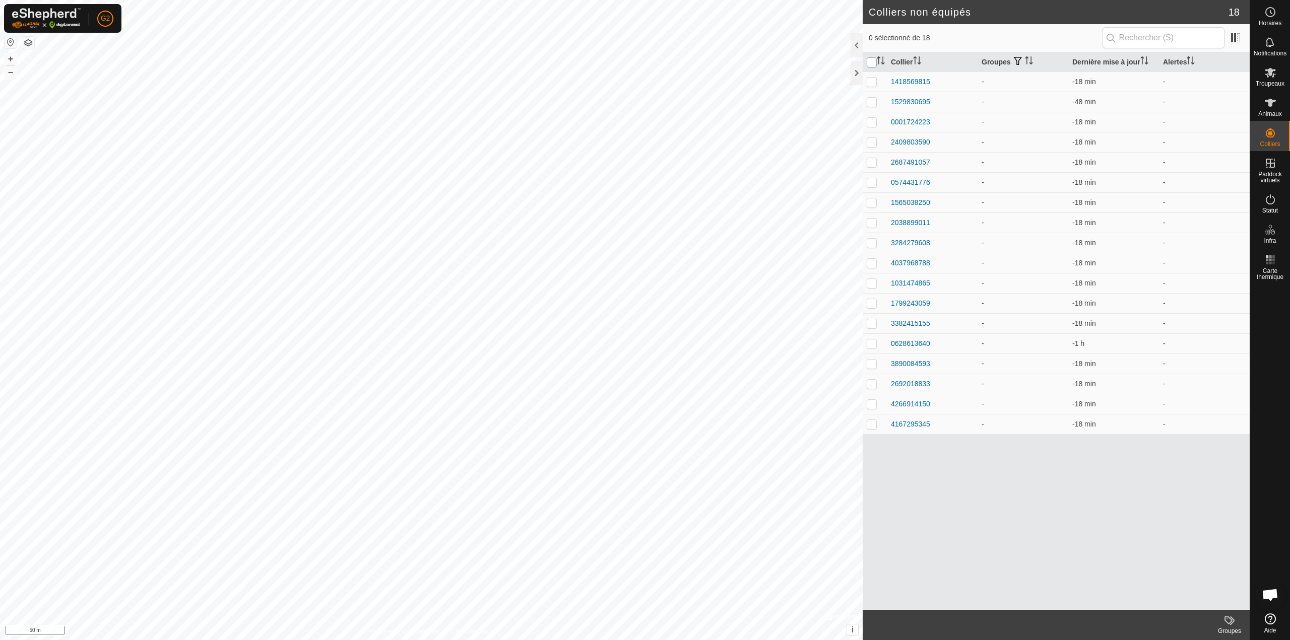
checkbox input "true"
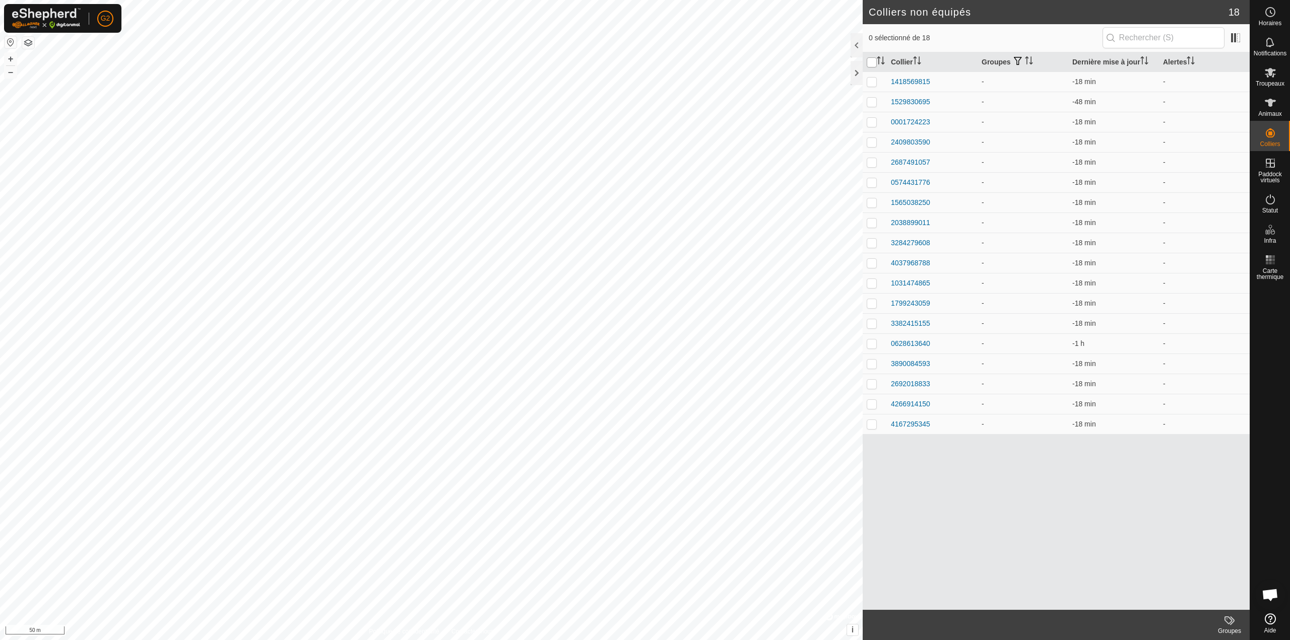
checkbox input "true"
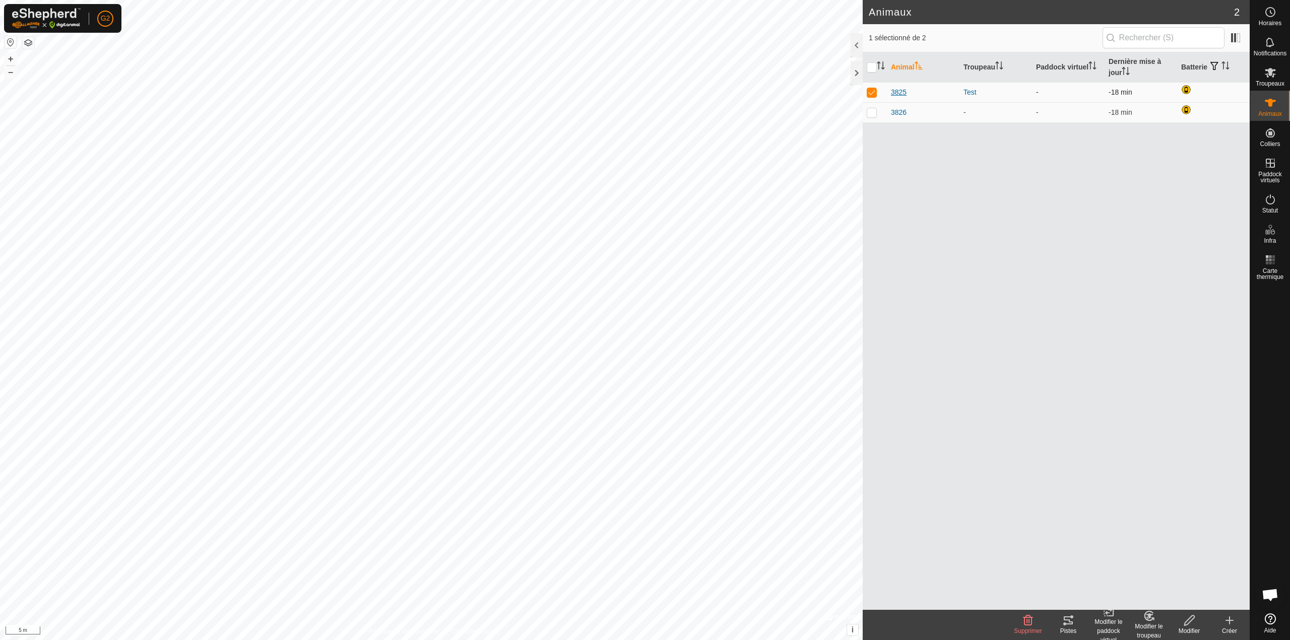
click at [902, 94] on span "3825" at bounding box center [899, 92] width 16 height 11
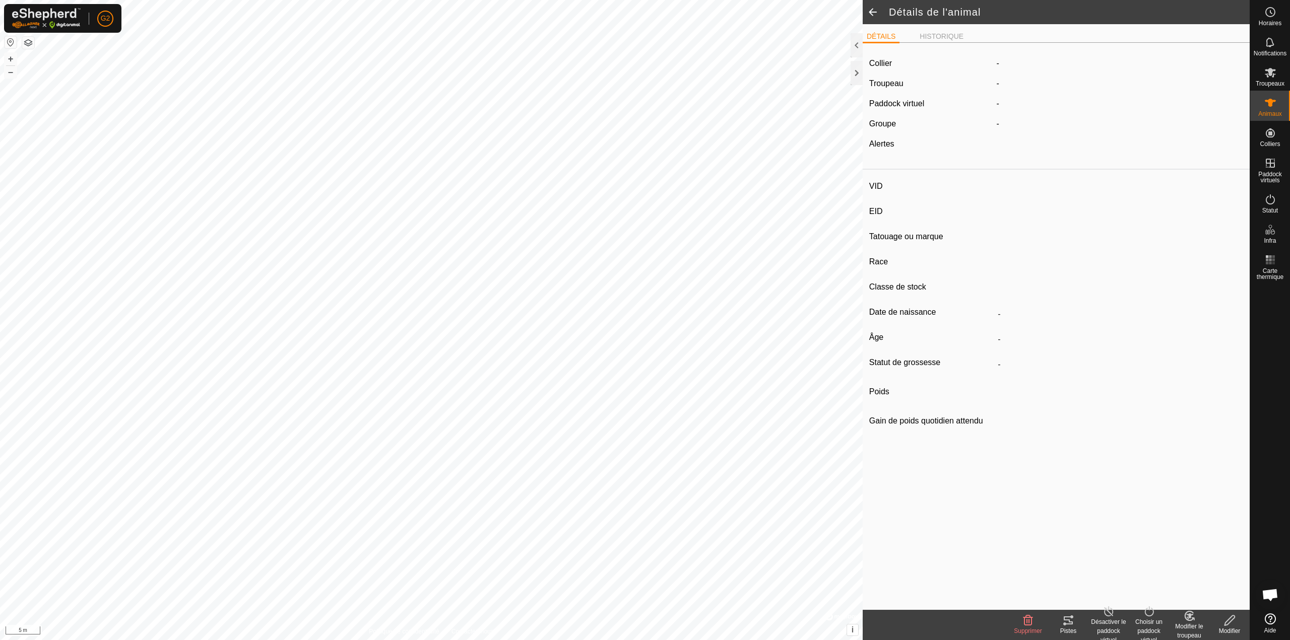
type input "3825"
type input "-"
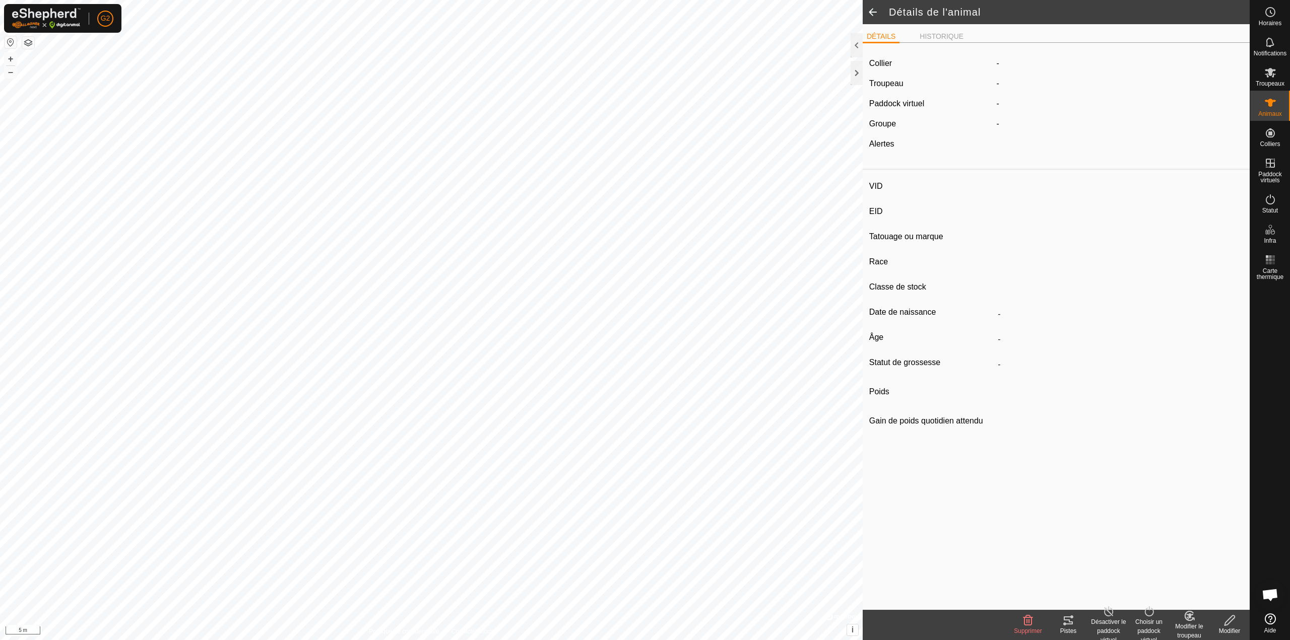
type input "0 kg"
type input "-"
click at [935, 35] on li "HISTORIQUE" at bounding box center [942, 37] width 52 height 12
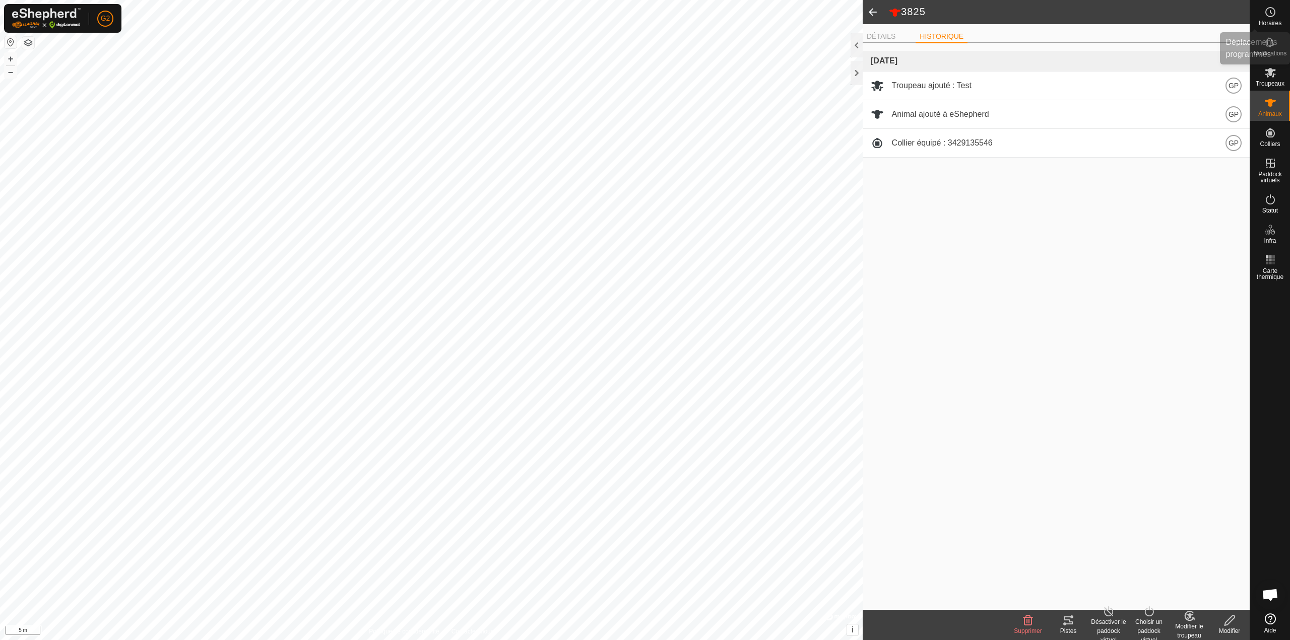
click at [1266, 10] on circle at bounding box center [1270, 12] width 9 height 9
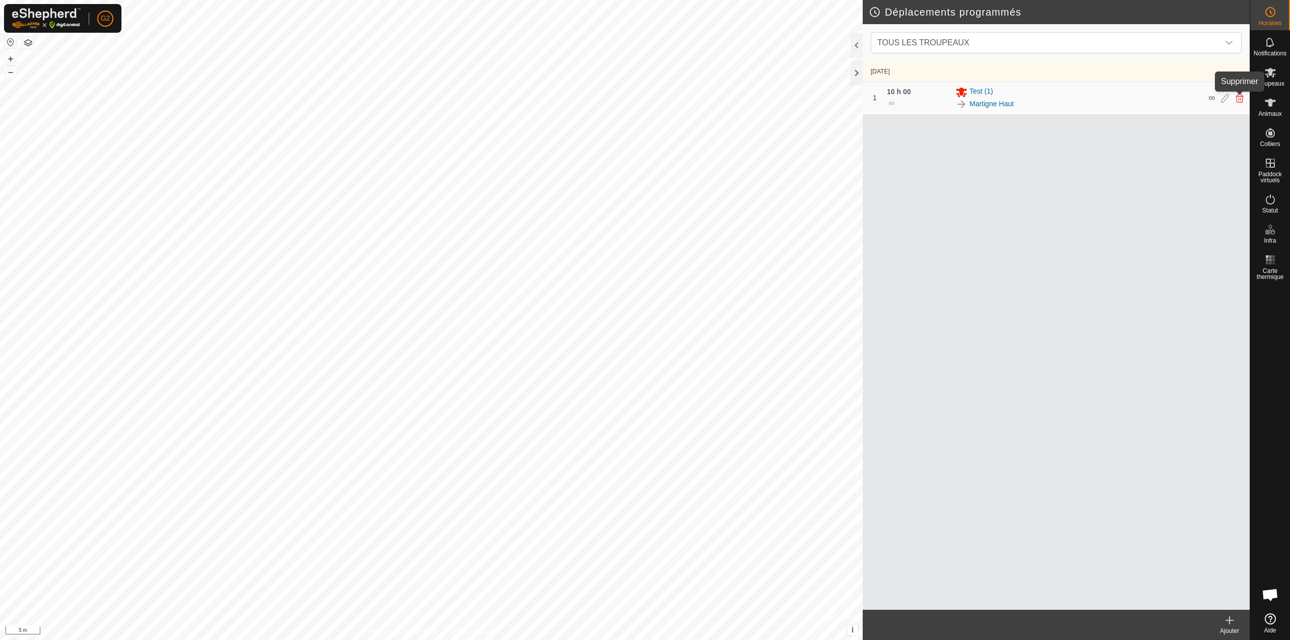
click at [1242, 99] on icon at bounding box center [1240, 98] width 8 height 9
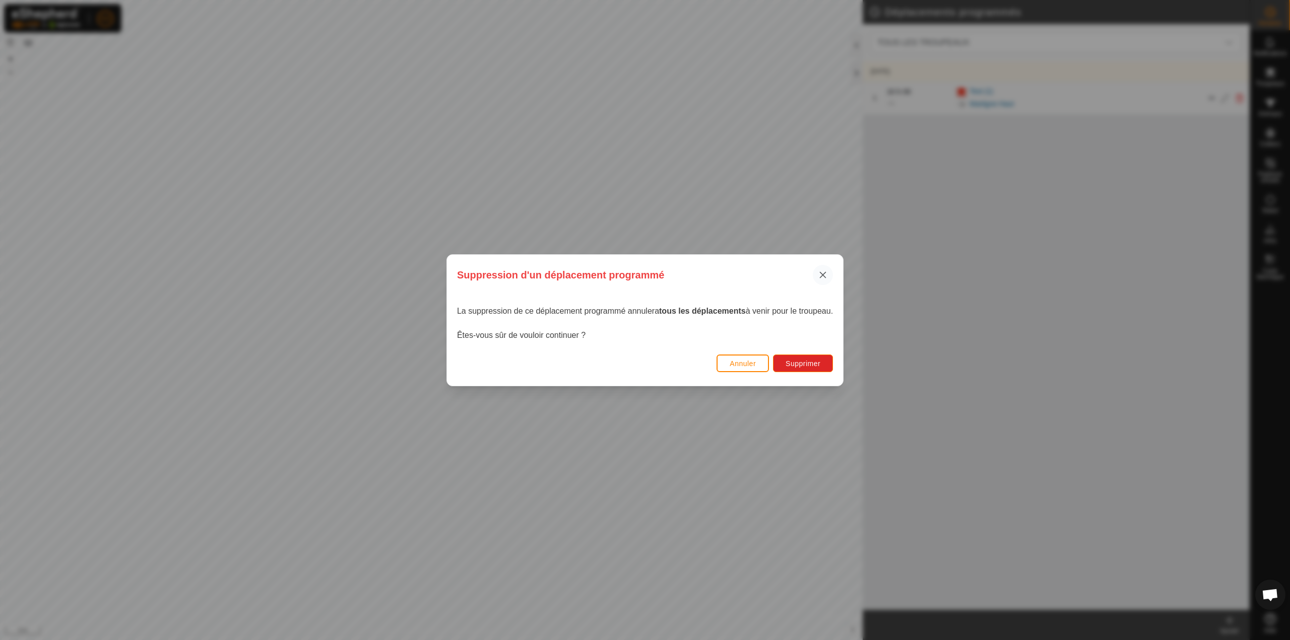
click at [824, 270] on button "button" at bounding box center [823, 275] width 20 height 20
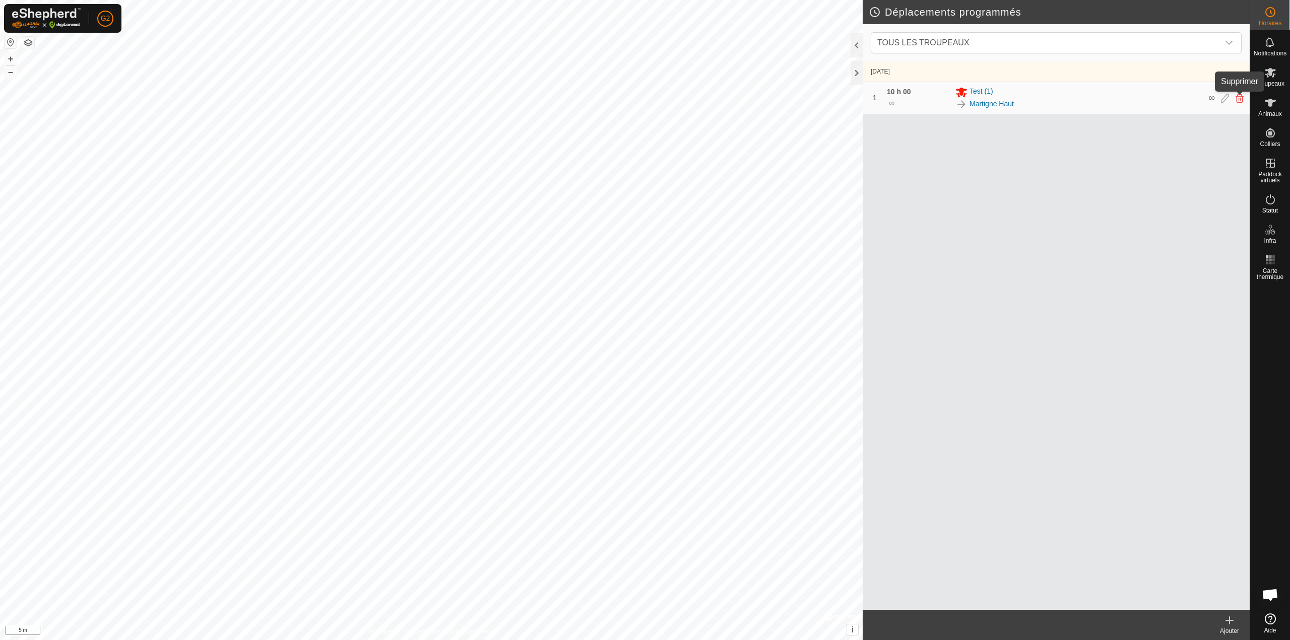
click at [1236, 98] on icon at bounding box center [1240, 98] width 8 height 9
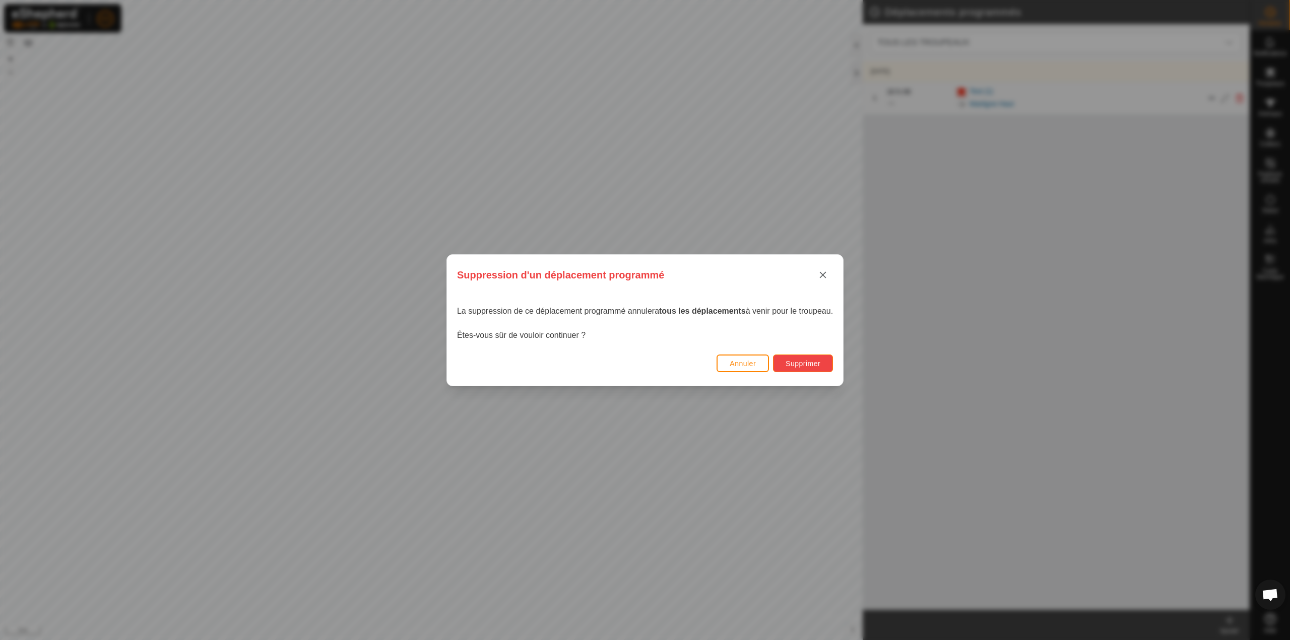
click at [813, 361] on span "Supprimer" at bounding box center [803, 364] width 35 height 8
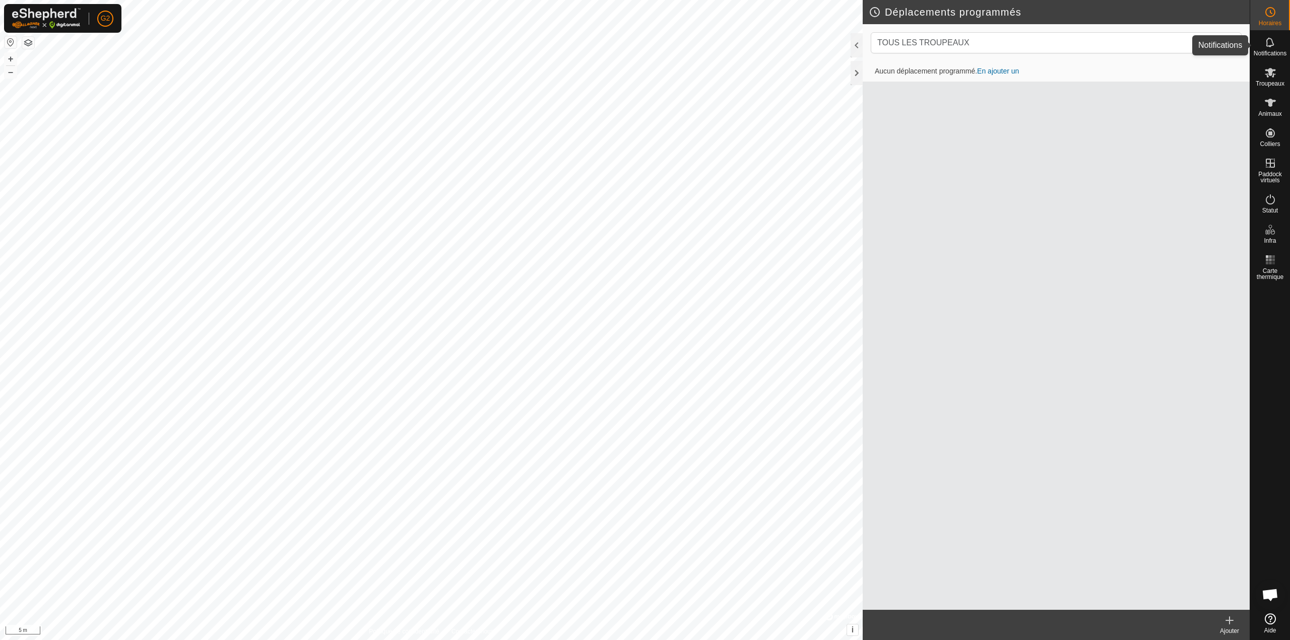
click at [1272, 43] on icon at bounding box center [1270, 42] width 12 height 12
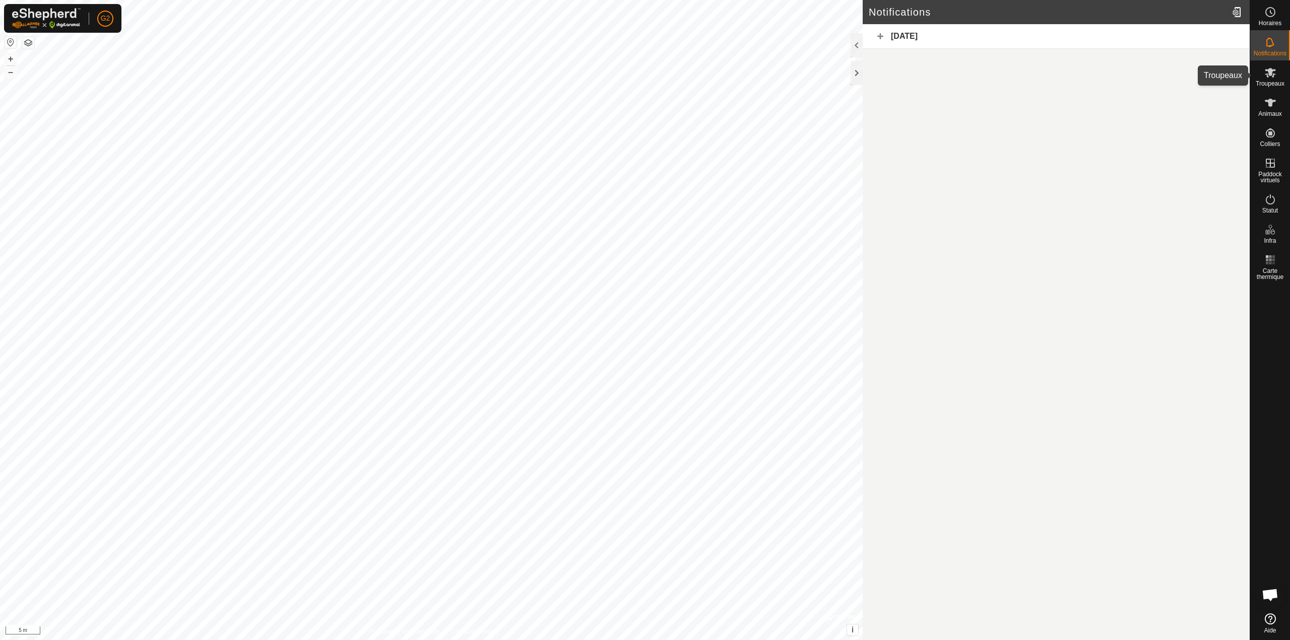
click at [1271, 75] on icon at bounding box center [1270, 73] width 11 height 10
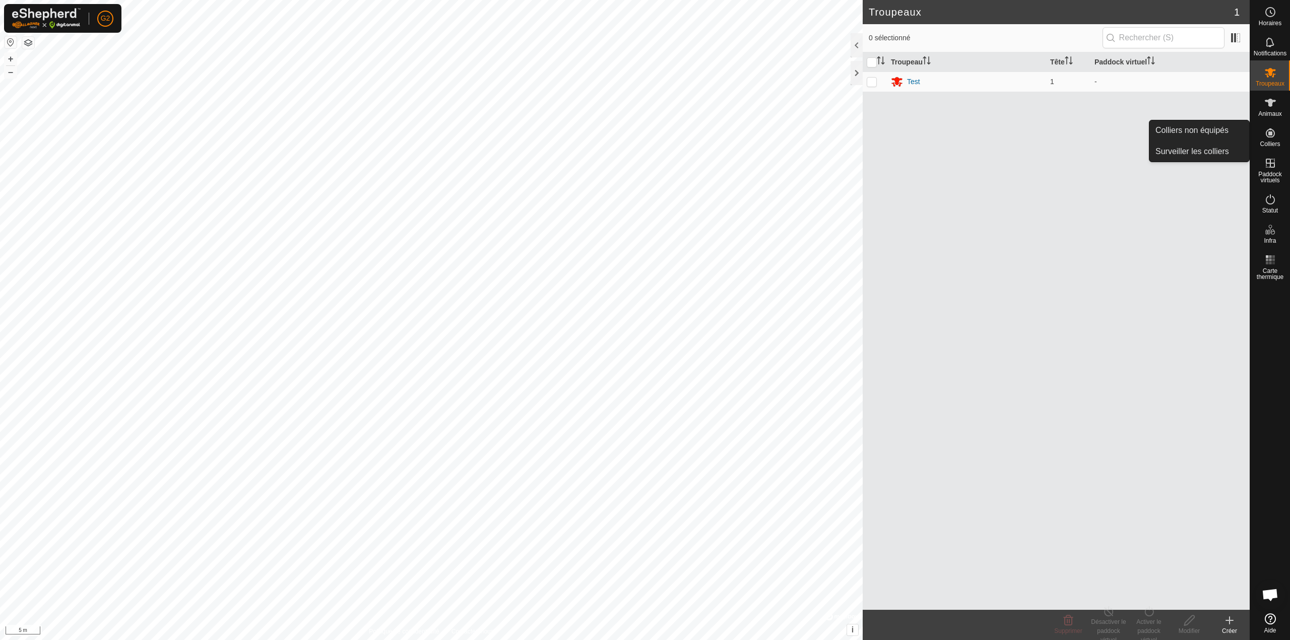
click at [1271, 140] on es-neckbands-svg-icon at bounding box center [1270, 133] width 18 height 16
click at [1217, 131] on link "Colliers non équipés" at bounding box center [1199, 130] width 100 height 20
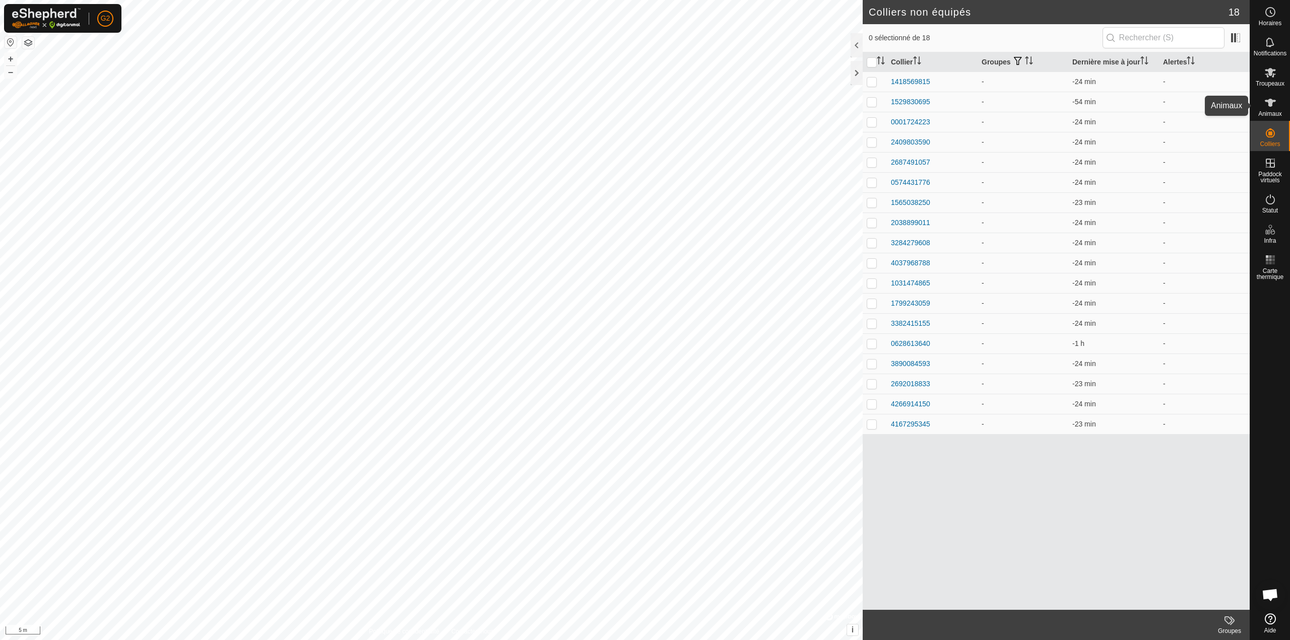
click at [1261, 102] on es-animals-svg-icon at bounding box center [1270, 103] width 18 height 16
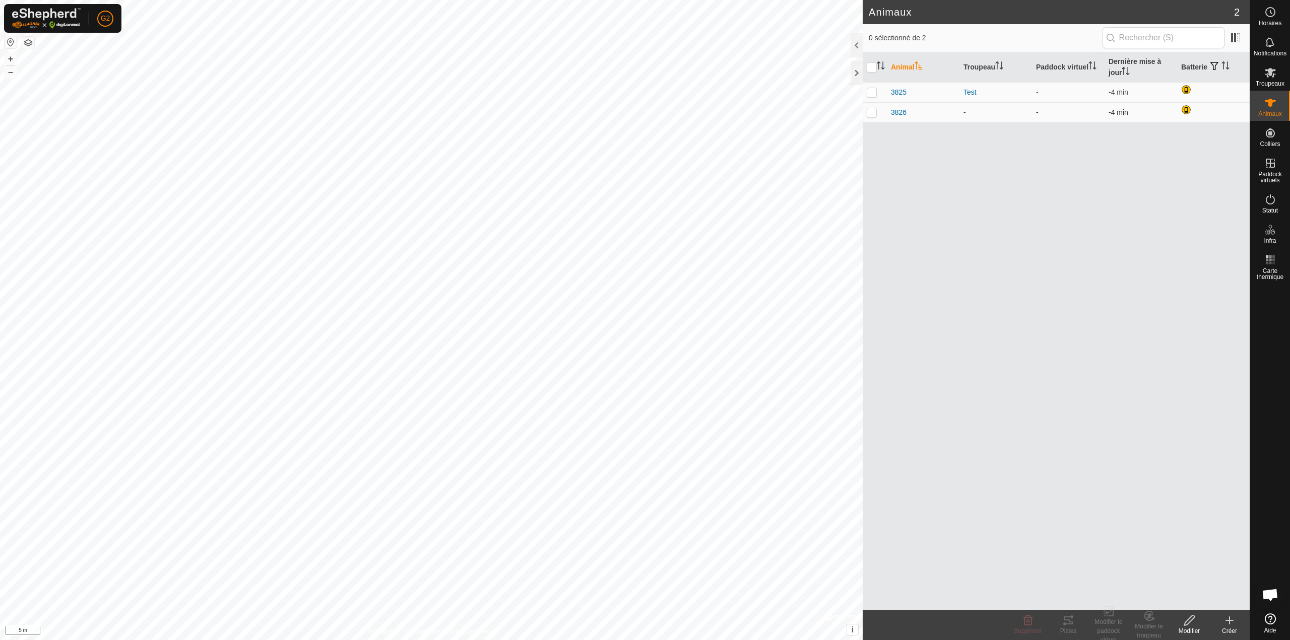
click at [872, 115] on p-checkbox at bounding box center [872, 112] width 10 height 8
checkbox input "true"
click at [871, 92] on p-checkbox at bounding box center [872, 92] width 10 height 8
checkbox input "true"
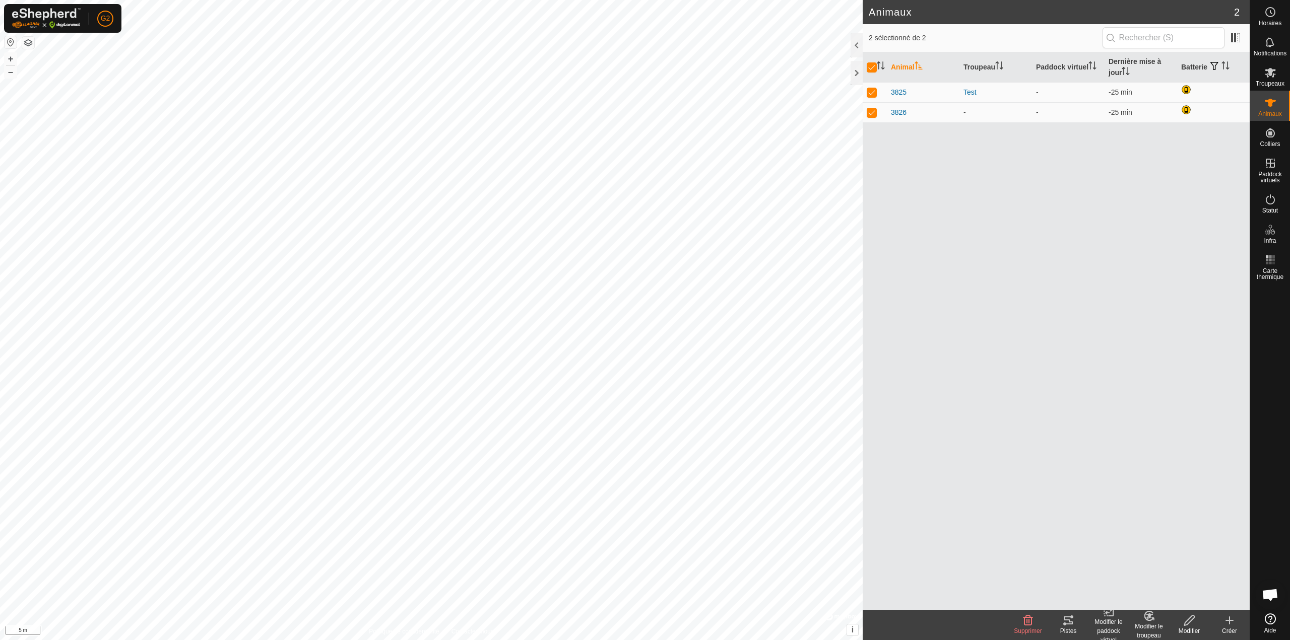
click at [1037, 620] on delete-svg-icon at bounding box center [1028, 621] width 40 height 12
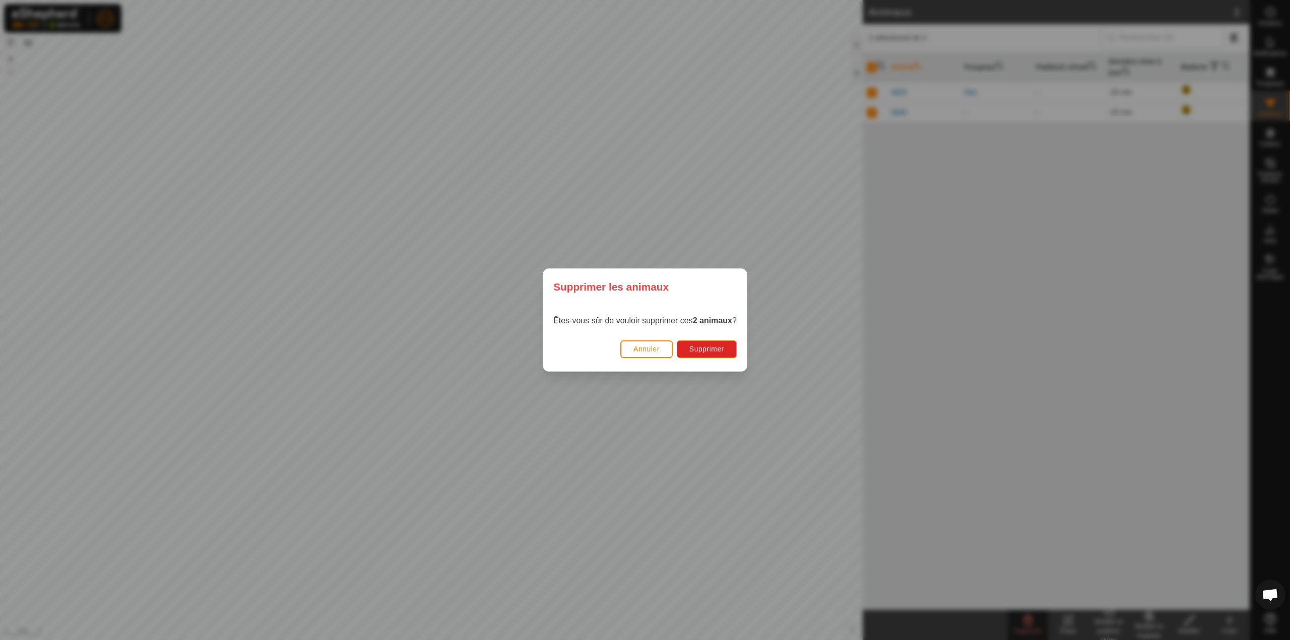
click at [736, 360] on div "Annuler Supprimer" at bounding box center [645, 354] width 204 height 34
click at [735, 357] on button "Supprimer" at bounding box center [707, 350] width 60 height 18
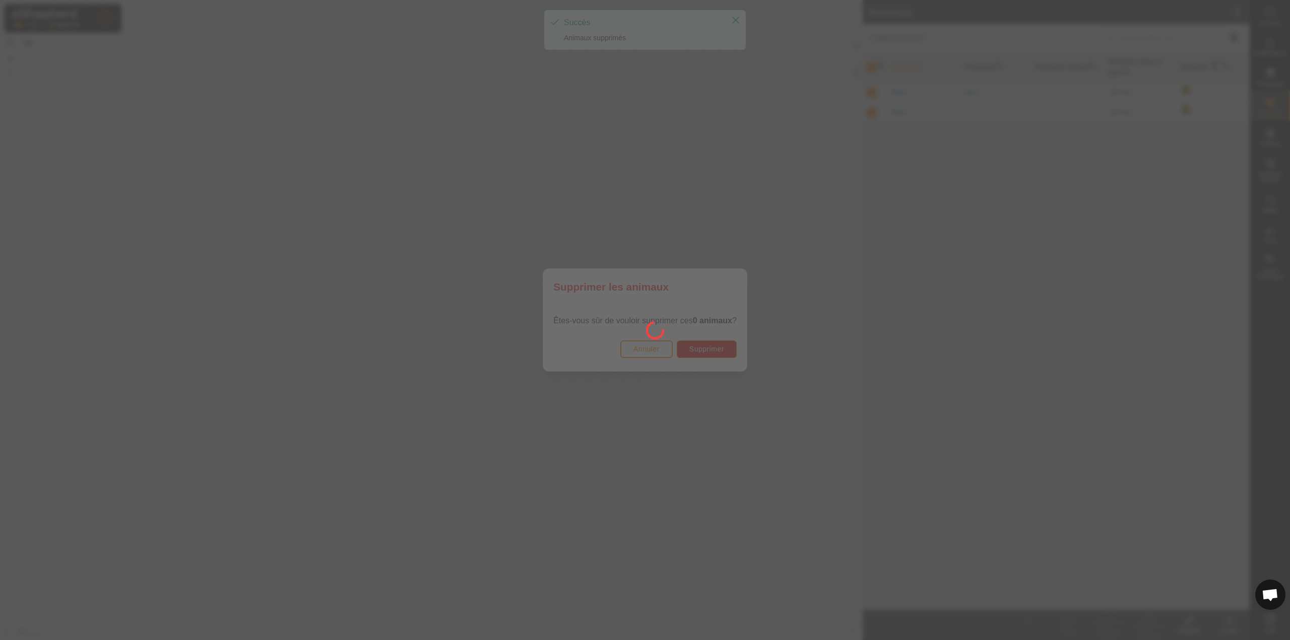
checkbox input "false"
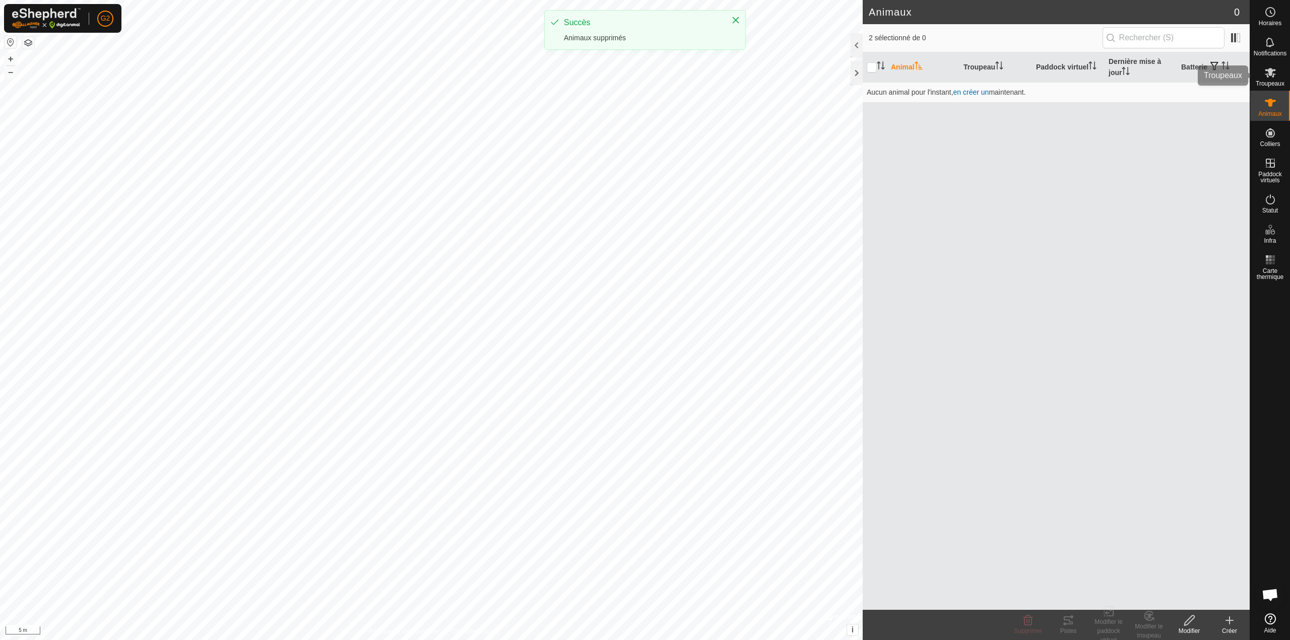
click at [1275, 83] on span "Troupeaux" at bounding box center [1270, 84] width 29 height 6
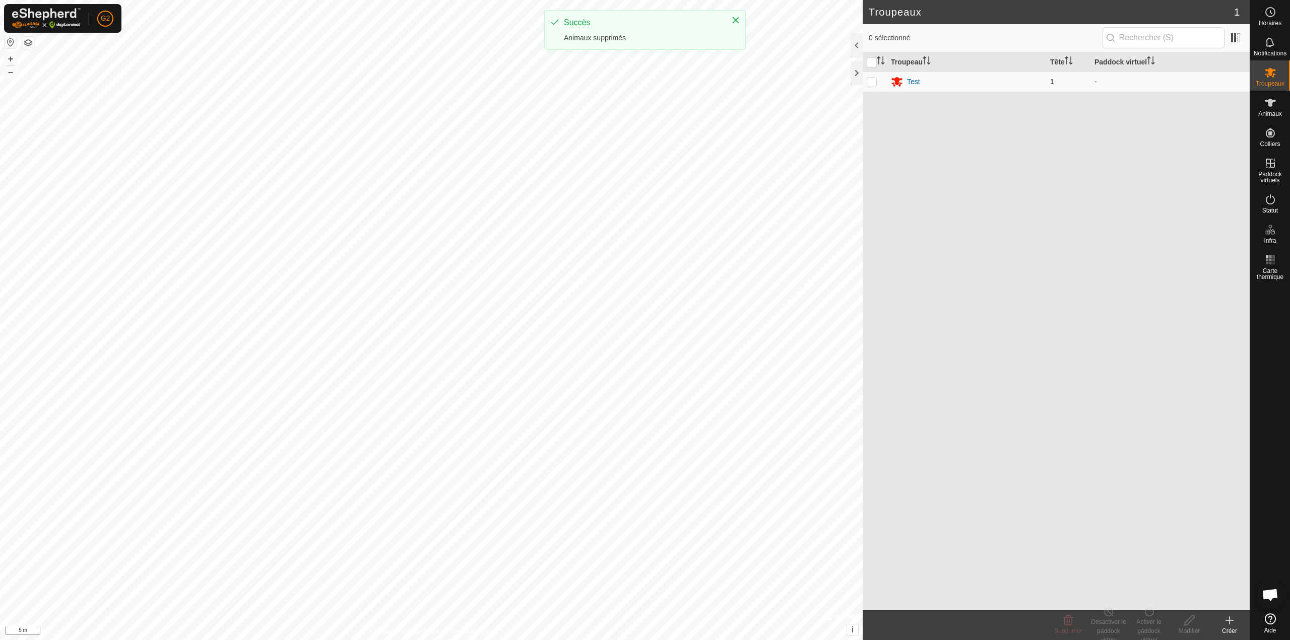
click at [873, 78] on p-checkbox at bounding box center [872, 82] width 10 height 8
checkbox input "true"
click at [1069, 620] on icon at bounding box center [1069, 621] width 10 height 10
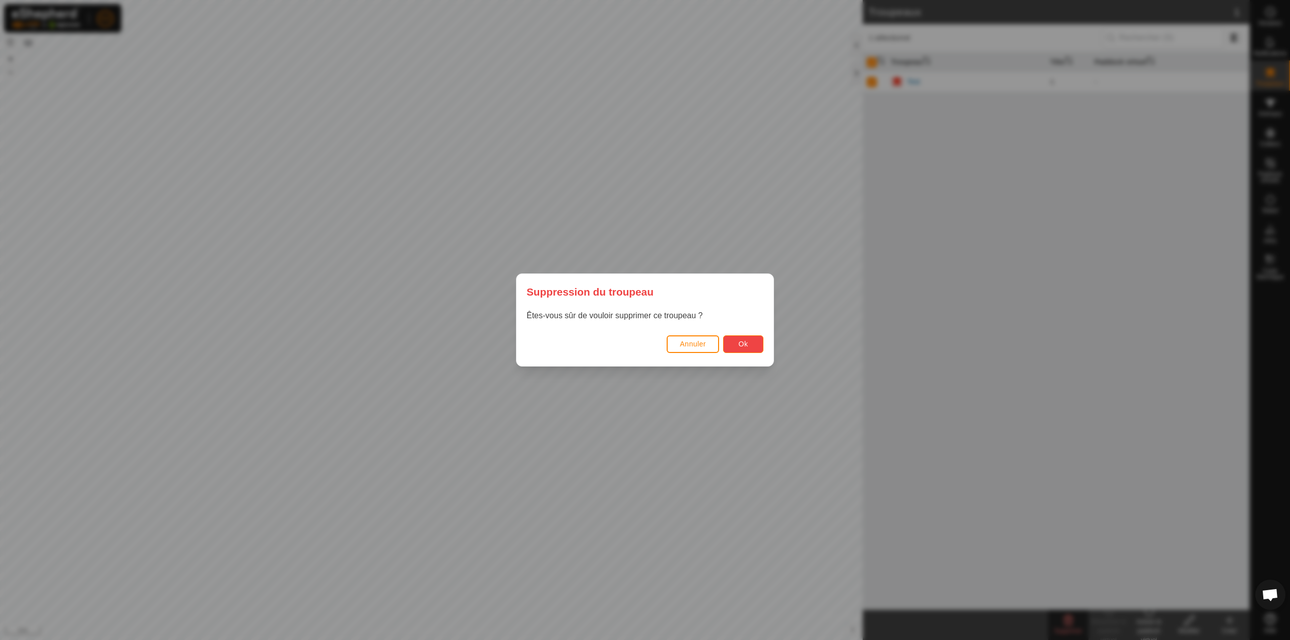
click at [738, 346] on button "Ok" at bounding box center [743, 345] width 40 height 18
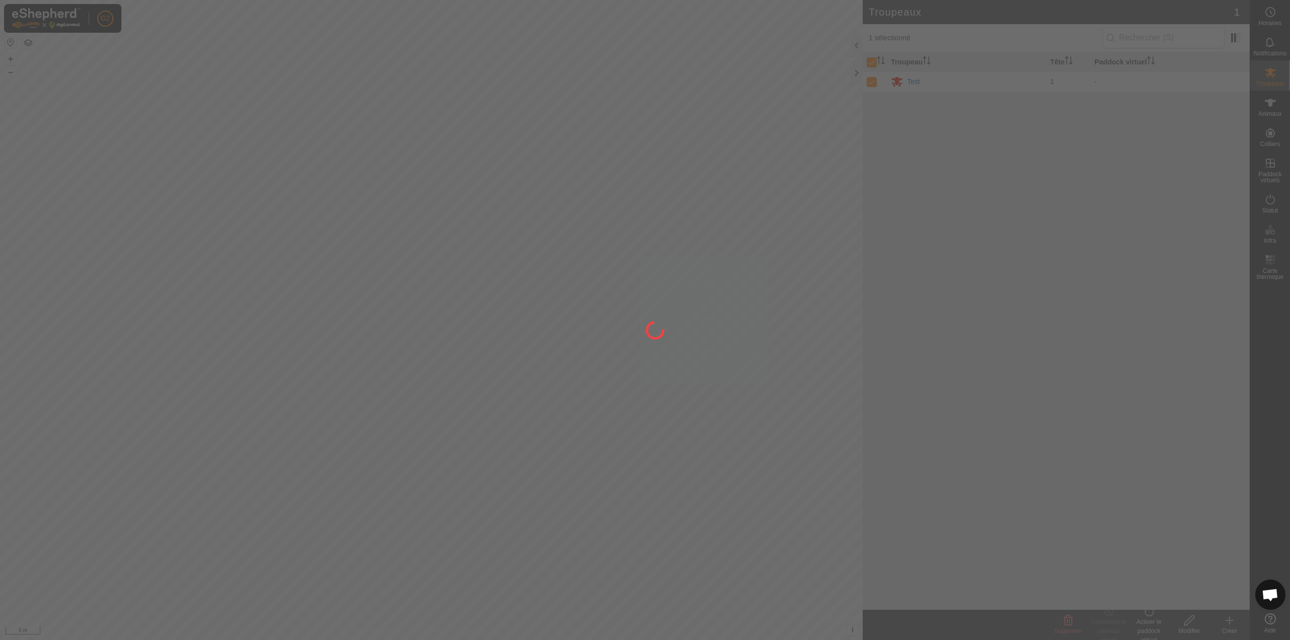
checkbox input "false"
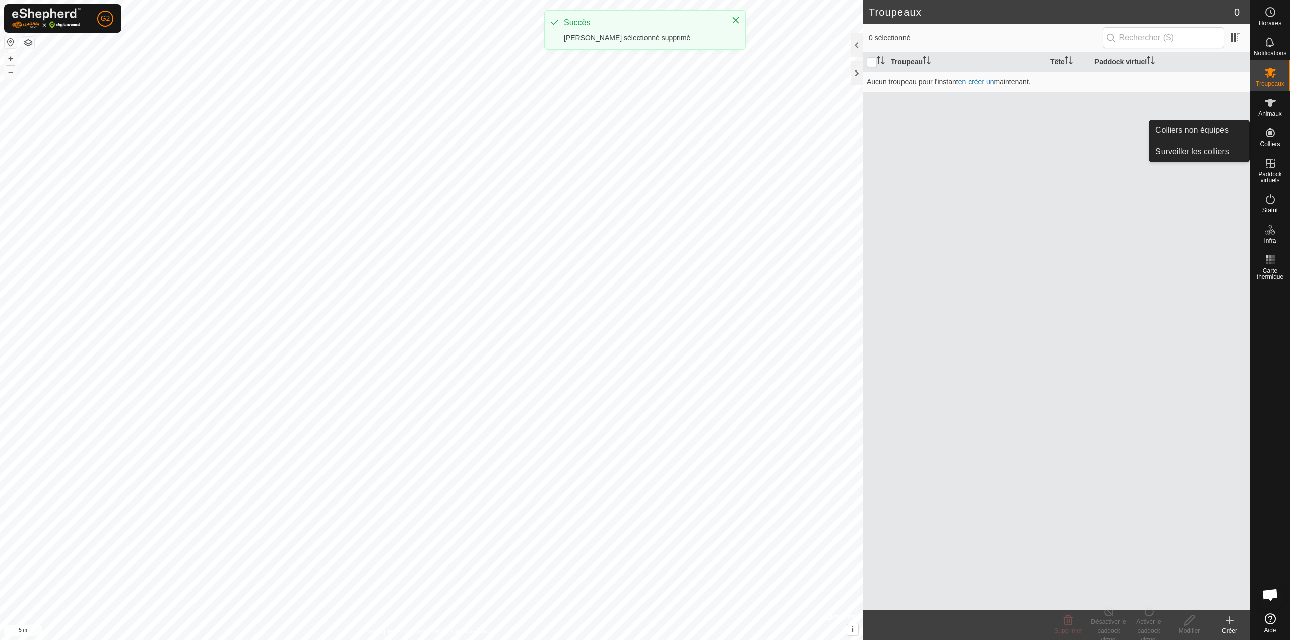
click at [1273, 146] on span "Colliers" at bounding box center [1270, 144] width 20 height 6
click at [1180, 133] on link "Colliers non équipés" at bounding box center [1199, 130] width 100 height 20
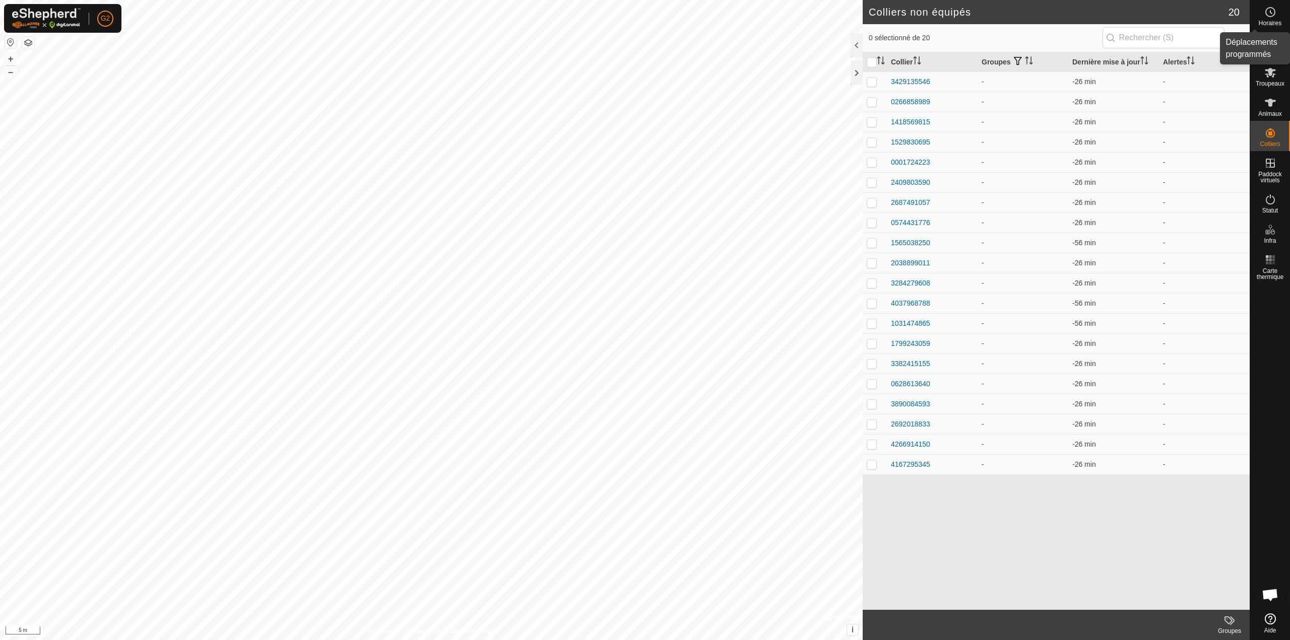
click at [1277, 15] on es-schedule-vp-svg-icon at bounding box center [1270, 12] width 18 height 16
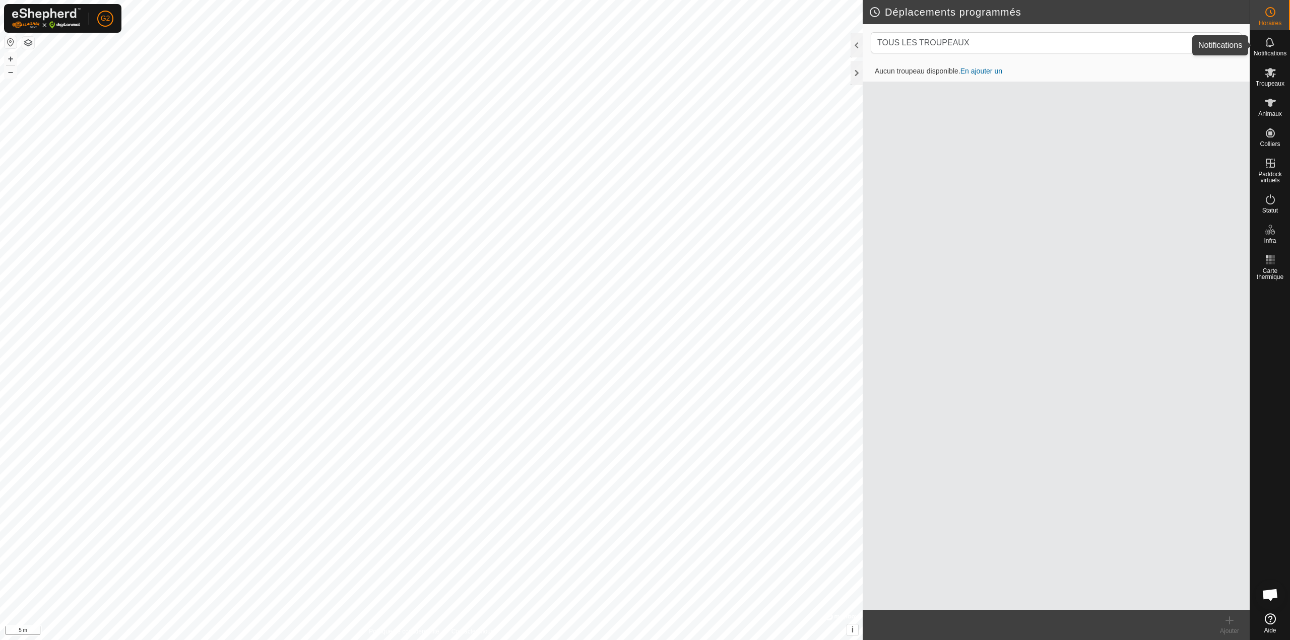
click at [1283, 46] on div "Notifications" at bounding box center [1270, 45] width 40 height 30
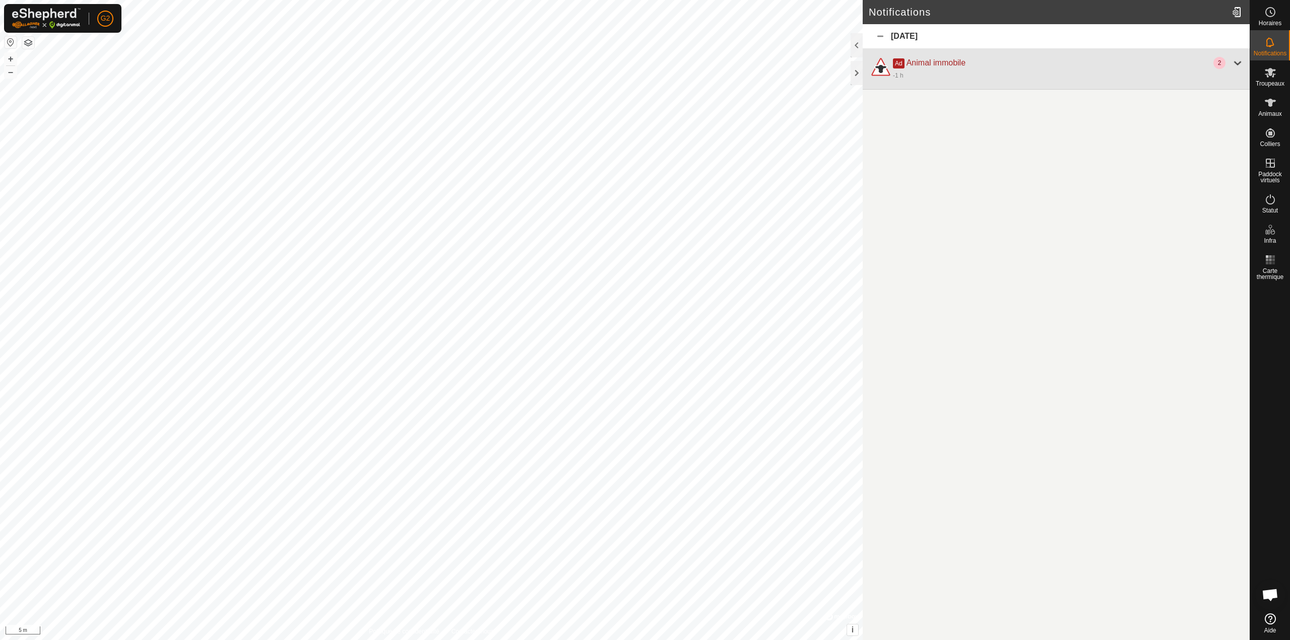
click at [1240, 63] on div at bounding box center [1238, 63] width 12 height 12
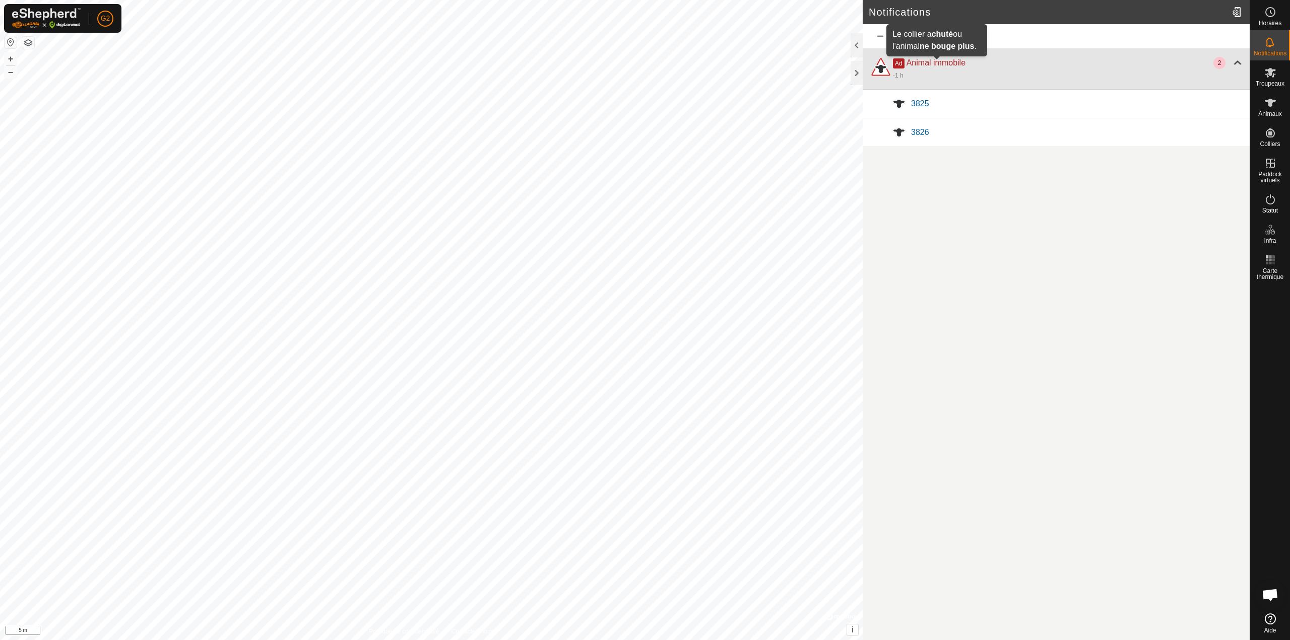
drag, startPoint x: 951, startPoint y: 59, endPoint x: 924, endPoint y: 69, distance: 28.4
click at [924, 69] on div "-1 h" at bounding box center [1068, 75] width 351 height 12
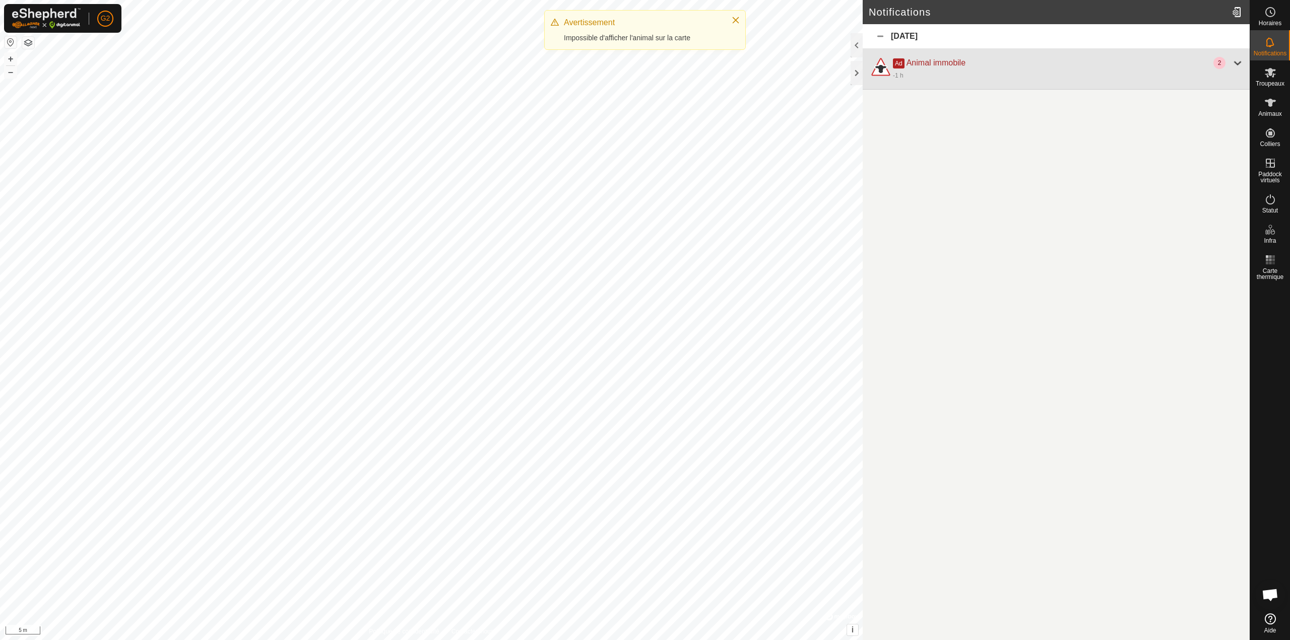
click at [936, 70] on div "-1 h" at bounding box center [1068, 75] width 351 height 12
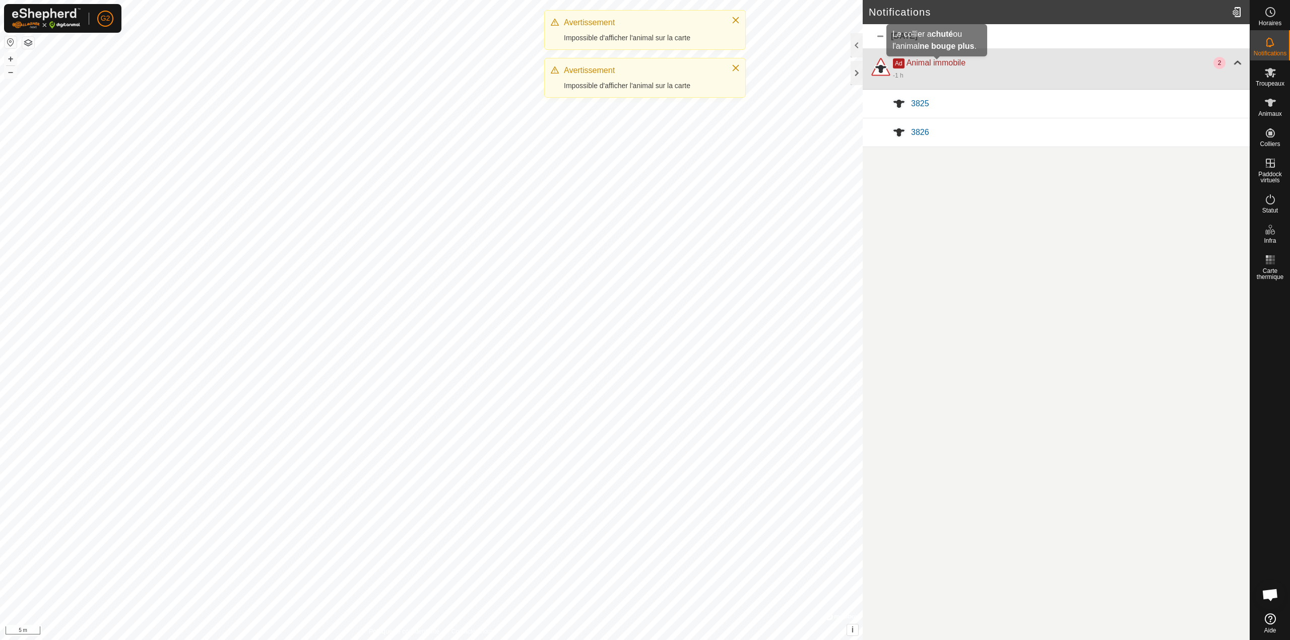
click at [938, 66] on span "Animal immobile" at bounding box center [936, 62] width 59 height 9
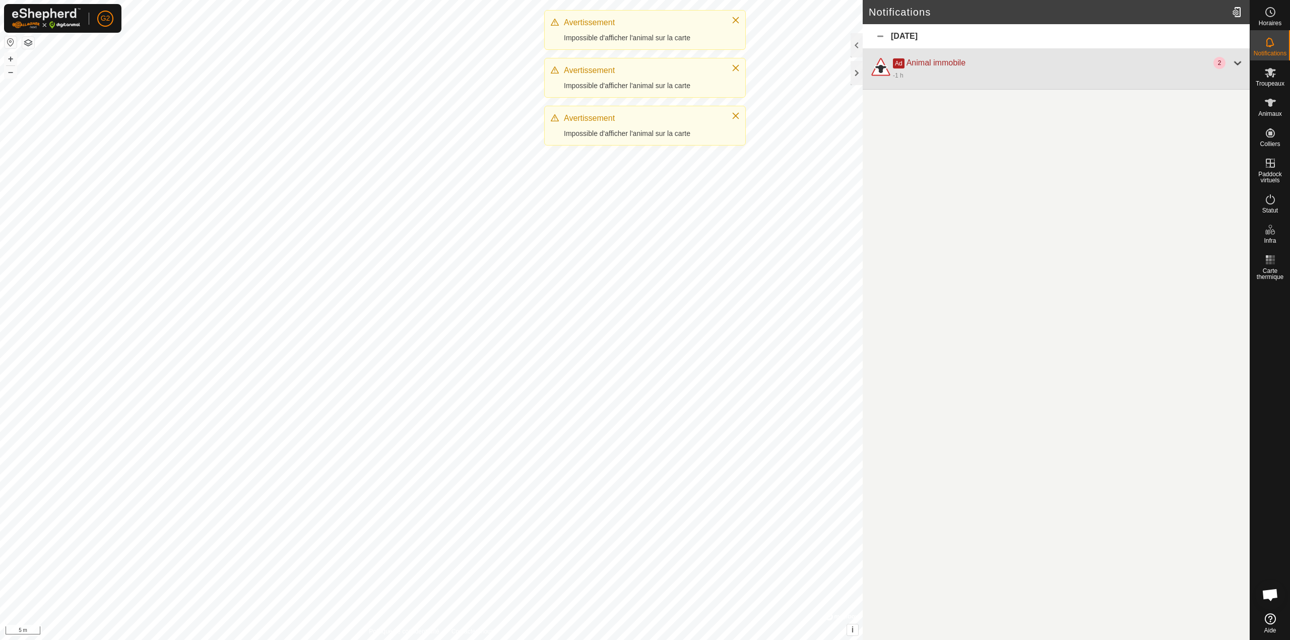
click at [931, 76] on div "-1 h" at bounding box center [1068, 75] width 351 height 12
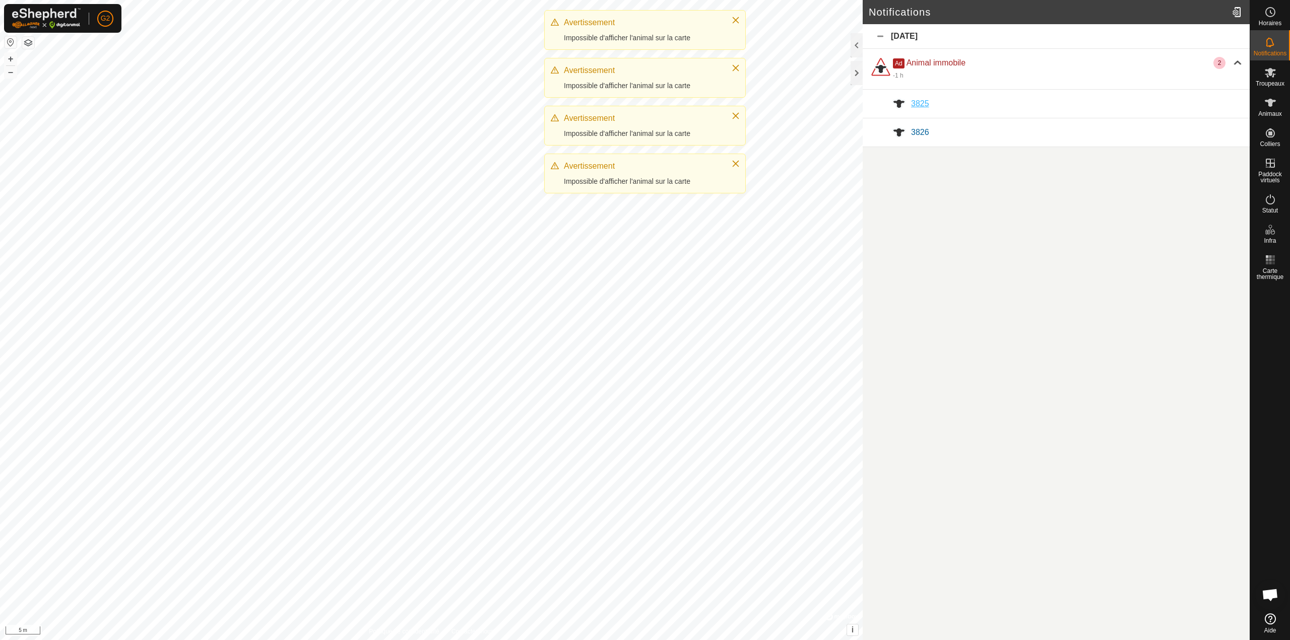
click at [921, 99] on span "3825" at bounding box center [920, 103] width 18 height 9
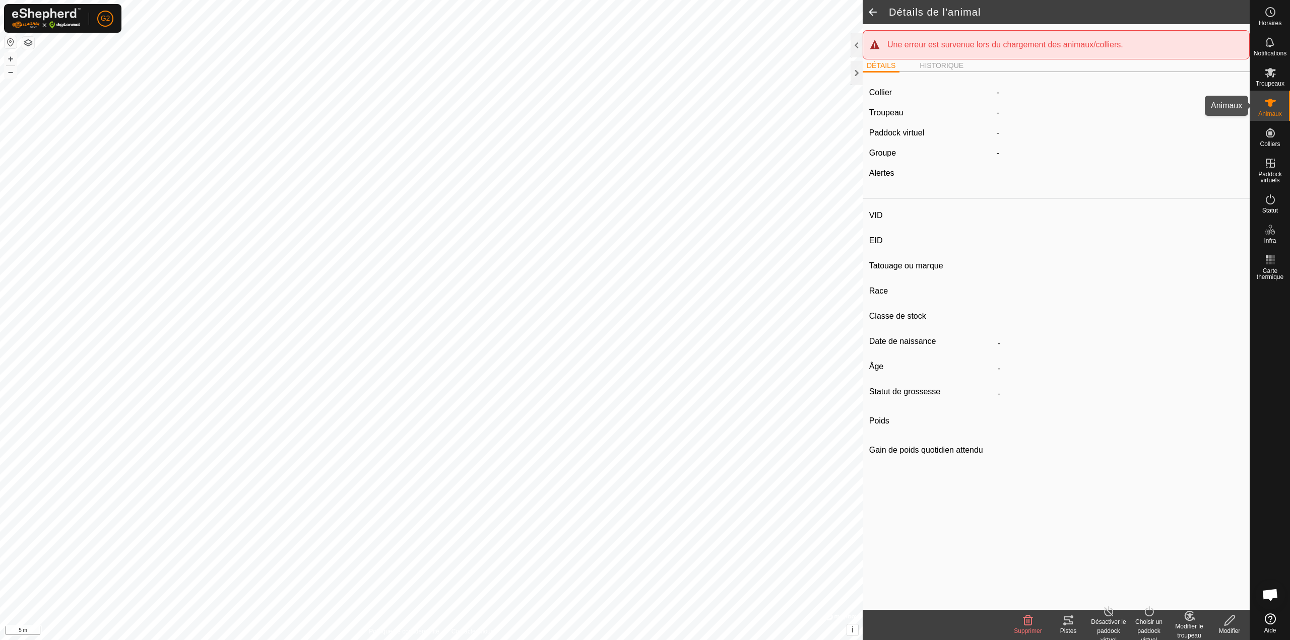
click at [1273, 110] on es-animals-svg-icon at bounding box center [1270, 103] width 18 height 16
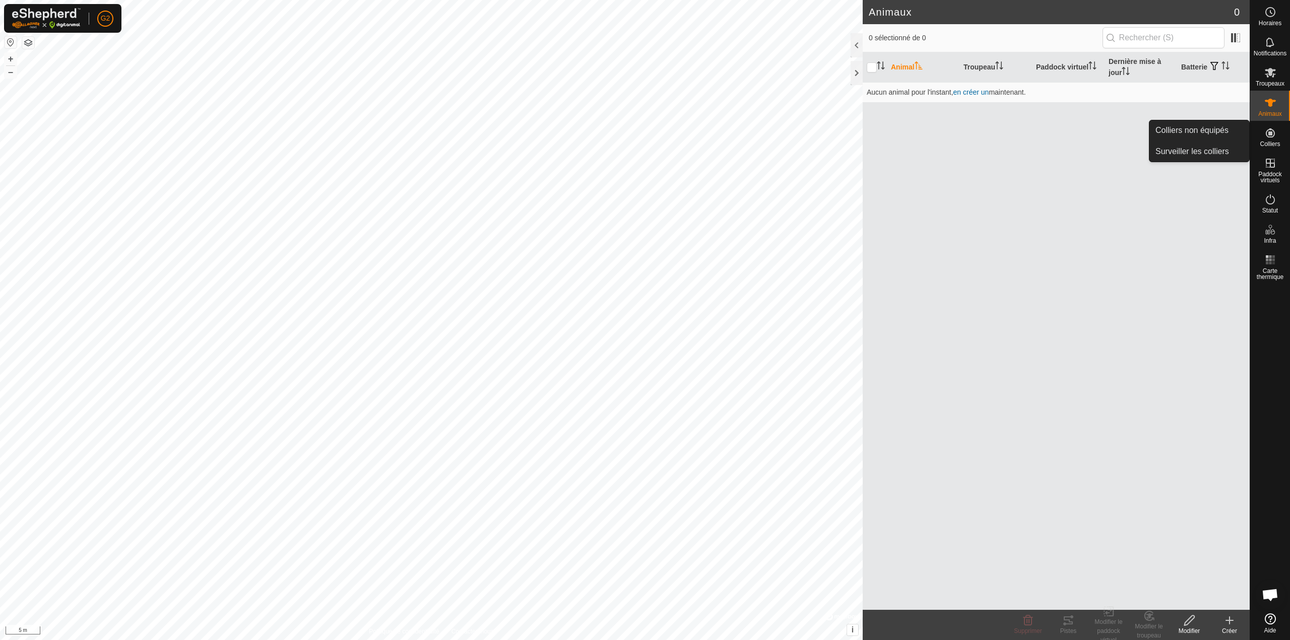
click at [1273, 143] on span "Colliers" at bounding box center [1270, 144] width 20 height 6
click at [1189, 131] on link "Colliers non équipés" at bounding box center [1199, 130] width 100 height 20
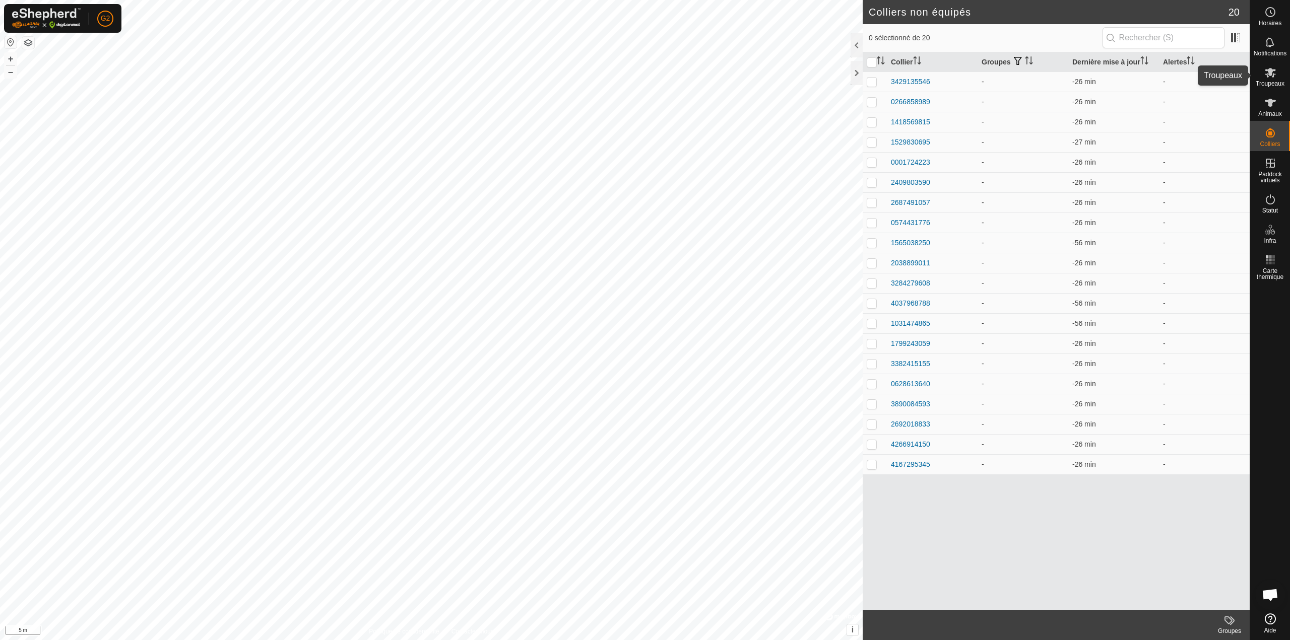
click at [1273, 81] on span "Troupeaux" at bounding box center [1270, 84] width 29 height 6
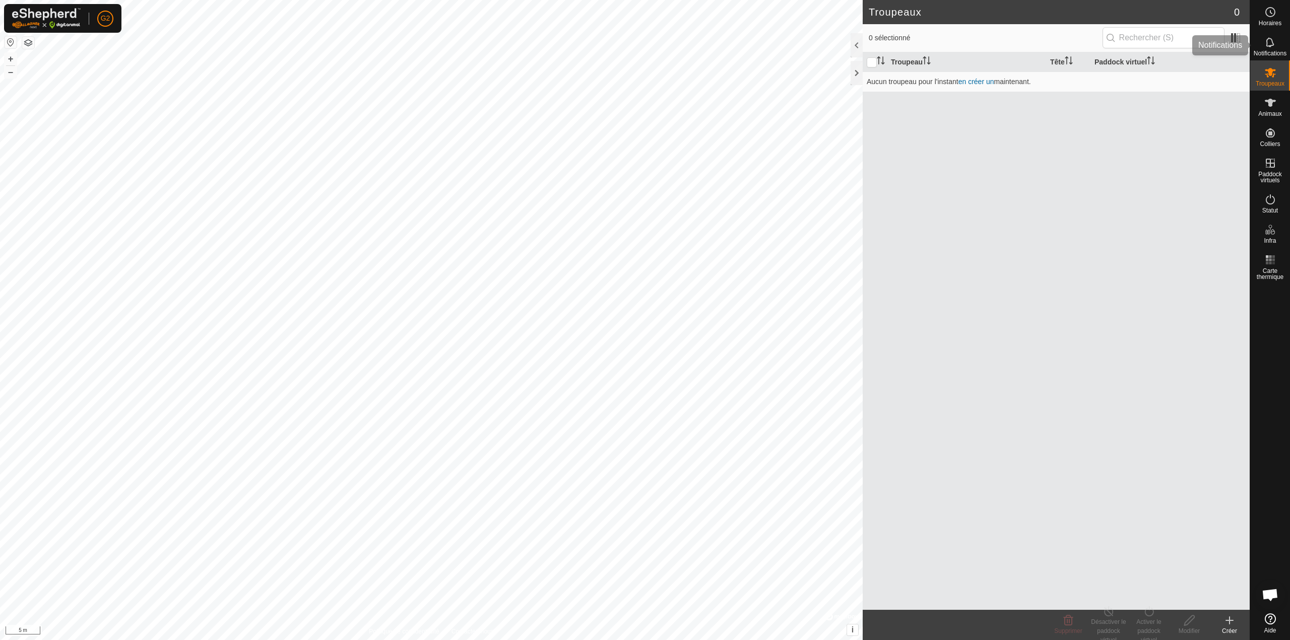
click at [1272, 47] on icon at bounding box center [1270, 42] width 12 height 12
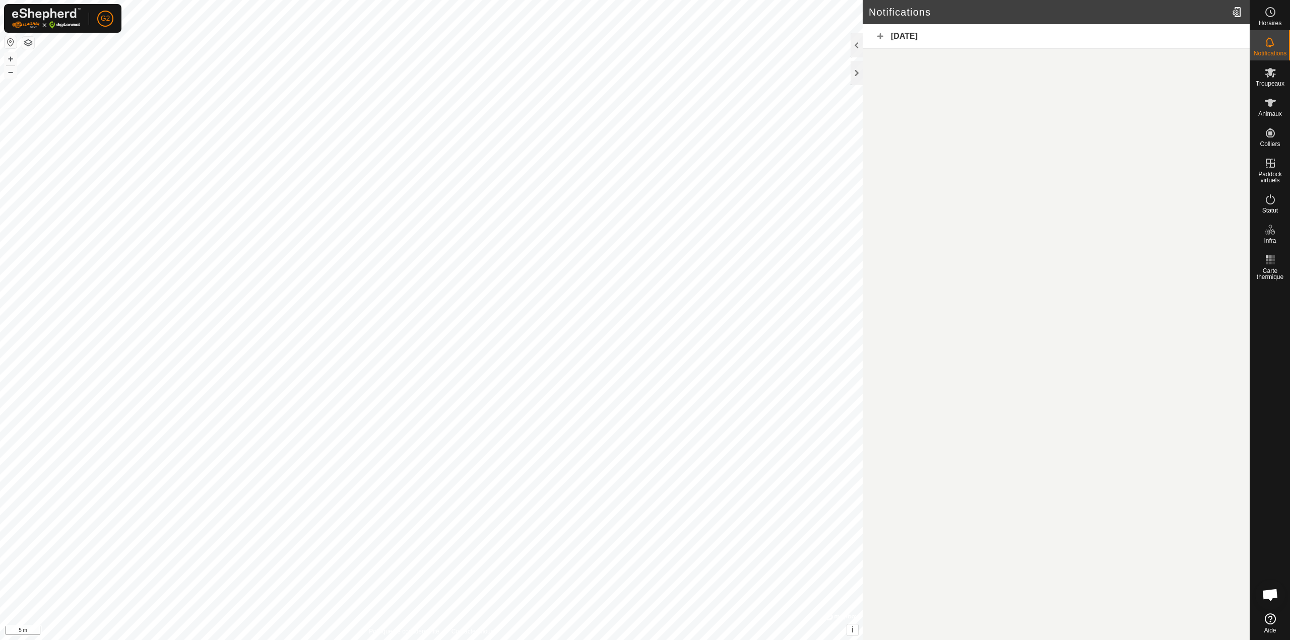
click at [1270, 20] on span "Horaires" at bounding box center [1270, 23] width 23 height 6
